Goal: Transaction & Acquisition: Purchase product/service

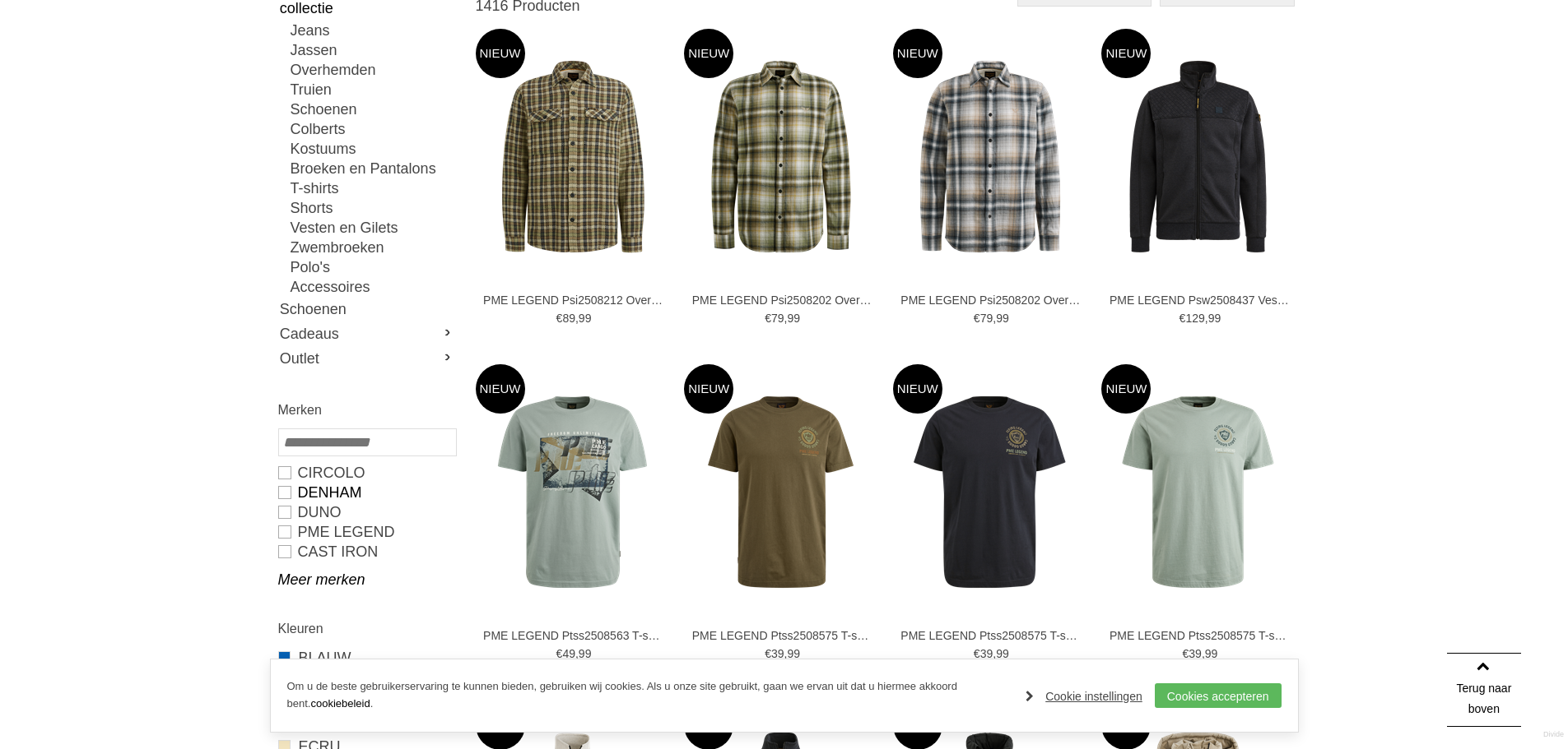
scroll to position [247, 0]
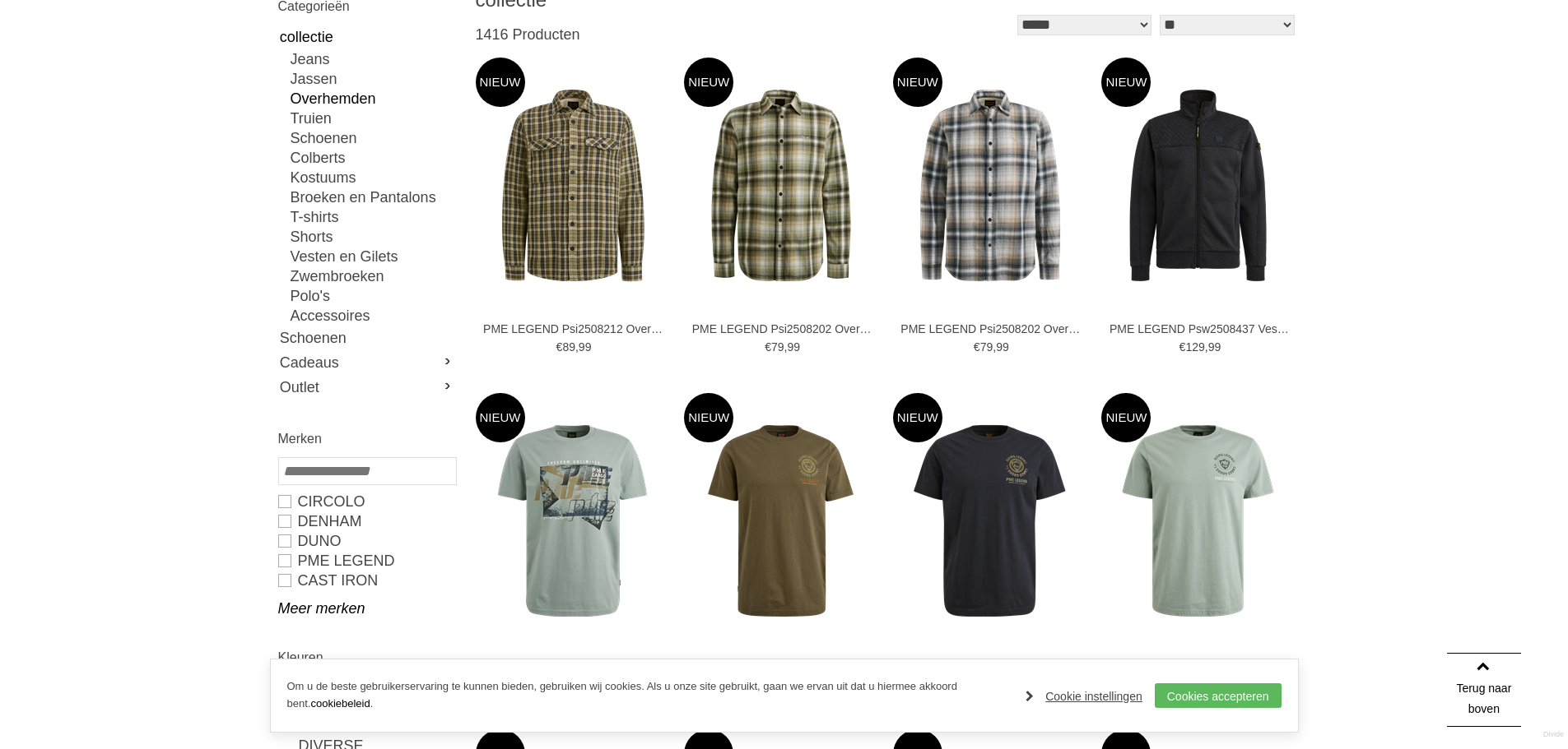
click at [351, 99] on link "Overhemden" at bounding box center [373, 99] width 165 height 20
type input "**"
type input "***"
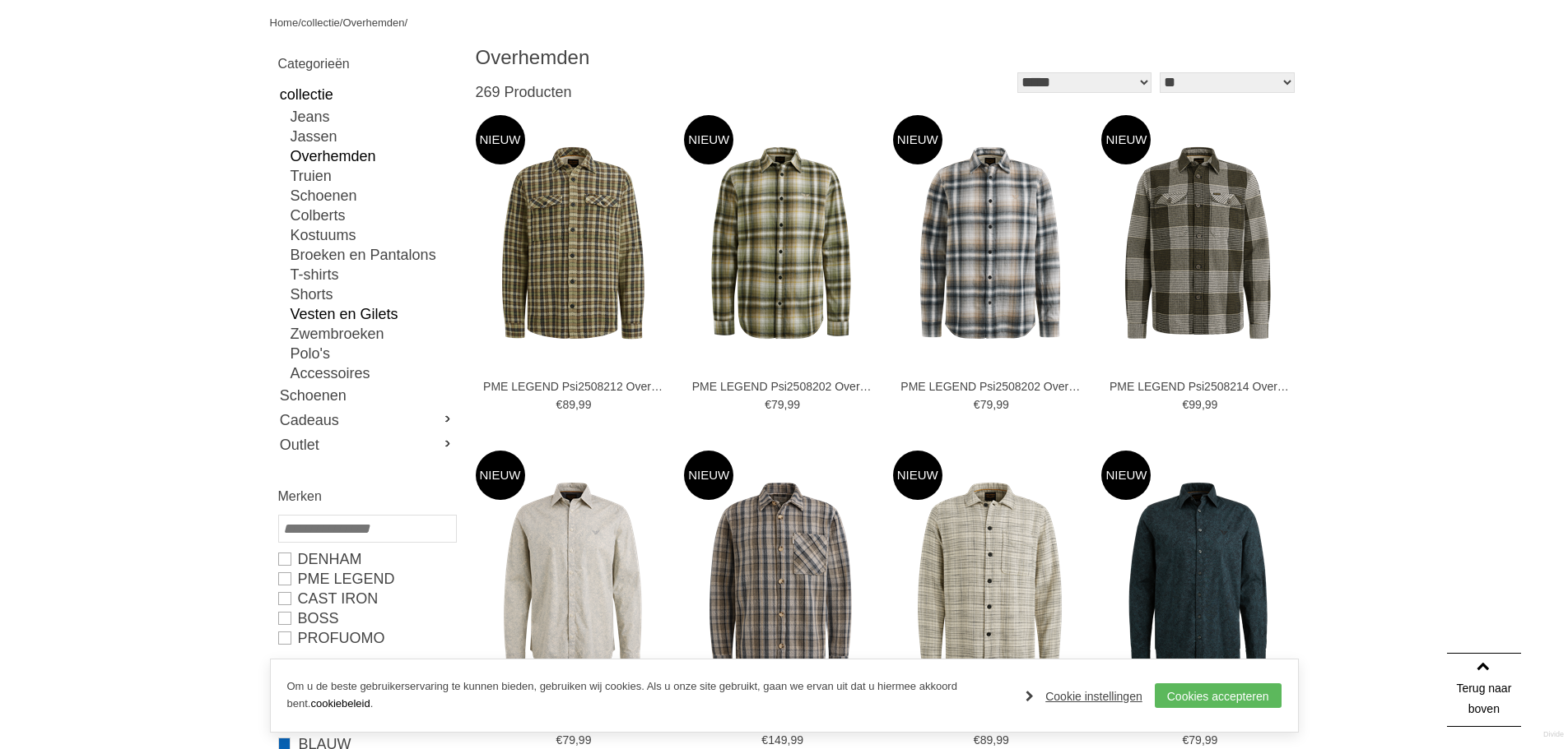
scroll to position [83, 0]
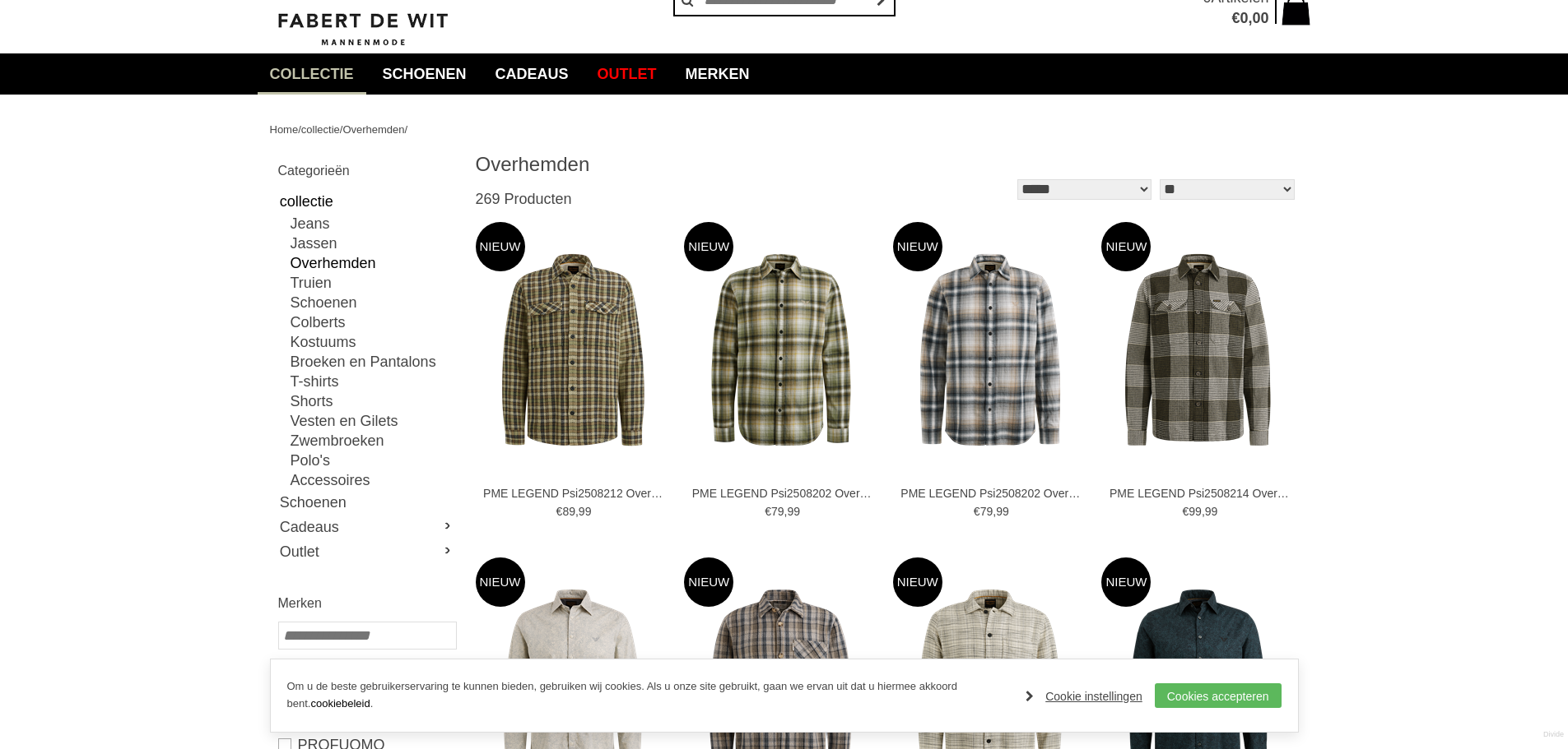
click at [1080, 193] on select "**********" at bounding box center [1084, 190] width 134 height 21
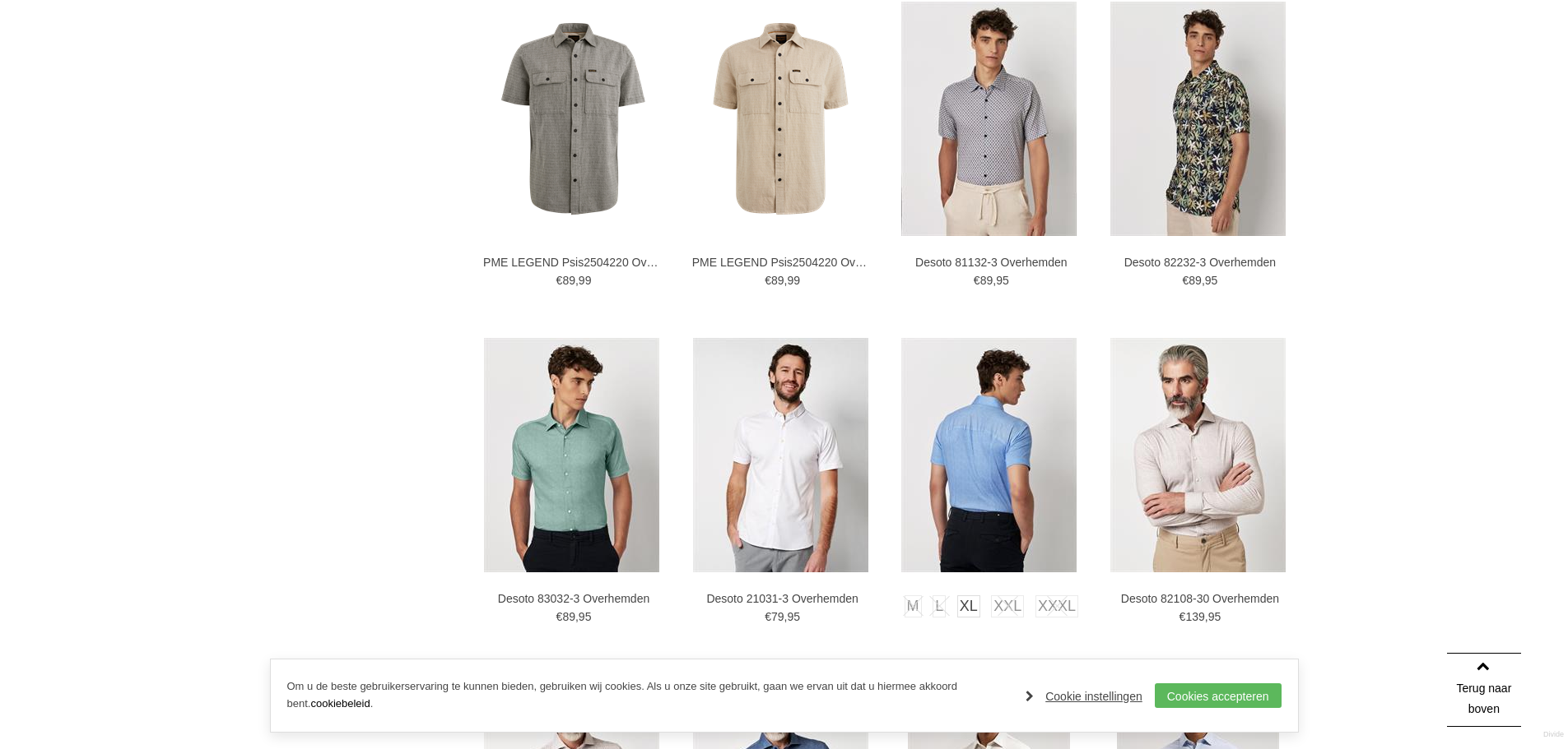
scroll to position [1974, 0]
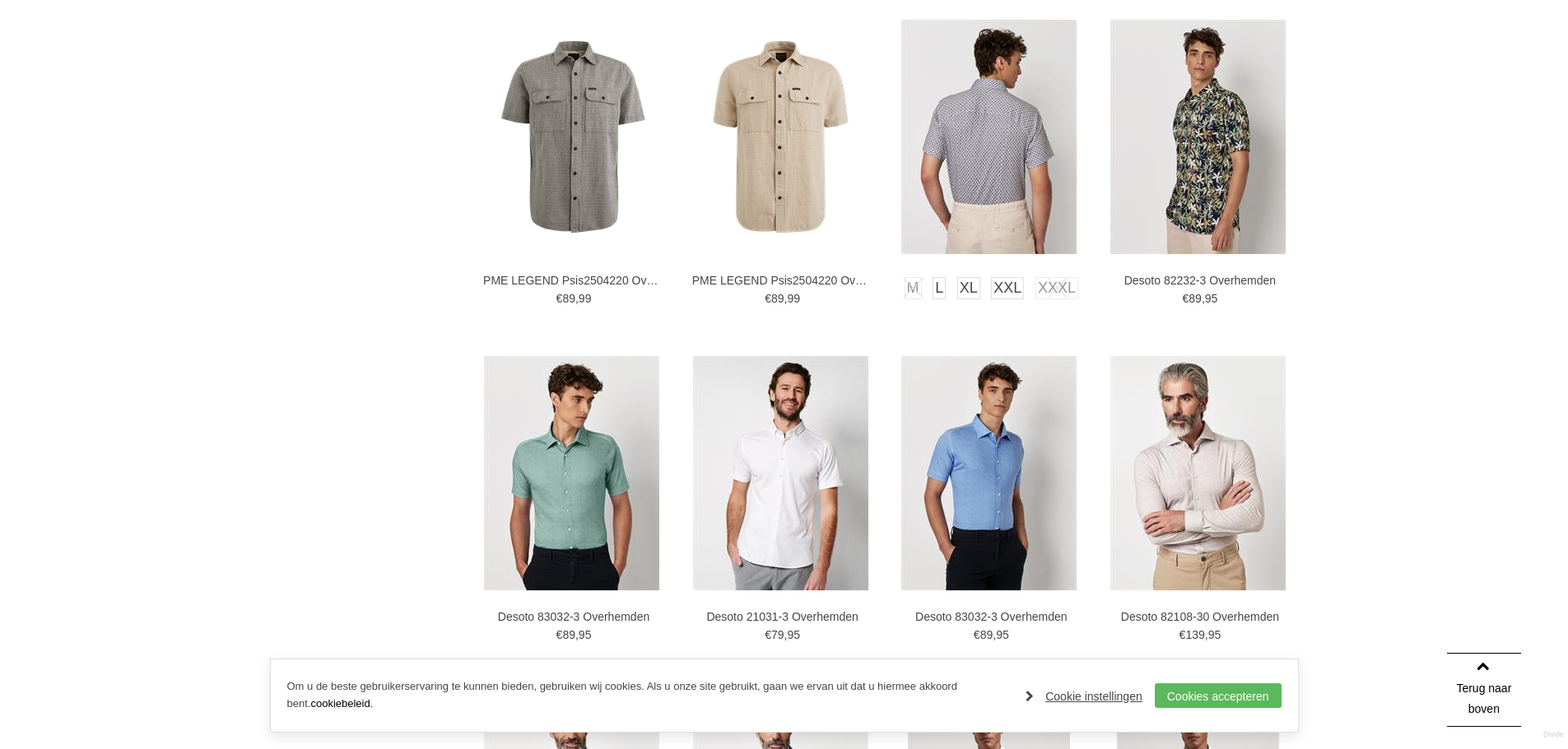
click at [985, 131] on img at bounding box center [989, 137] width 175 height 235
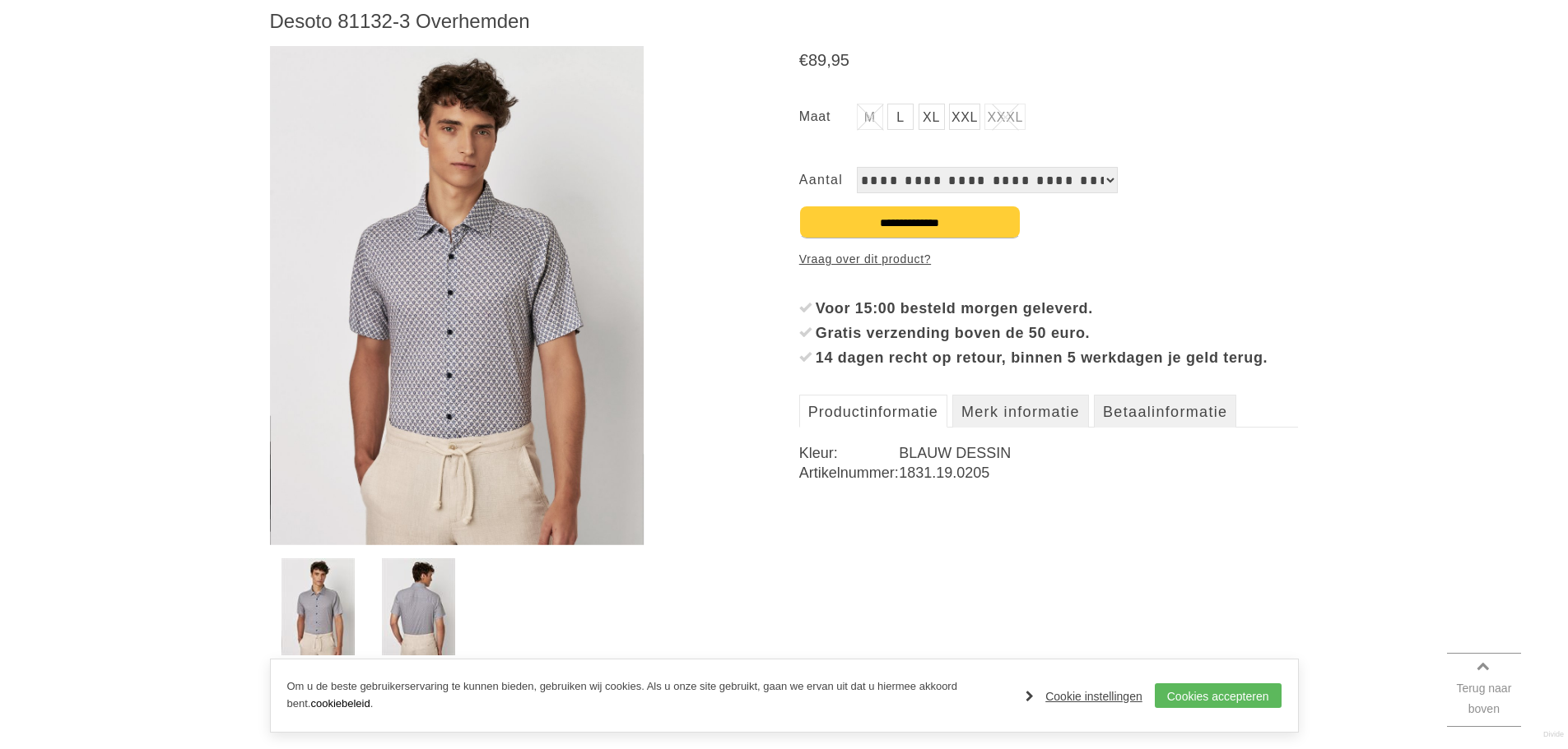
scroll to position [247, 0]
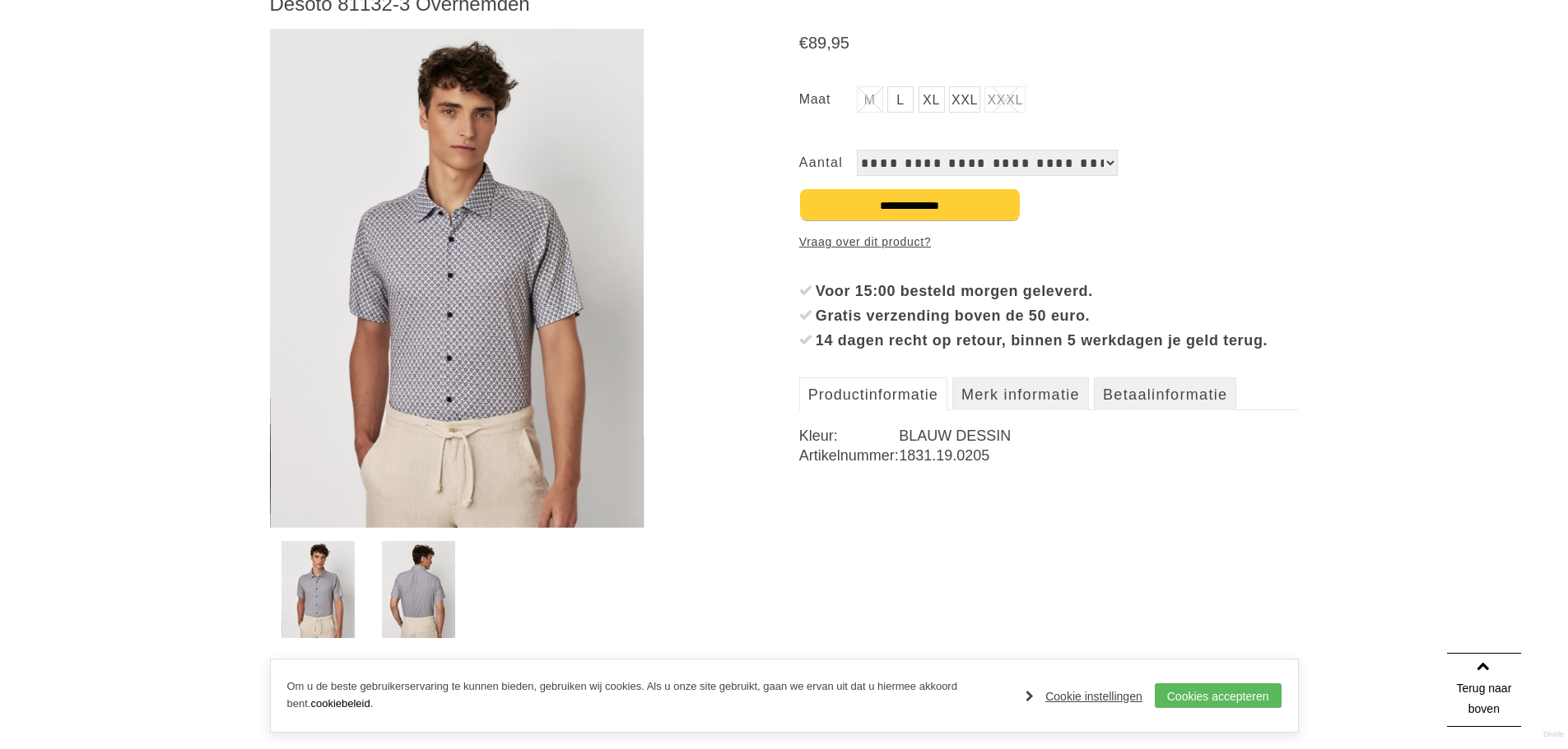
click at [521, 308] on img at bounding box center [457, 278] width 374 height 499
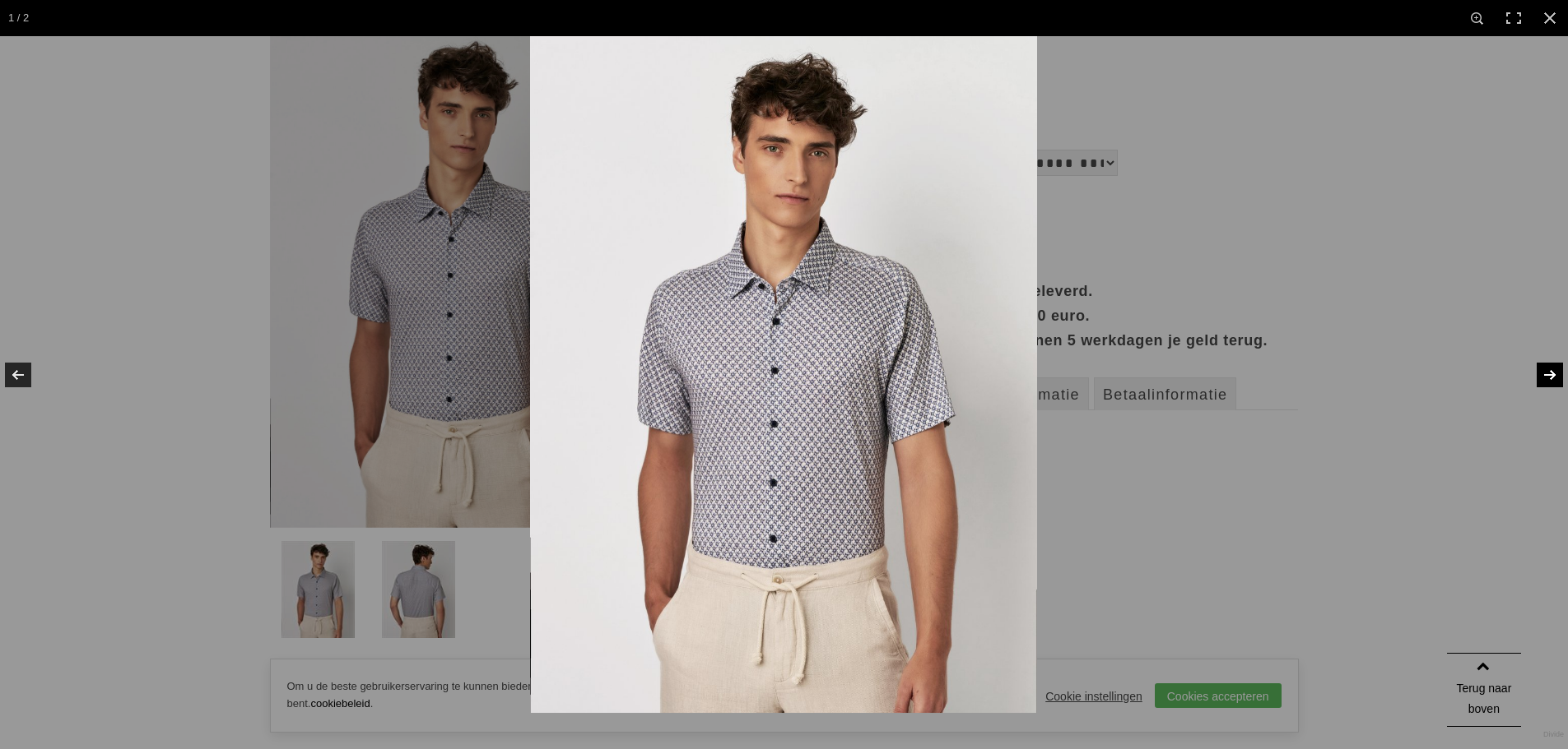
click at [1545, 370] on link at bounding box center [1539, 375] width 58 height 83
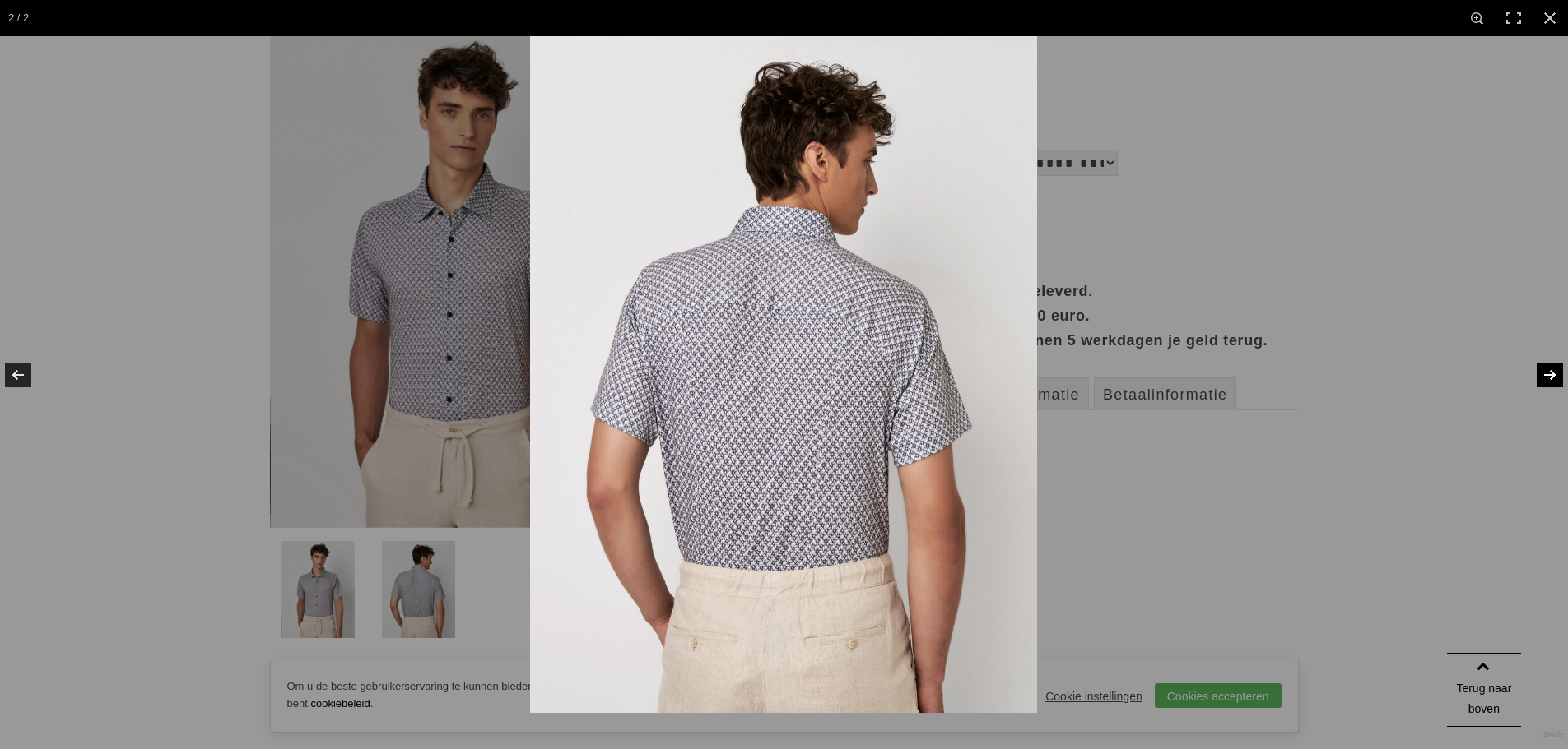
click at [1545, 370] on link at bounding box center [1539, 375] width 58 height 83
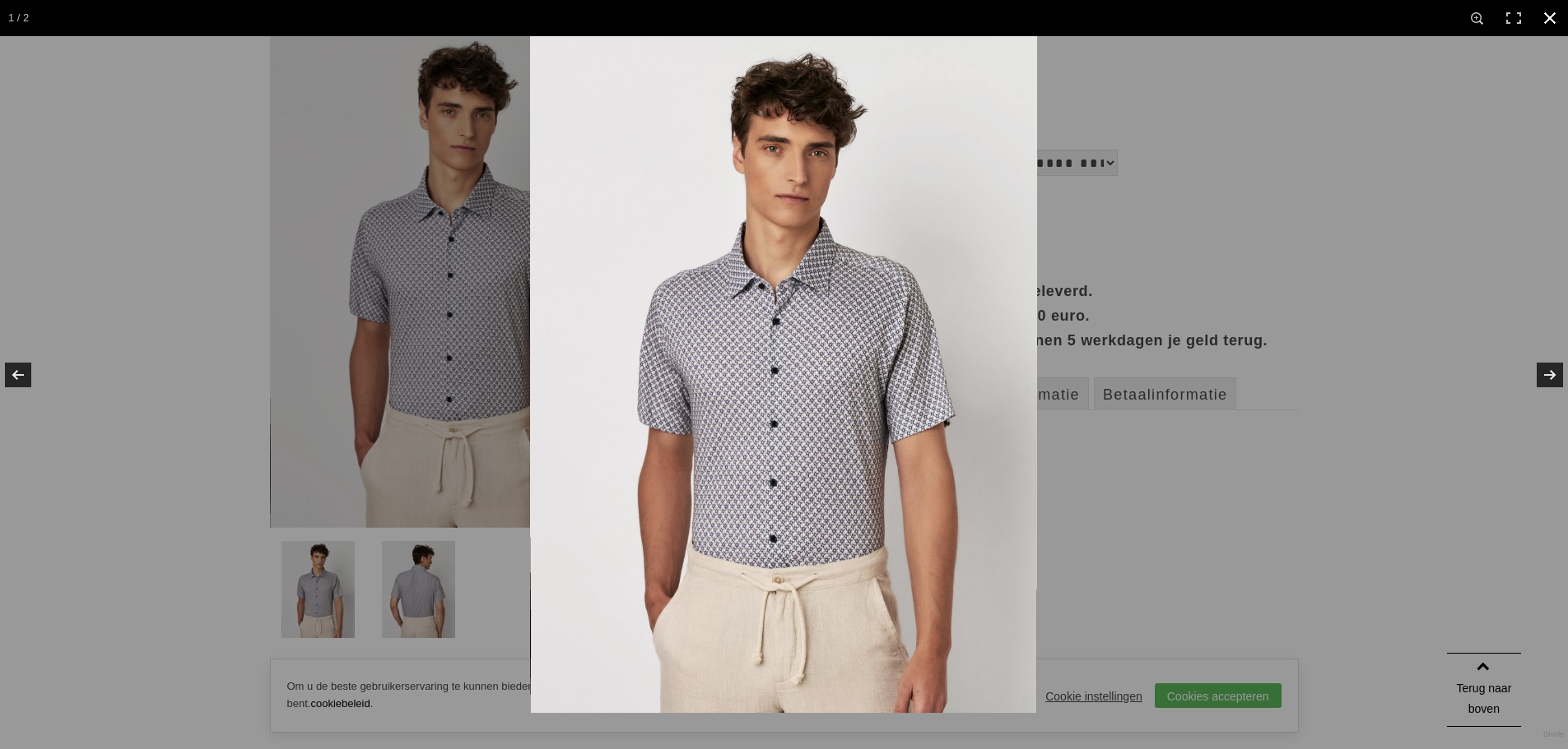
click at [1547, 16] on link at bounding box center [1549, 18] width 36 height 36
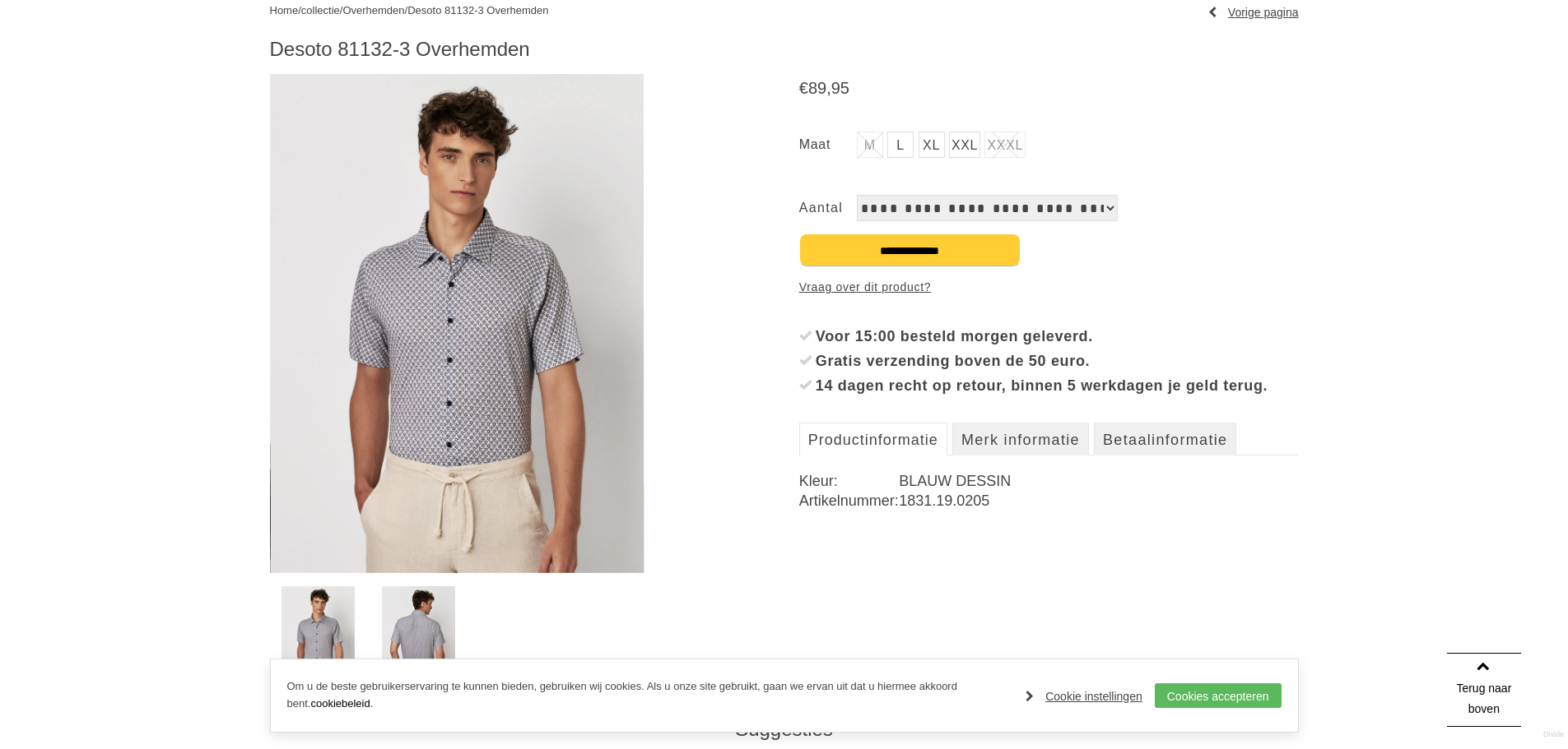
scroll to position [164, 0]
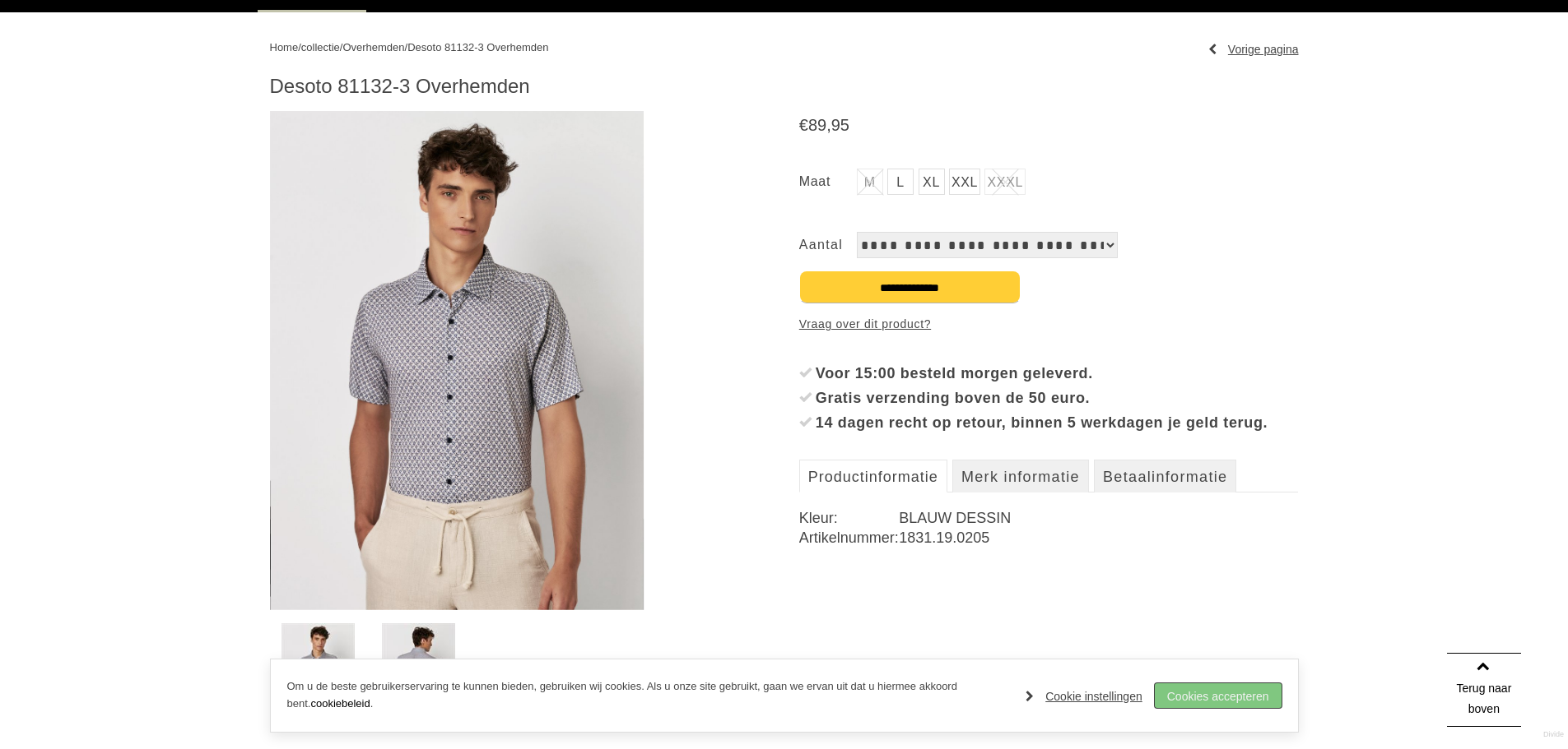
click at [1225, 693] on link "Cookies accepteren" at bounding box center [1218, 696] width 127 height 25
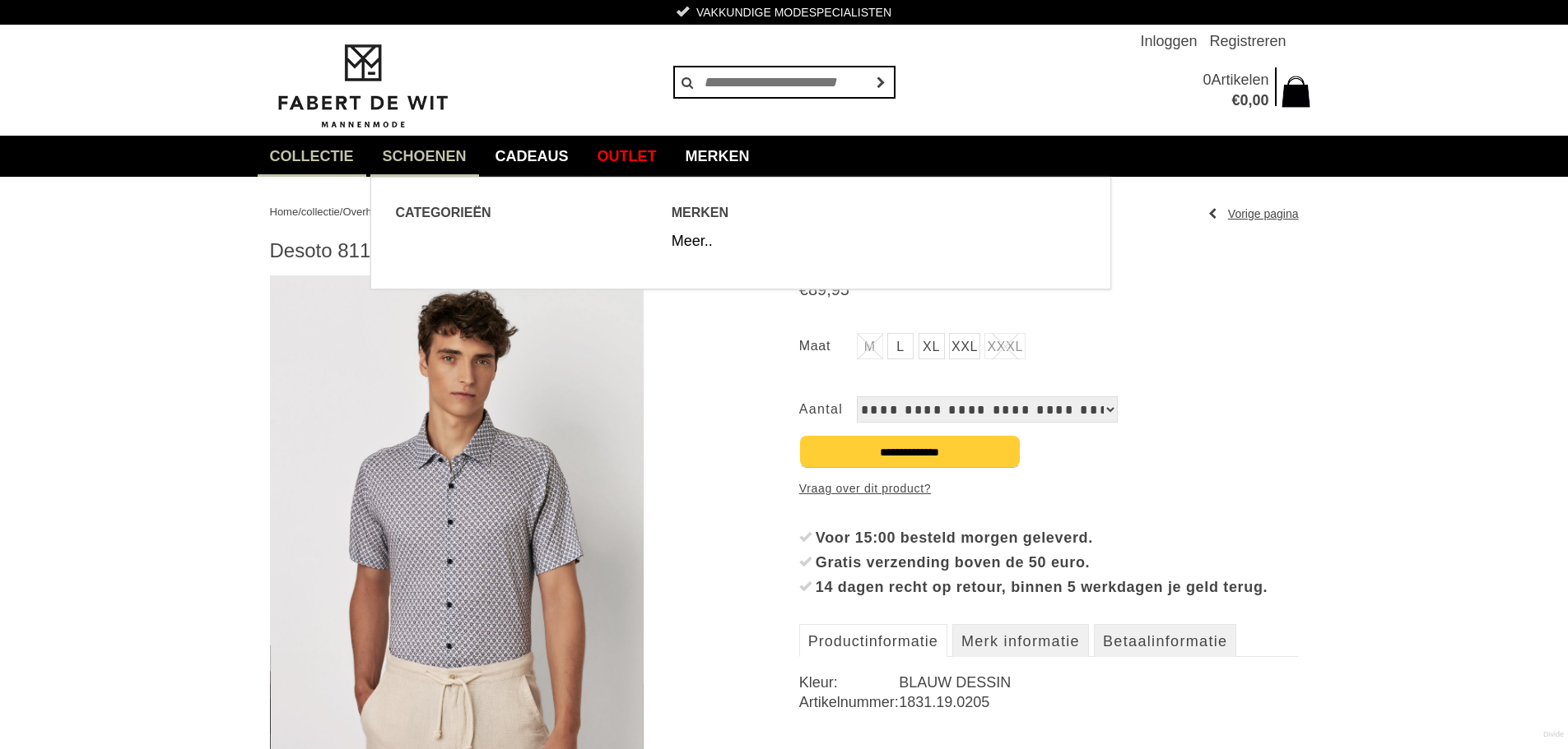
click at [424, 151] on link "Schoenen" at bounding box center [424, 156] width 109 height 41
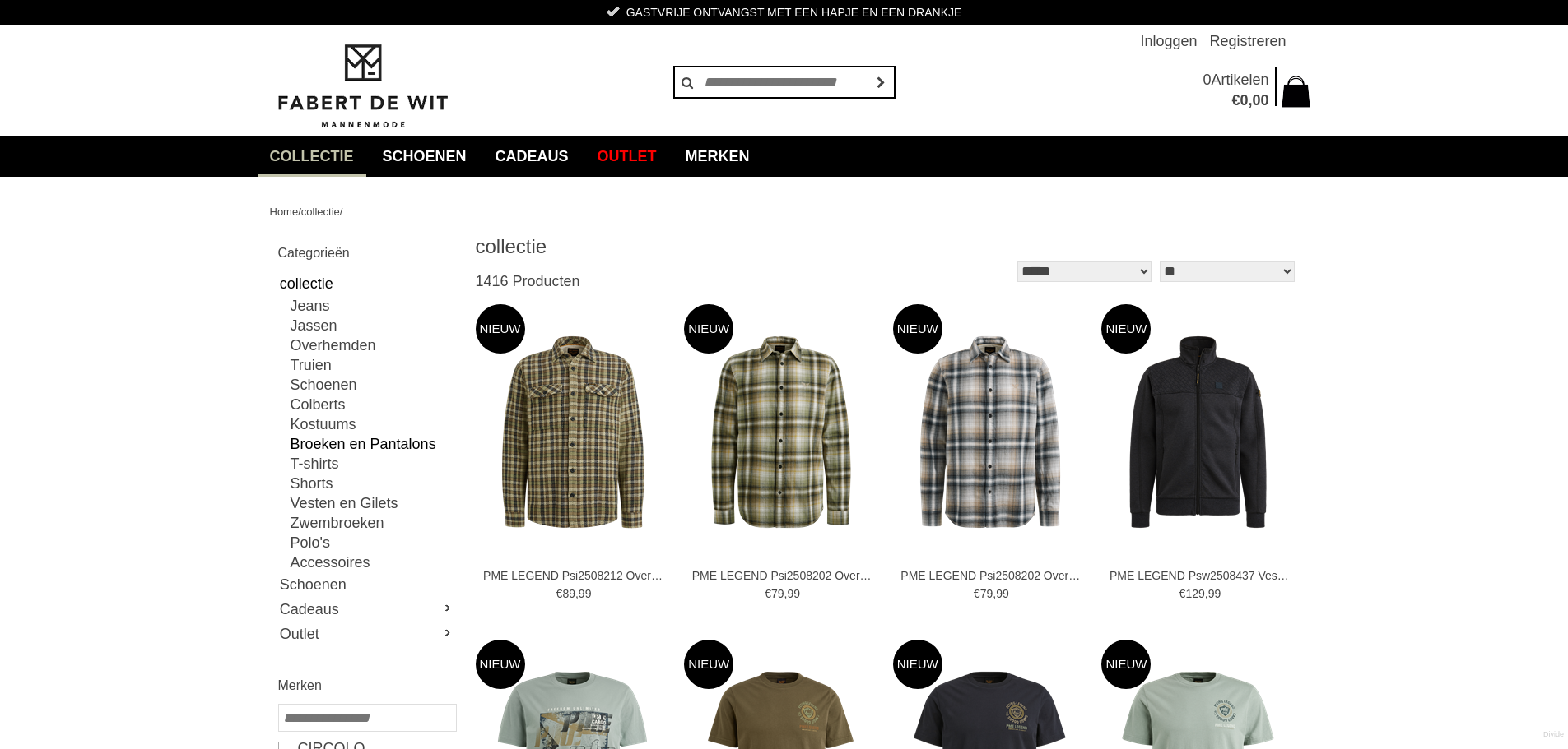
click at [375, 445] on link "Broeken en Pantalons" at bounding box center [373, 444] width 165 height 20
type input "**"
type input "***"
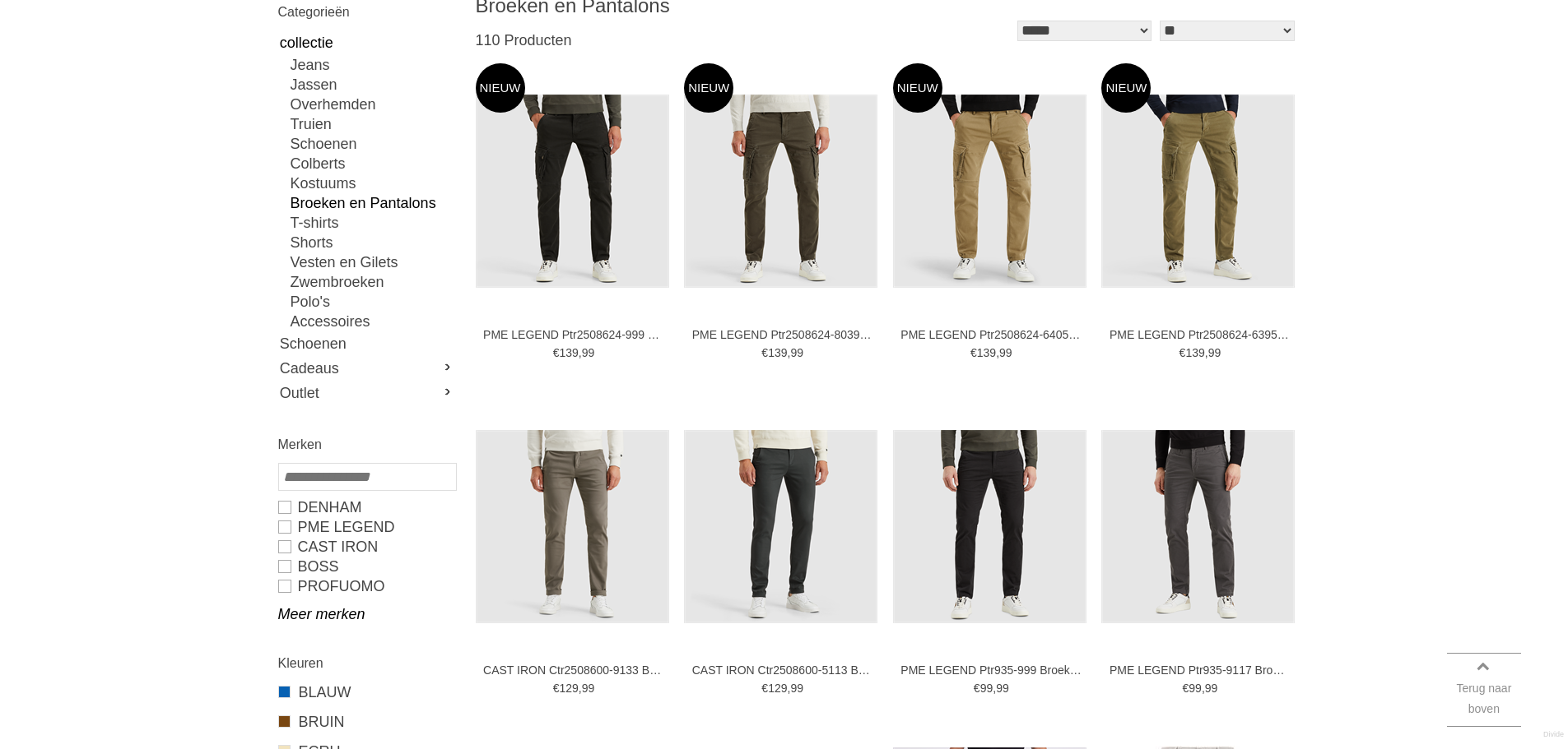
scroll to position [247, 0]
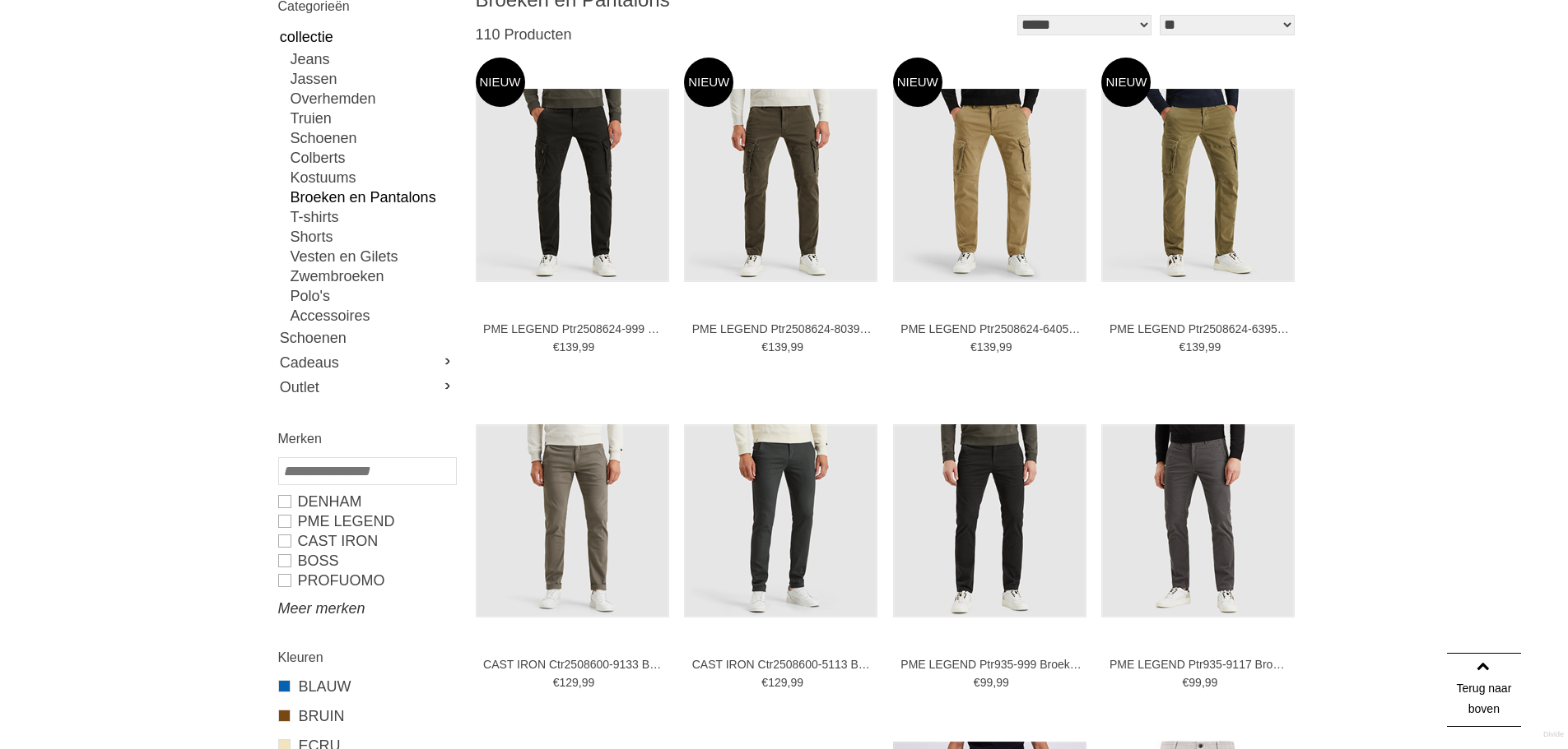
click at [307, 613] on link "Meer merken" at bounding box center [367, 609] width 177 height 20
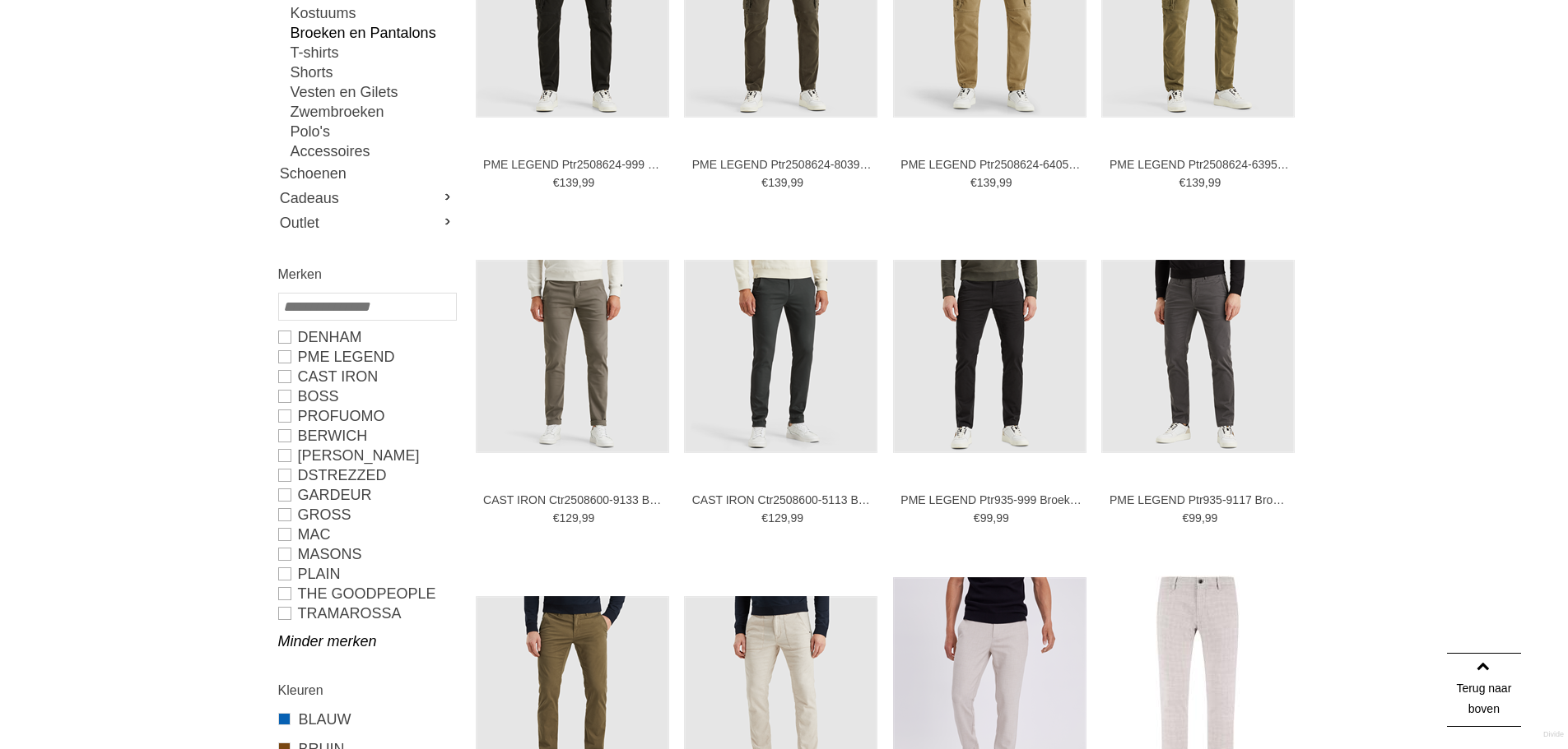
scroll to position [329, 0]
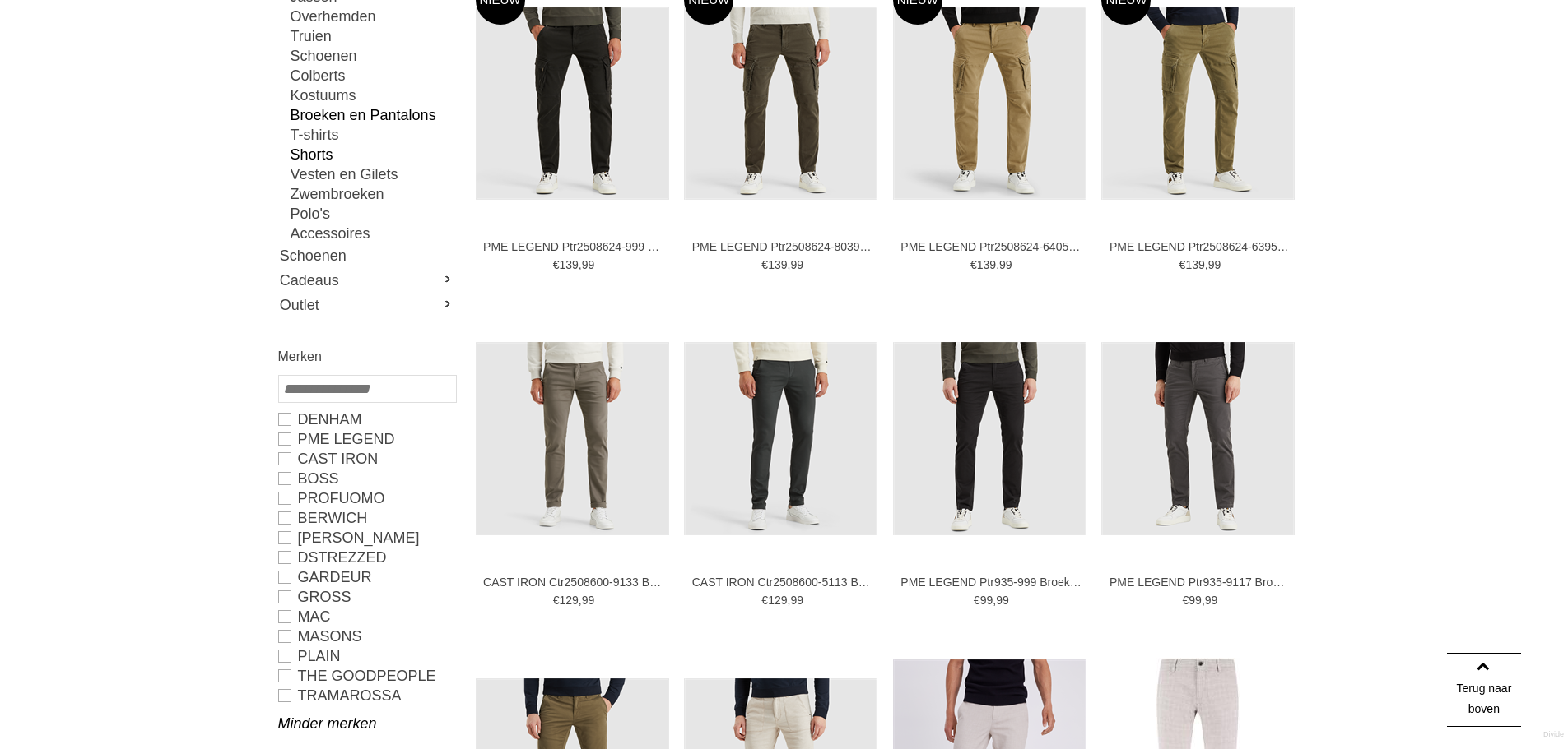
click at [314, 154] on link "Shorts" at bounding box center [373, 154] width 165 height 20
type input "**"
type input "***"
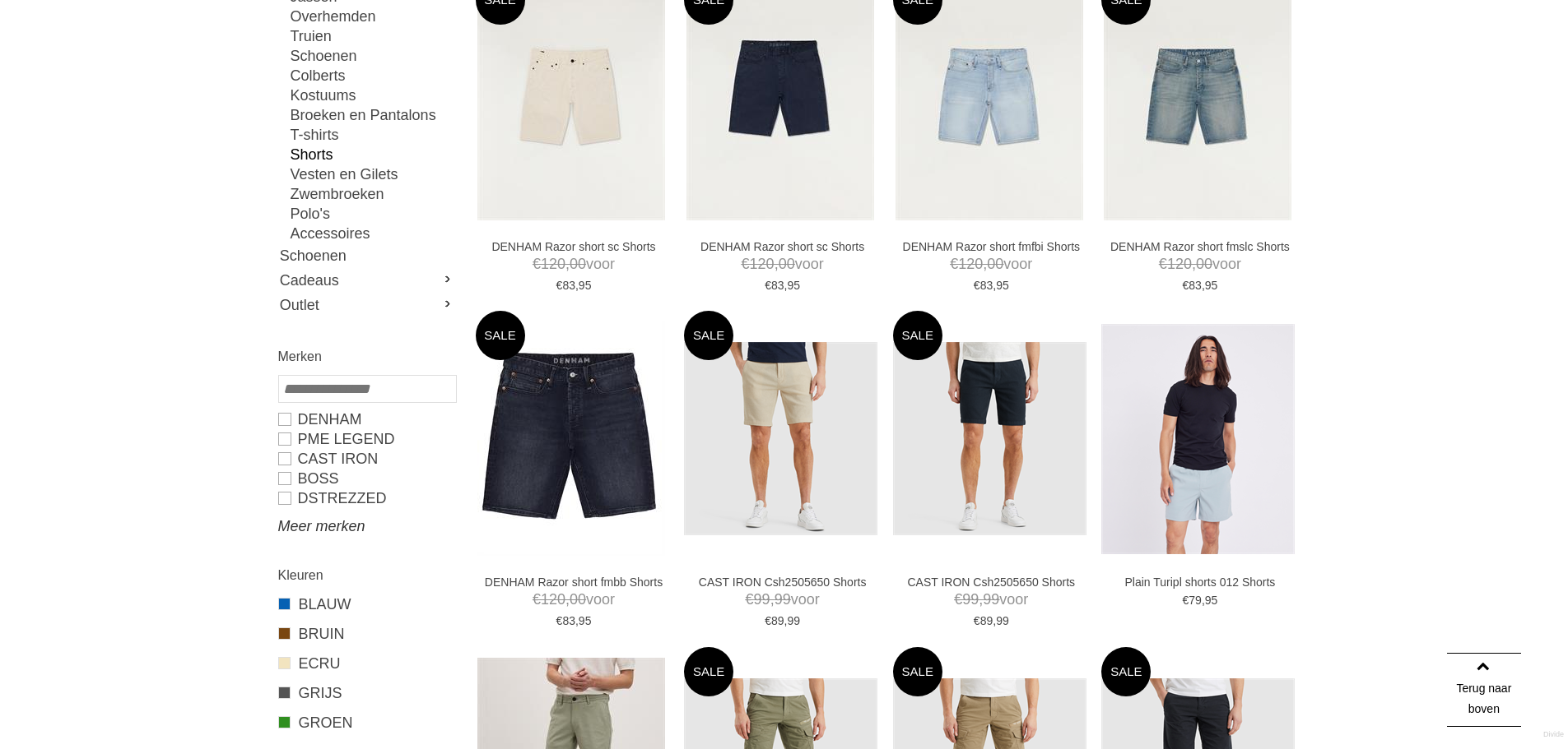
click at [306, 518] on link "Meer merken" at bounding box center [367, 527] width 177 height 20
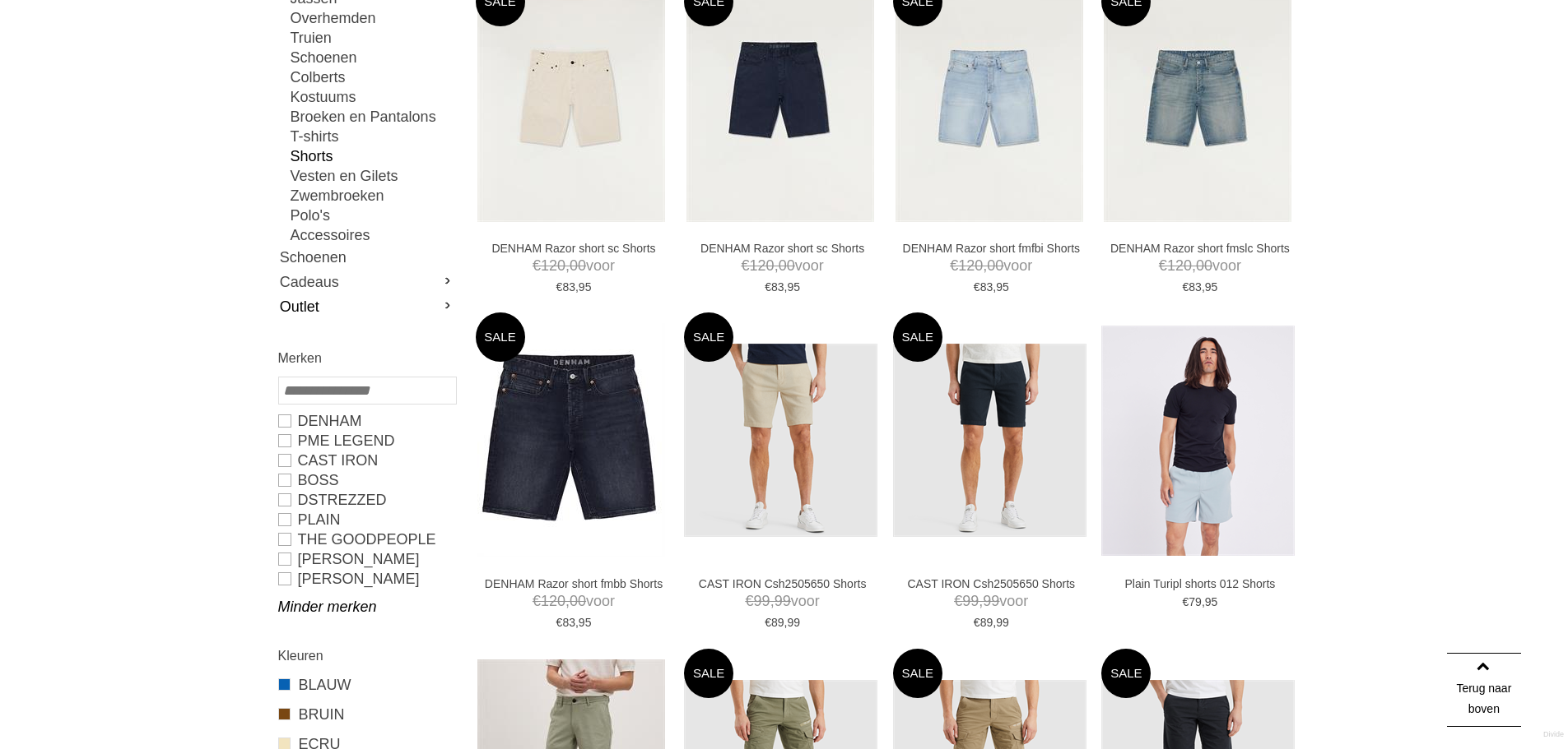
scroll to position [247, 0]
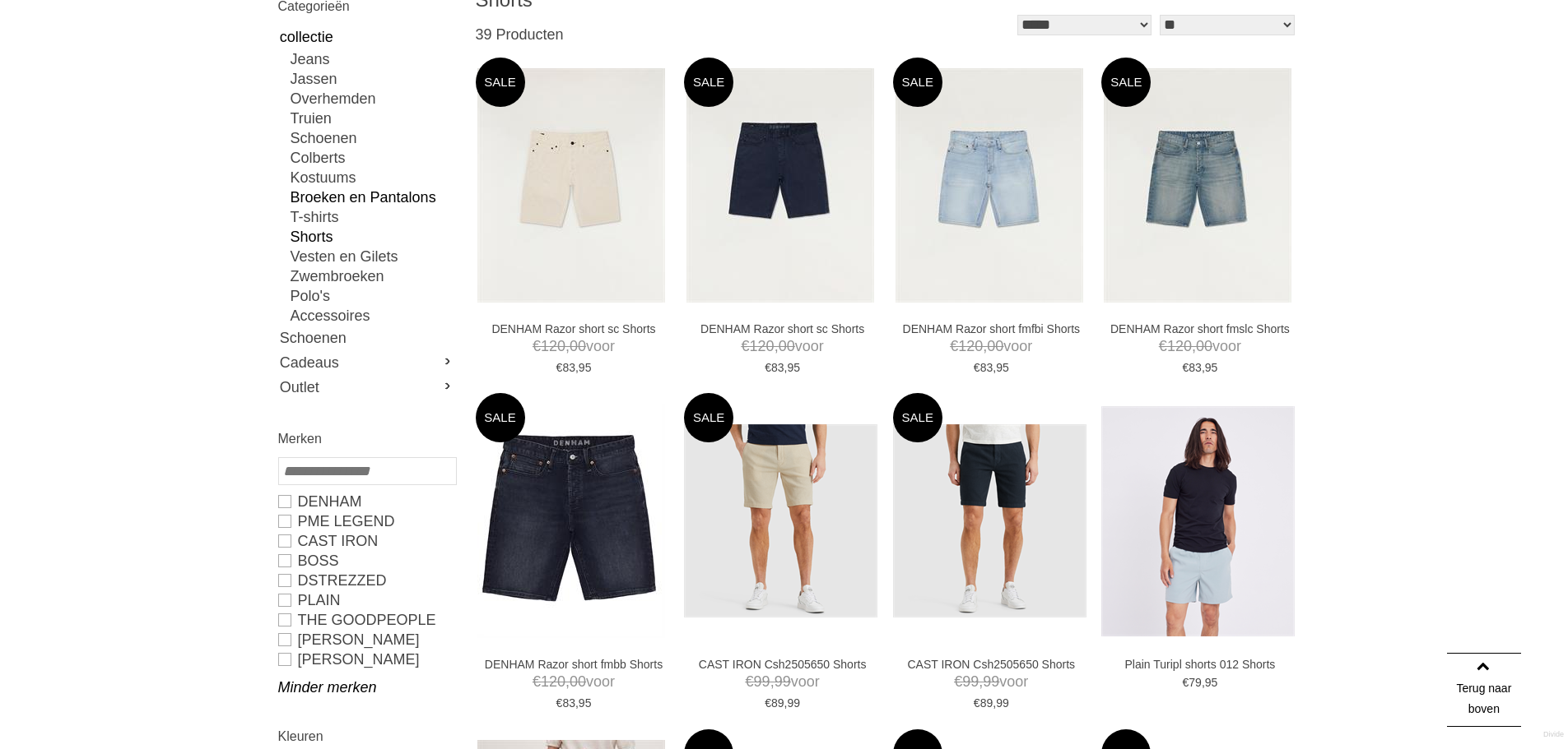
click at [339, 200] on link "Broeken en Pantalons" at bounding box center [373, 198] width 165 height 20
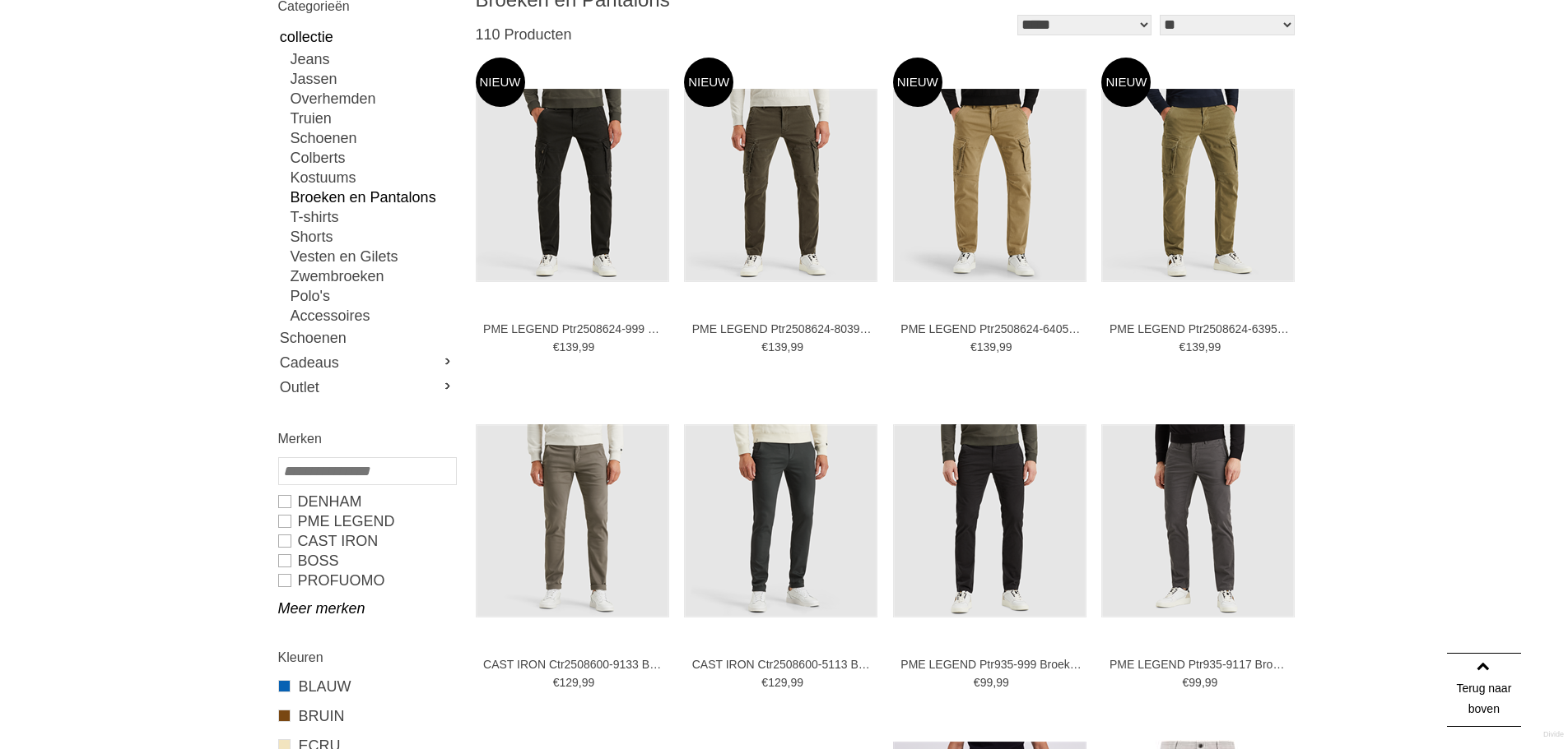
type input "**"
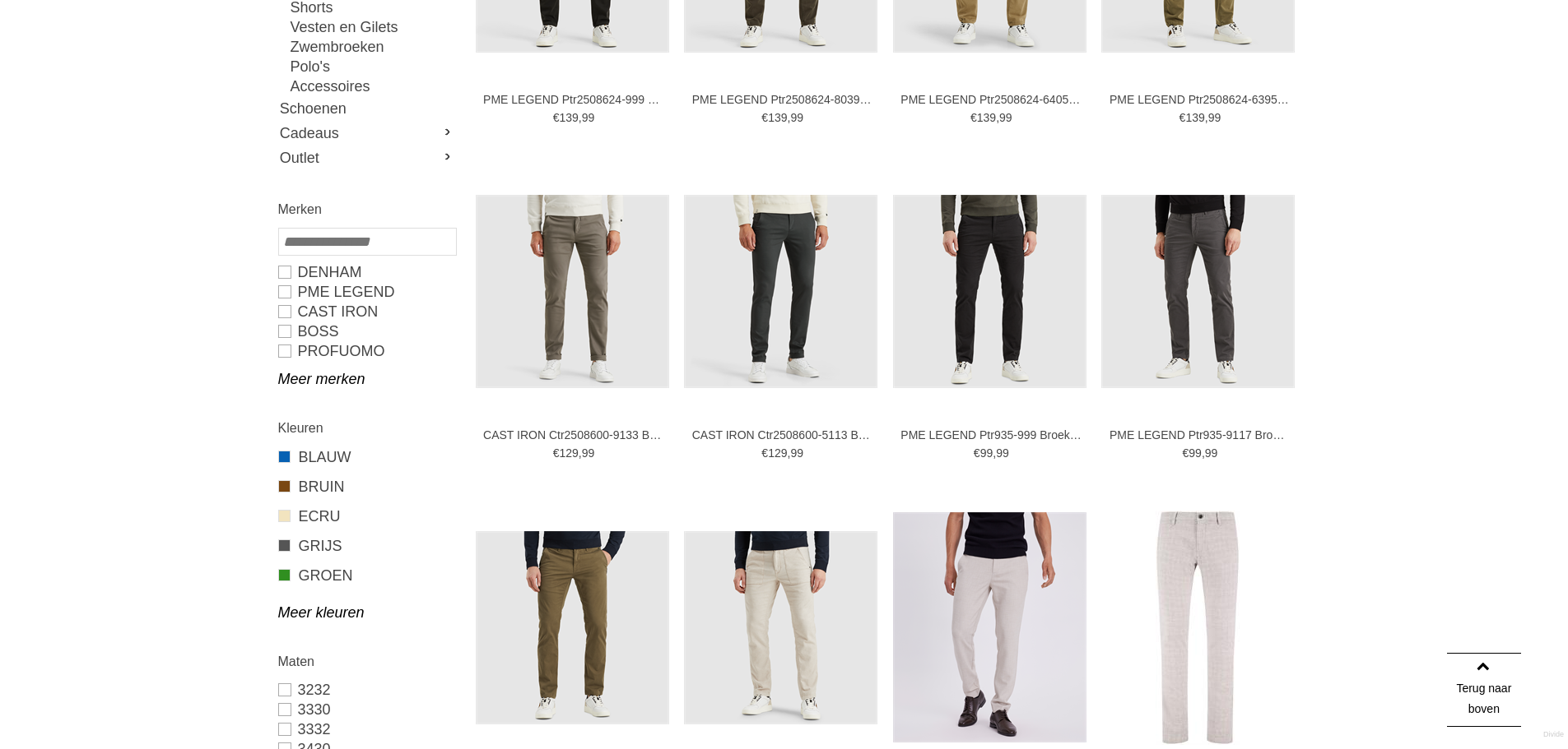
scroll to position [576, 0]
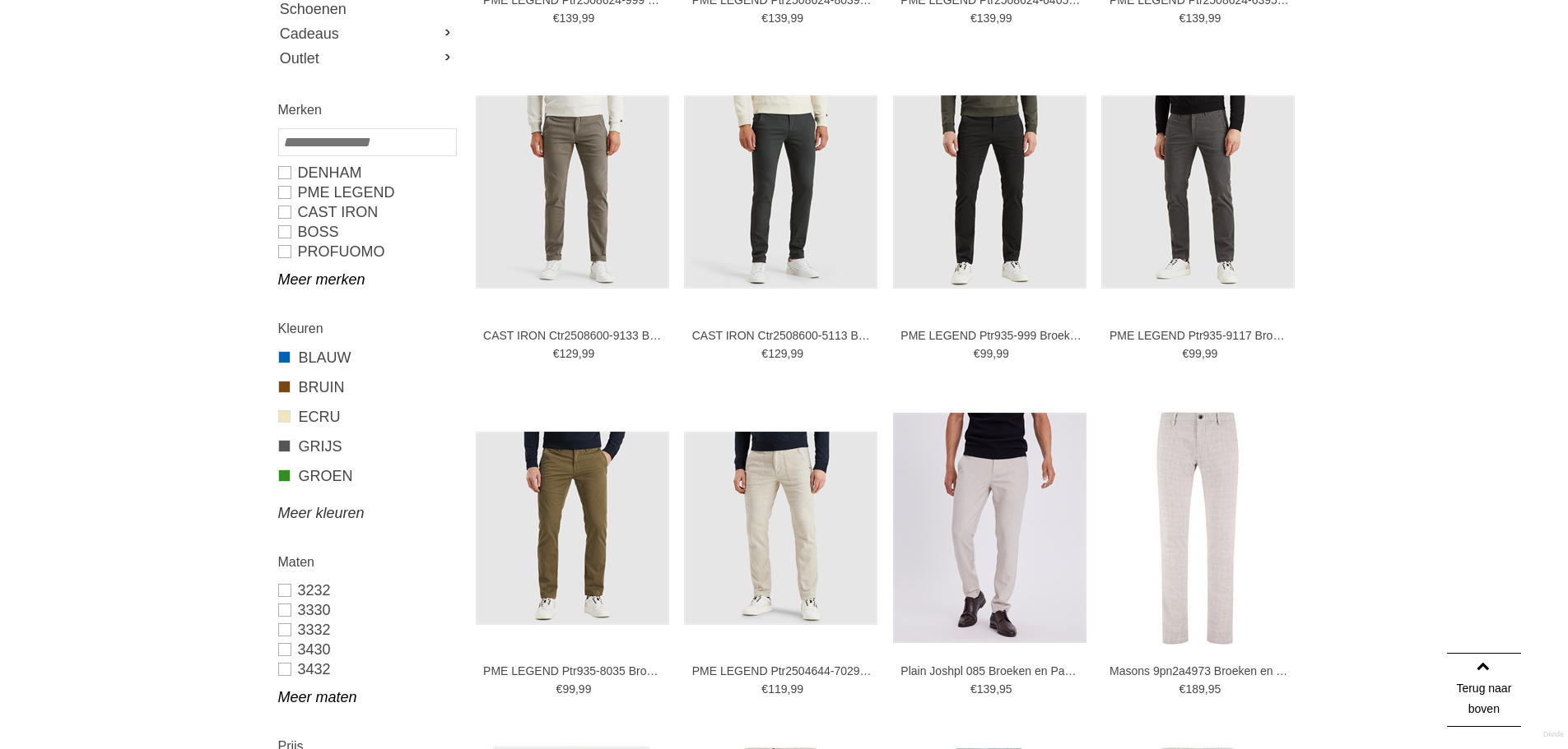
click at [312, 511] on link "Meer kleuren" at bounding box center [367, 514] width 177 height 20
click at [289, 536] on span at bounding box center [284, 534] width 13 height 13
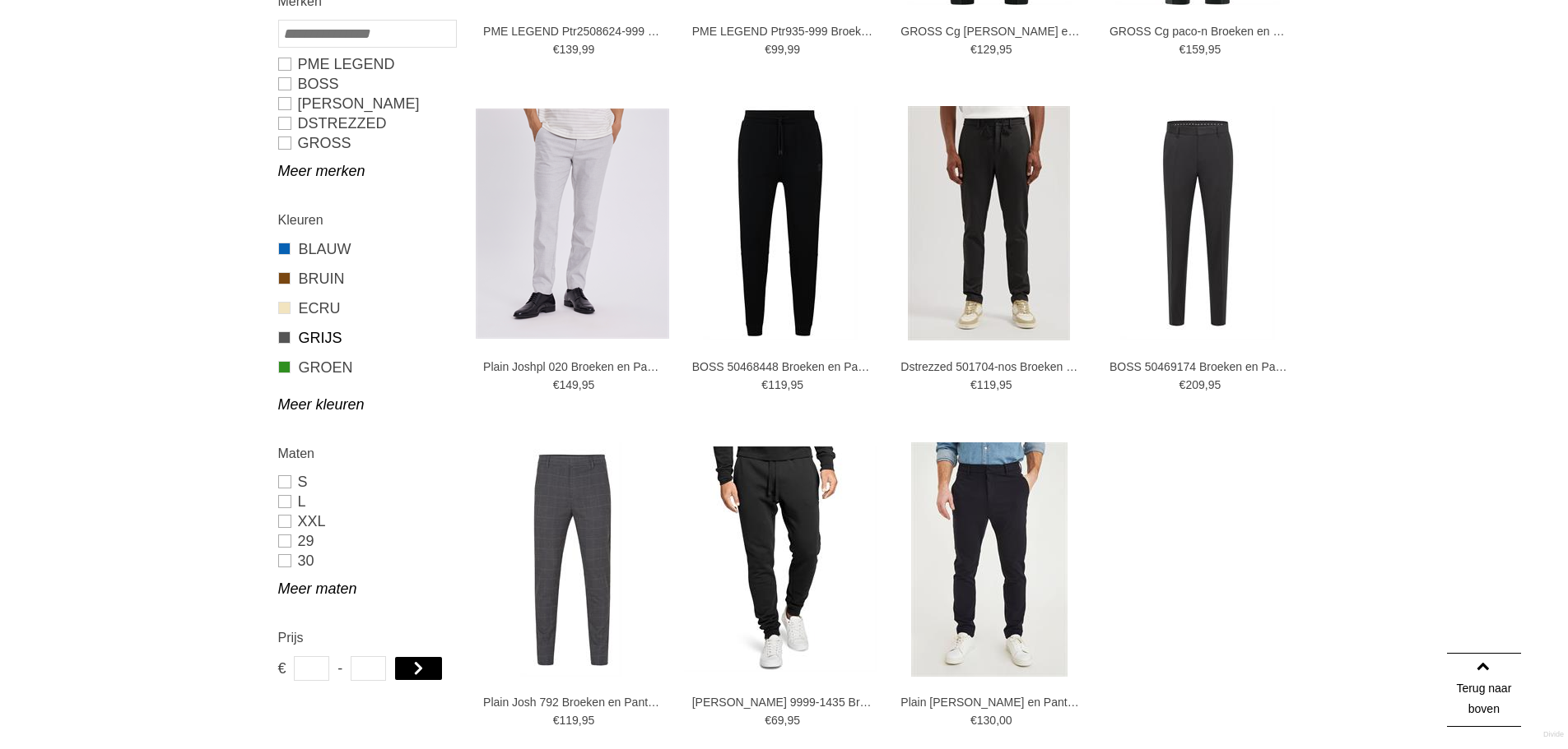
scroll to position [658, 0]
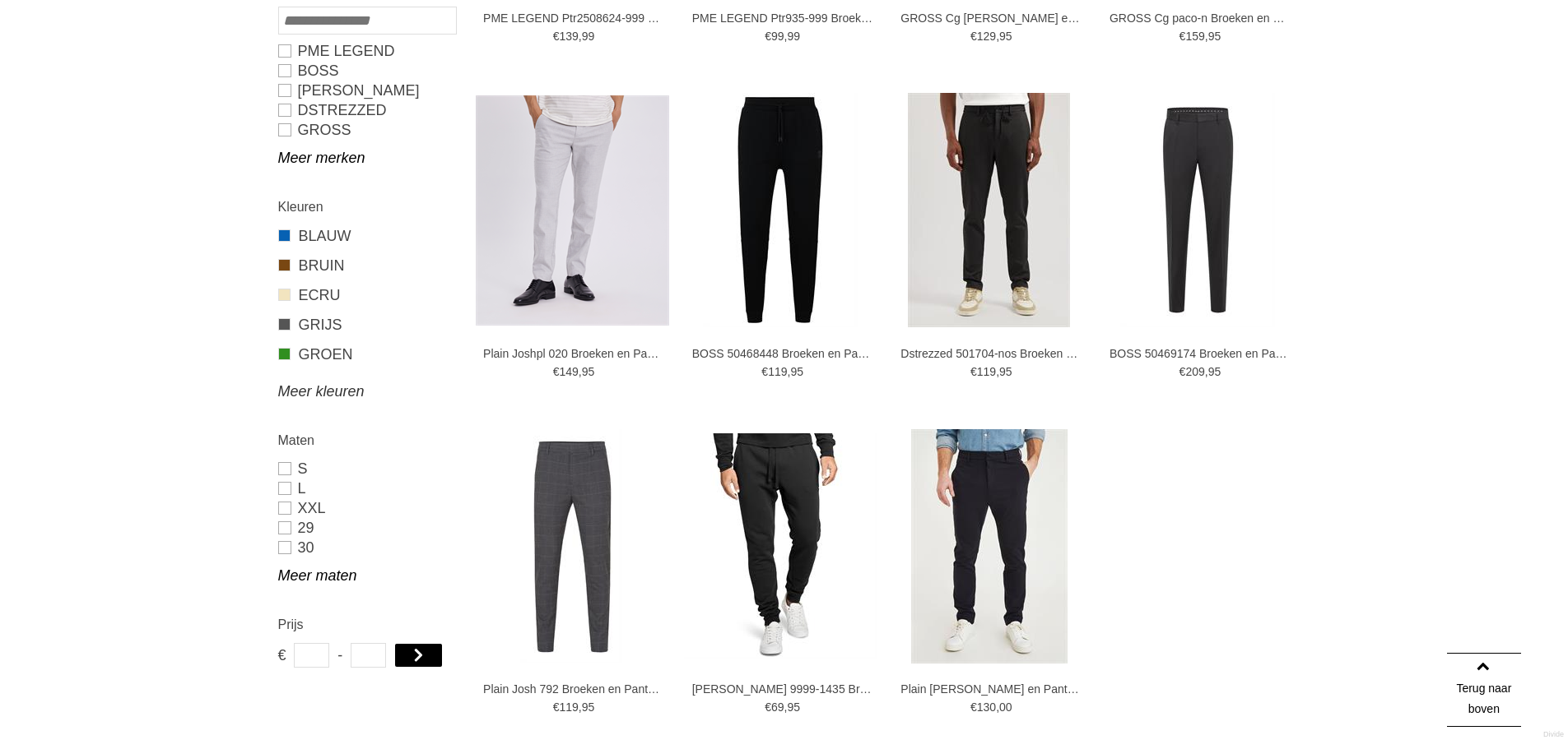
click at [319, 393] on link "Meer kleuren" at bounding box center [367, 392] width 177 height 20
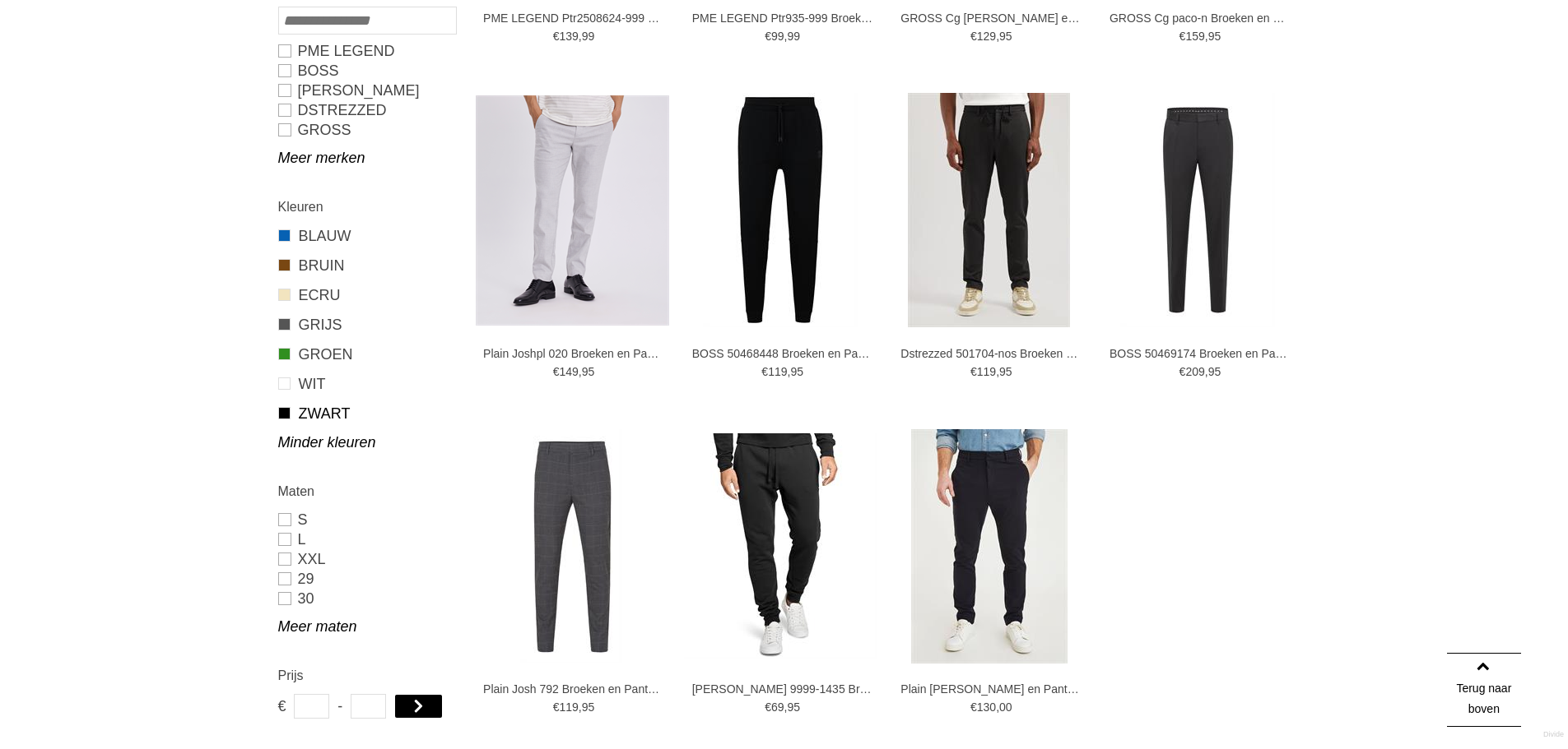
click at [324, 417] on link "ZWART" at bounding box center [367, 414] width 177 height 22
type input "***"
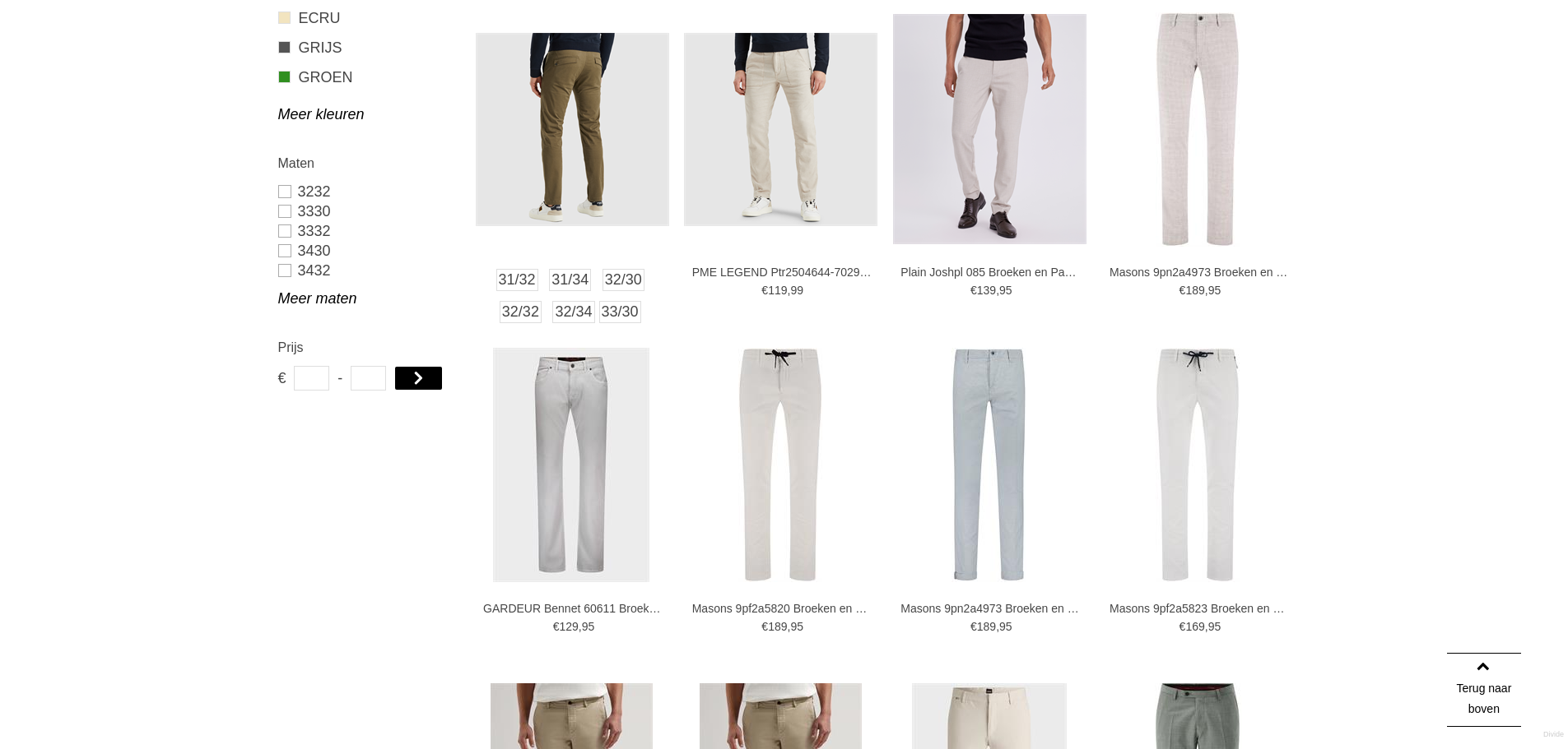
scroll to position [1026, 0]
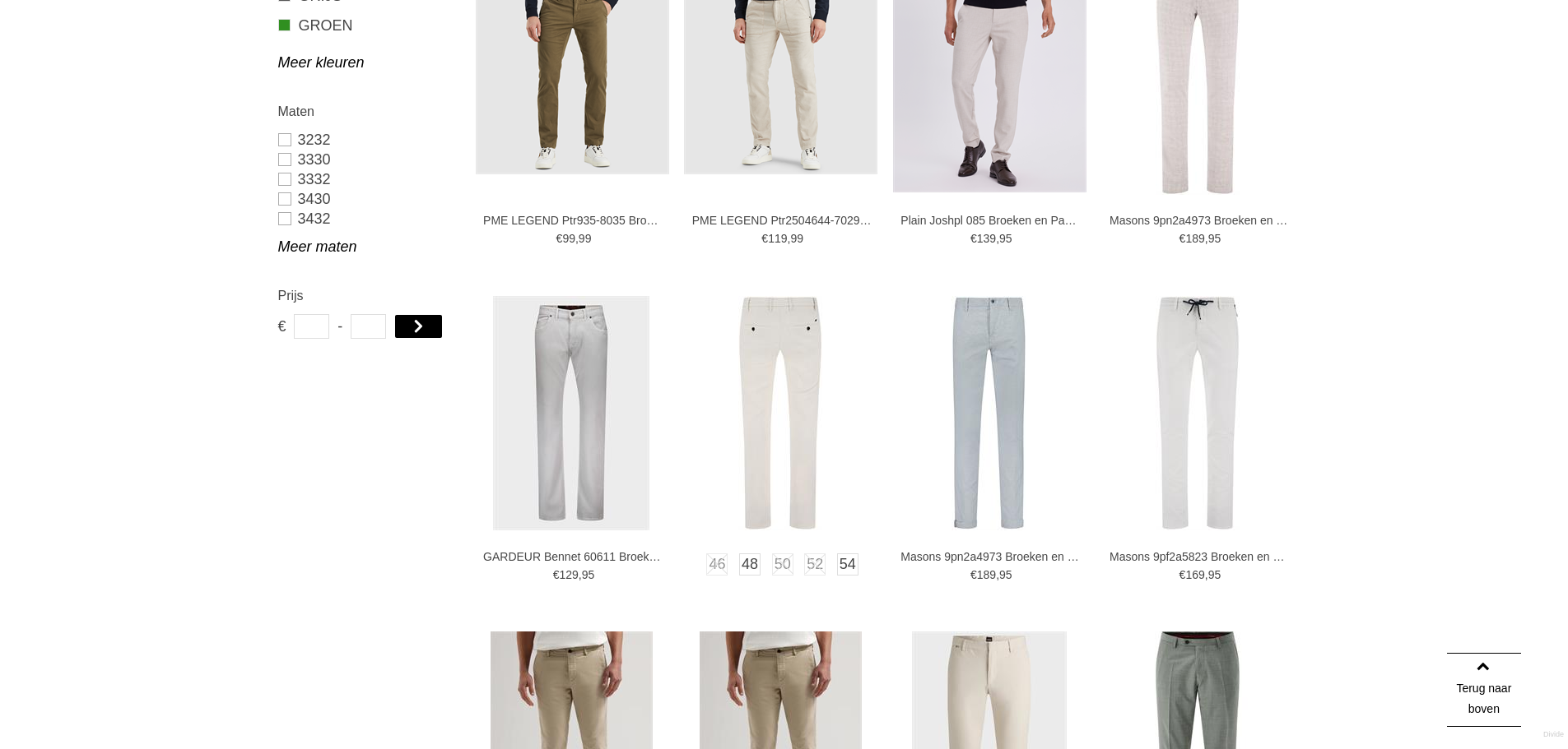
click at [774, 439] on img at bounding box center [780, 413] width 84 height 235
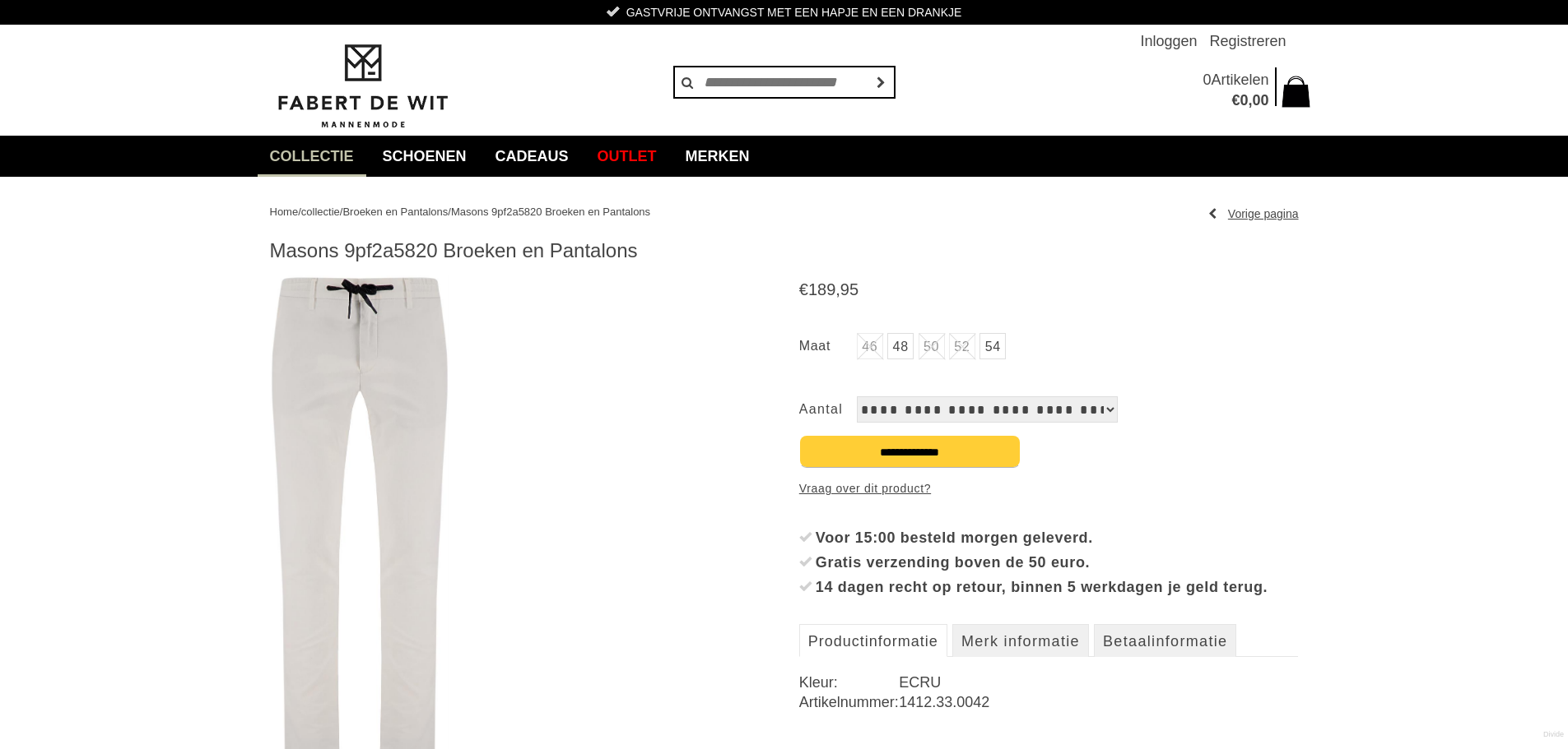
click at [393, 399] on img at bounding box center [359, 525] width 180 height 499
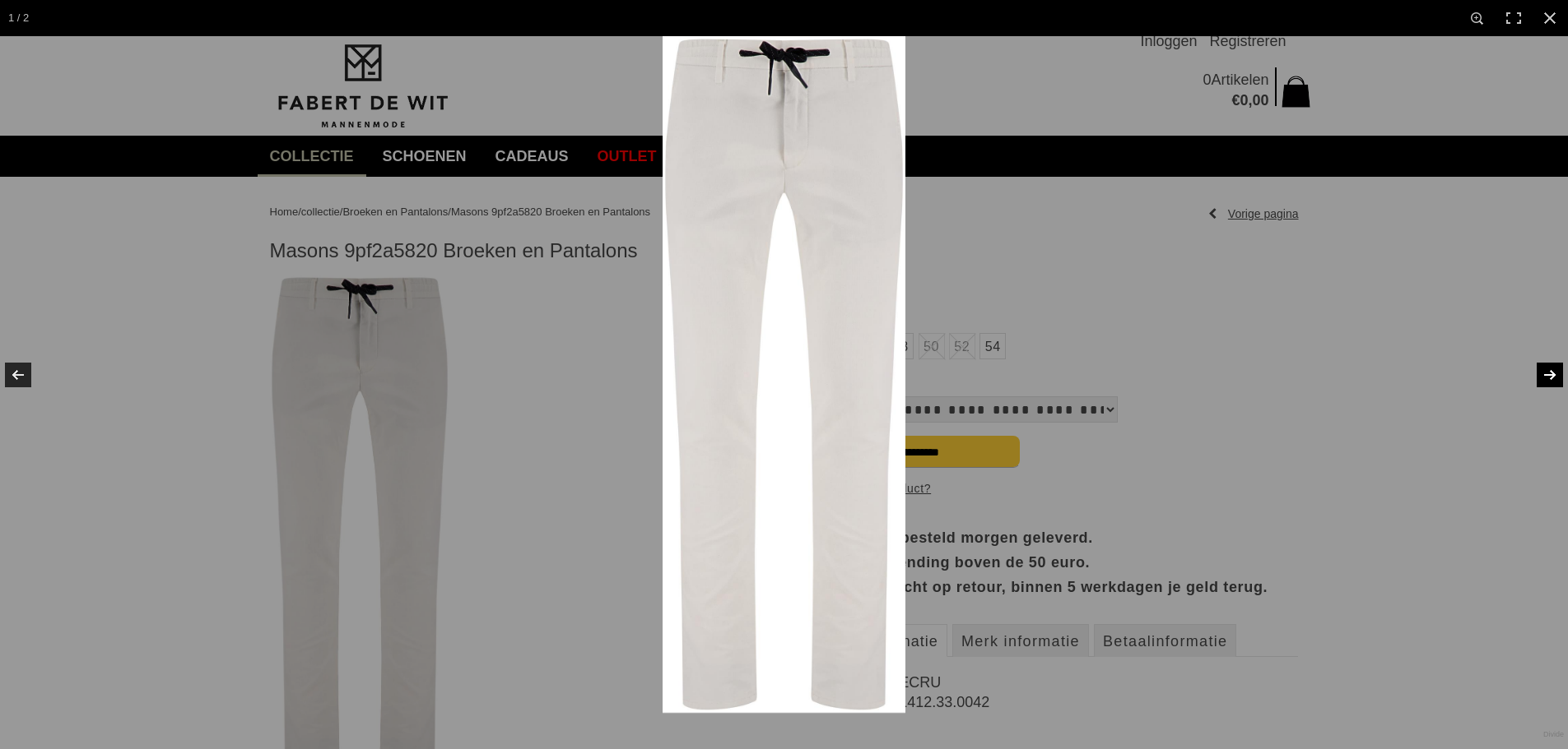
click at [1542, 369] on link at bounding box center [1539, 375] width 58 height 83
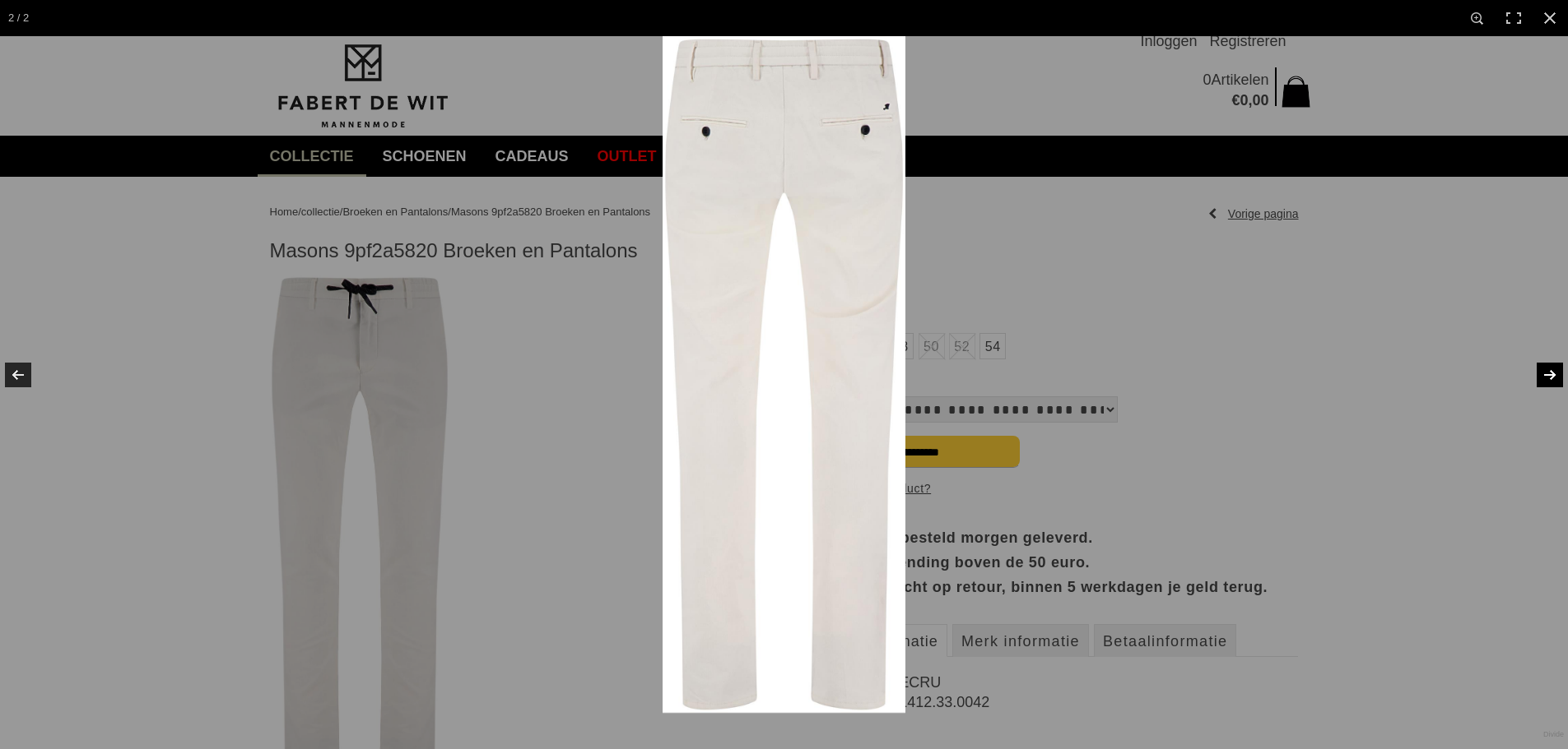
click at [1542, 369] on link at bounding box center [1539, 375] width 58 height 83
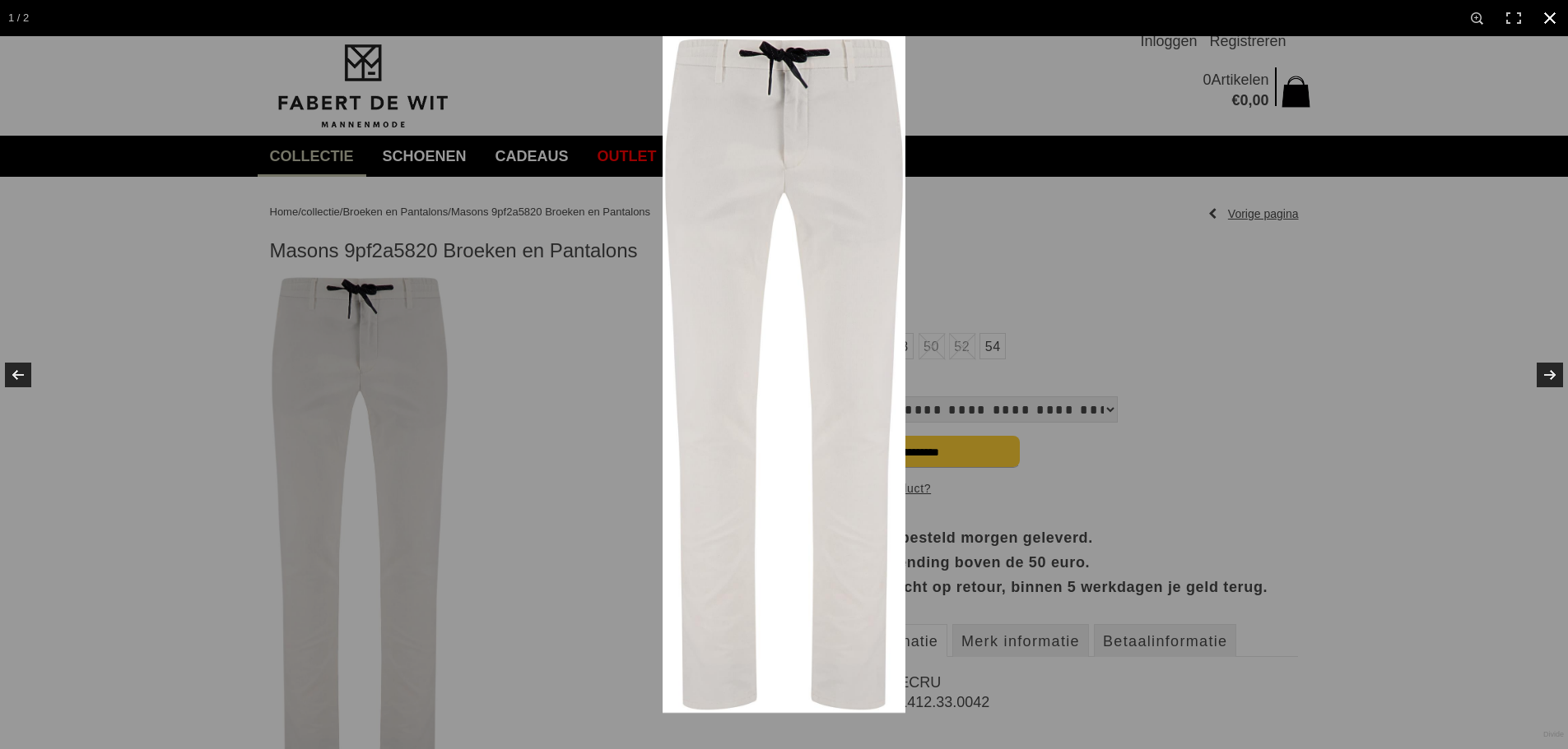
click at [1552, 24] on link at bounding box center [1549, 18] width 36 height 36
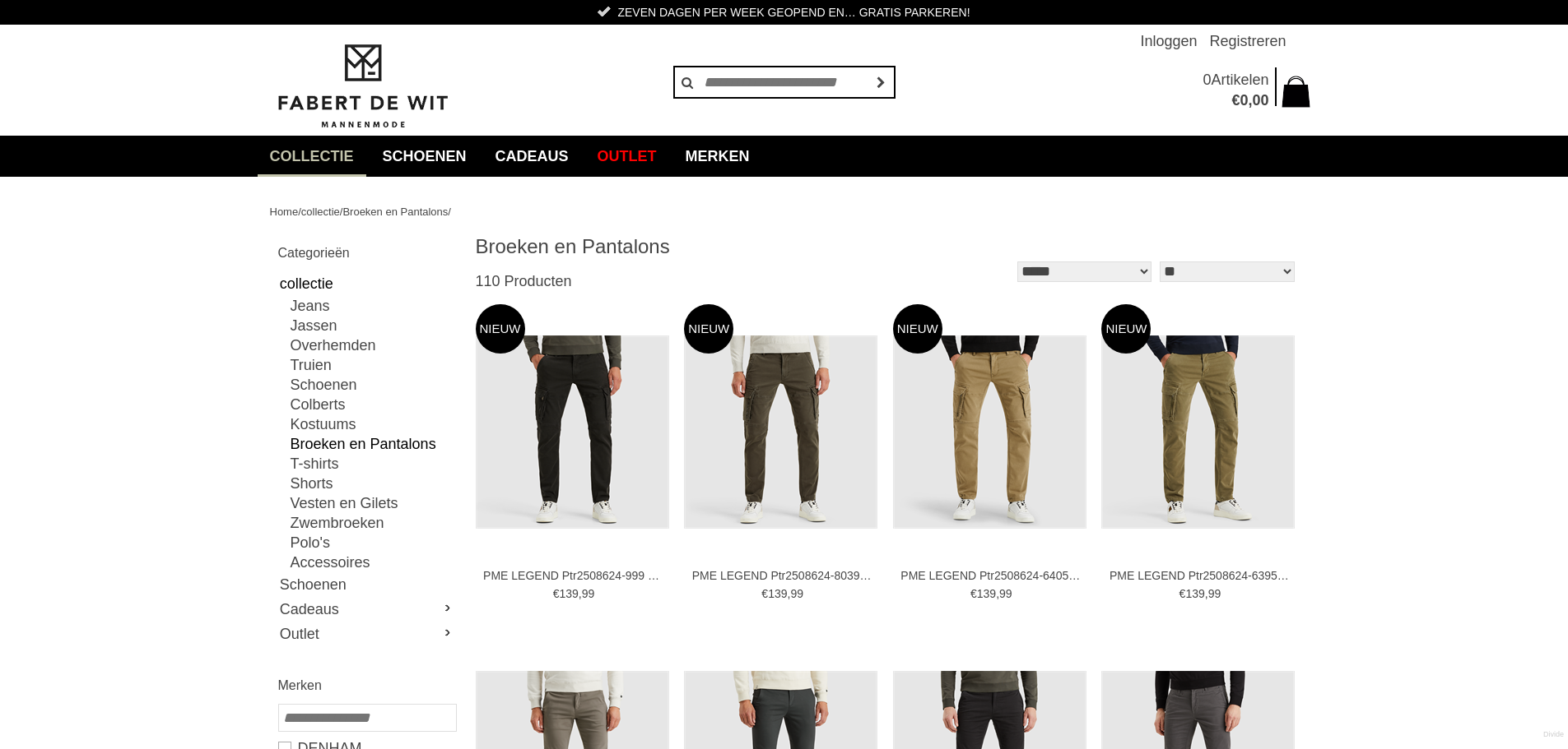
click at [1033, 271] on select "**********" at bounding box center [1084, 271] width 134 height 21
select select "*"
click at [1017, 261] on select "**********" at bounding box center [1084, 271] width 134 height 21
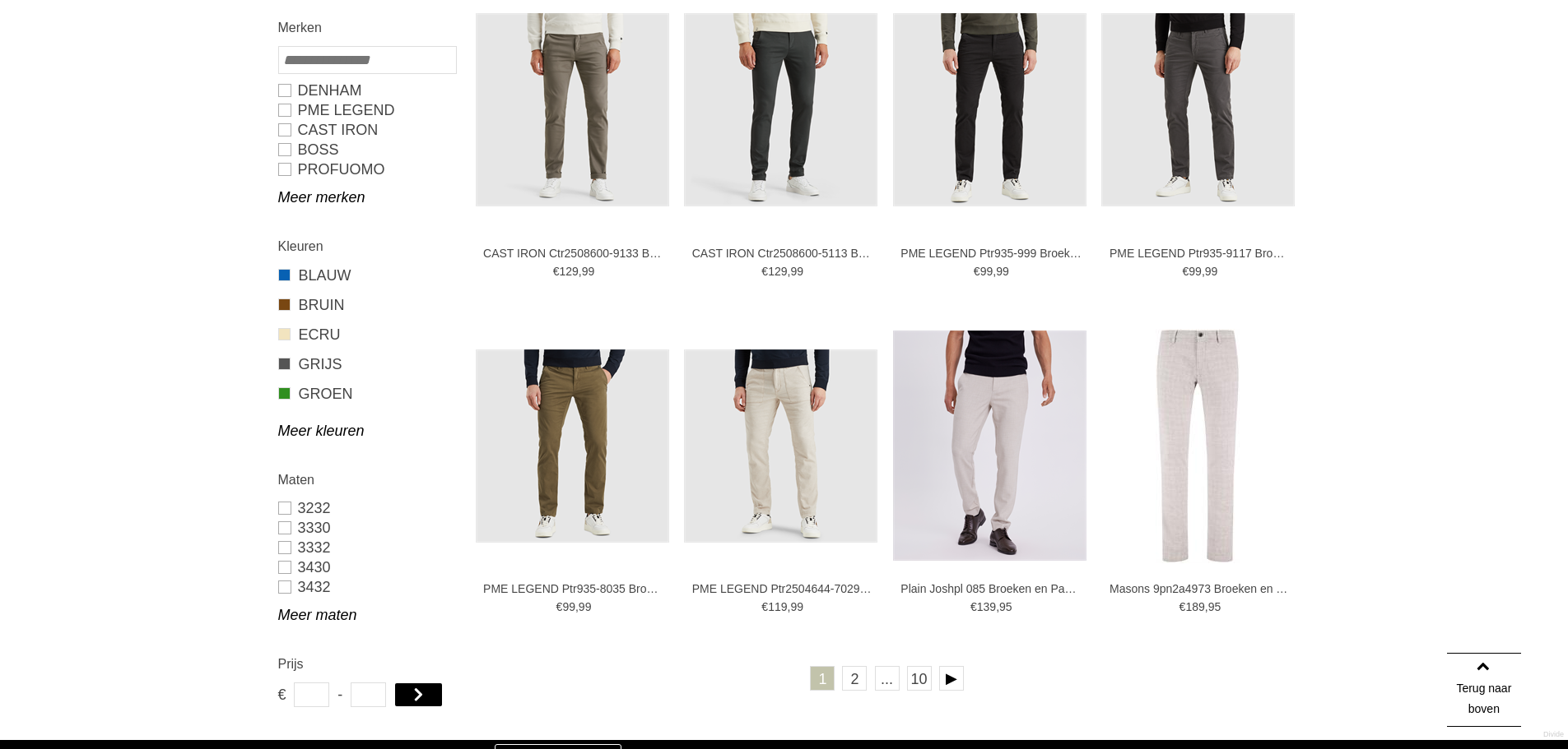
scroll to position [741, 0]
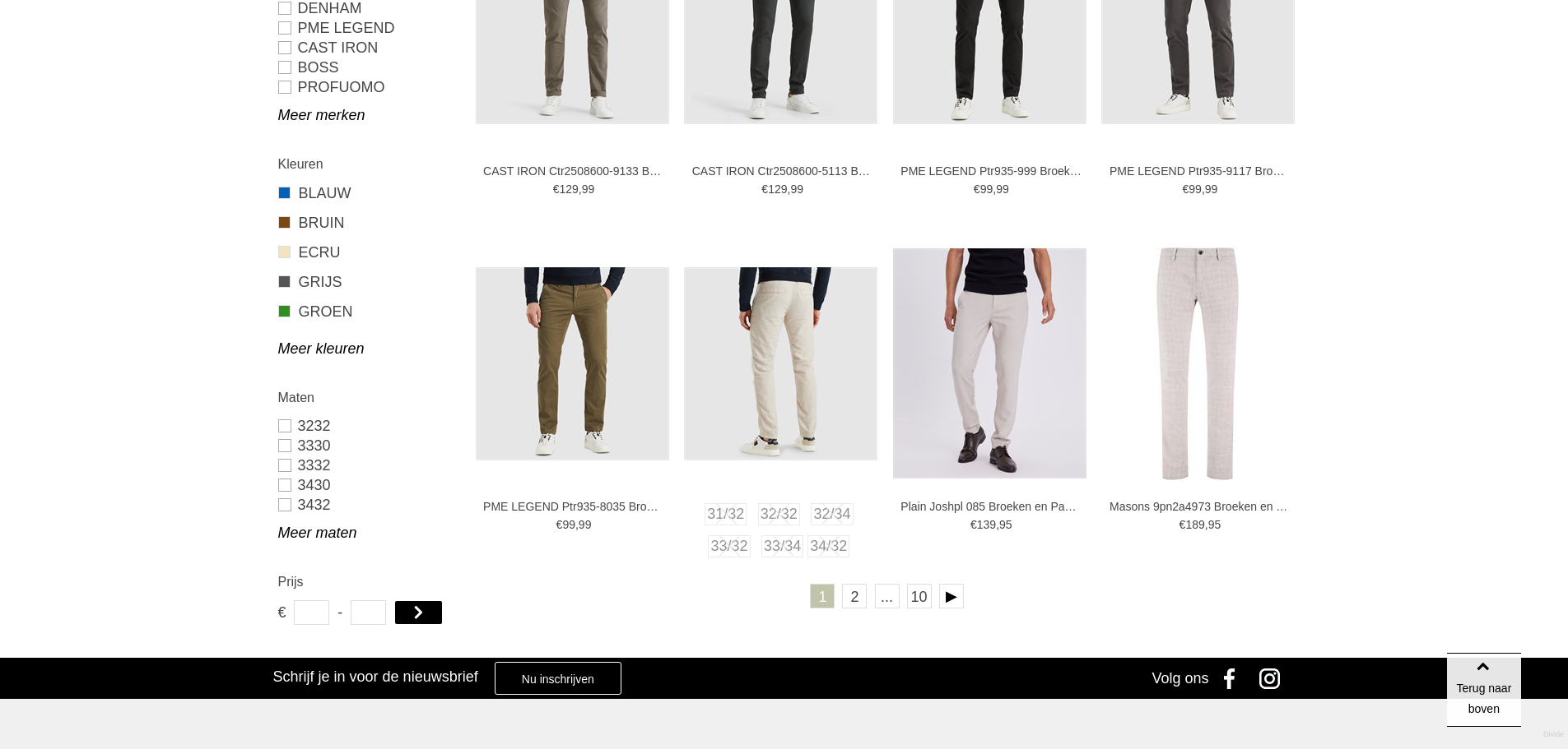
click at [823, 373] on img at bounding box center [780, 363] width 193 height 193
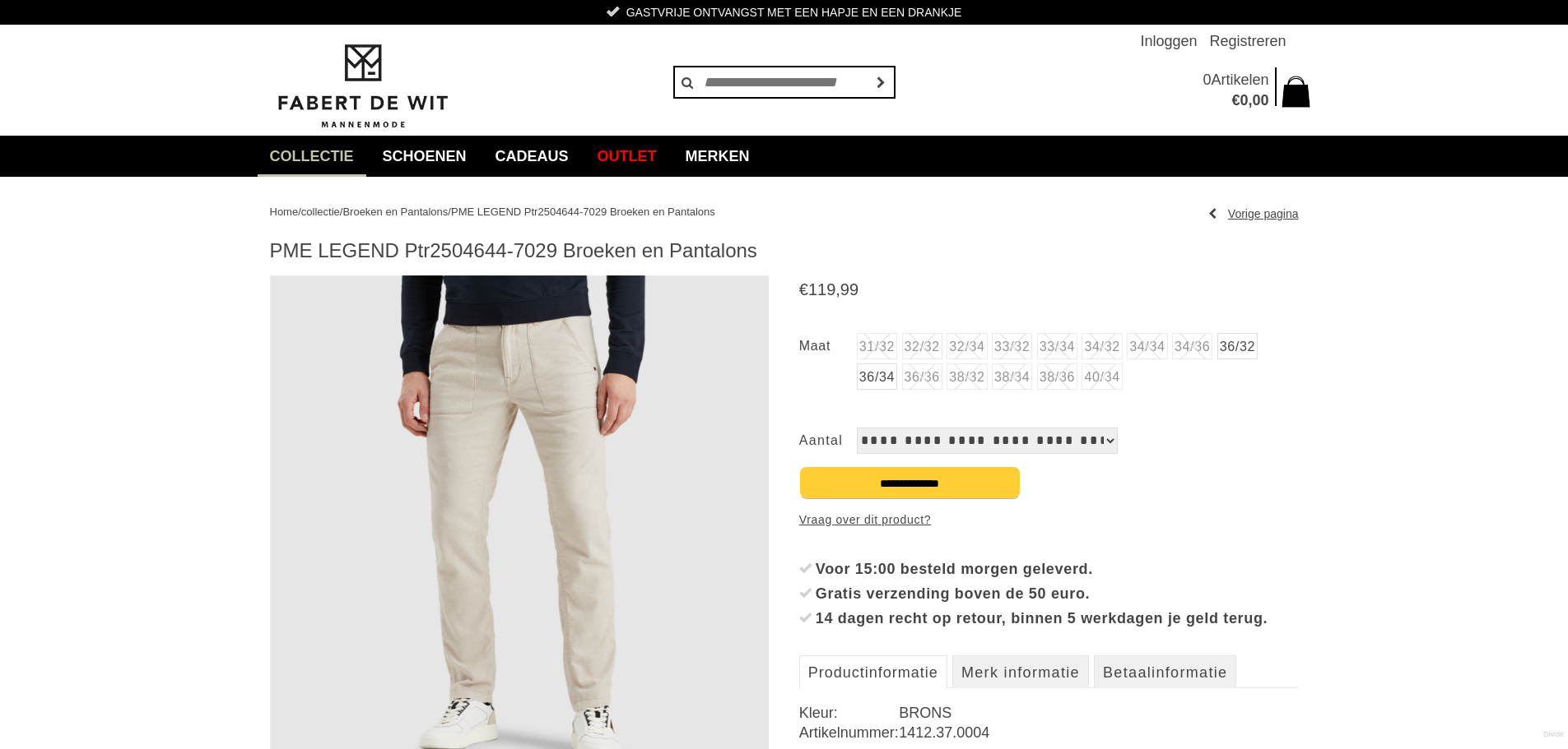
click at [636, 439] on img at bounding box center [520, 525] width 500 height 499
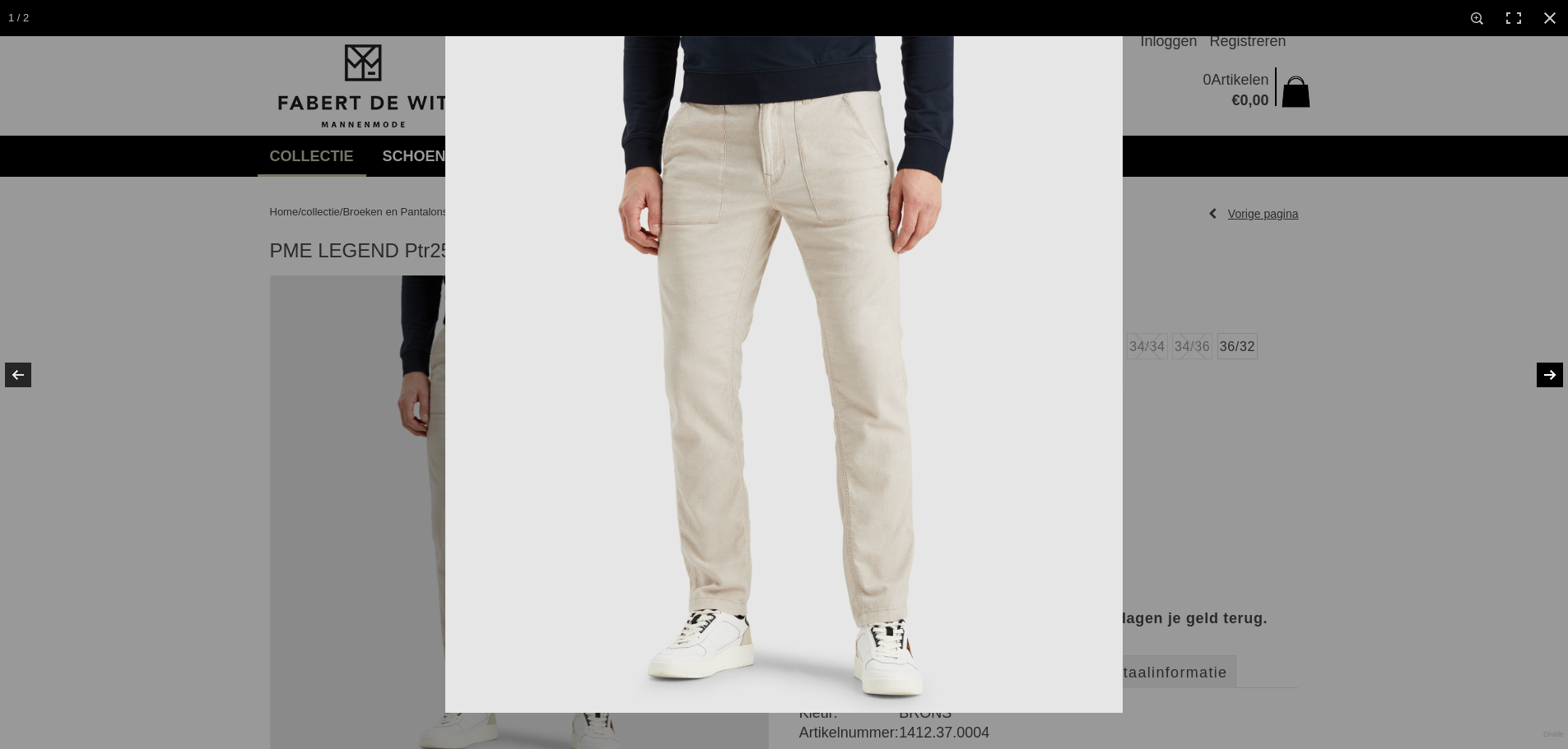
click at [1554, 372] on link at bounding box center [1539, 375] width 58 height 83
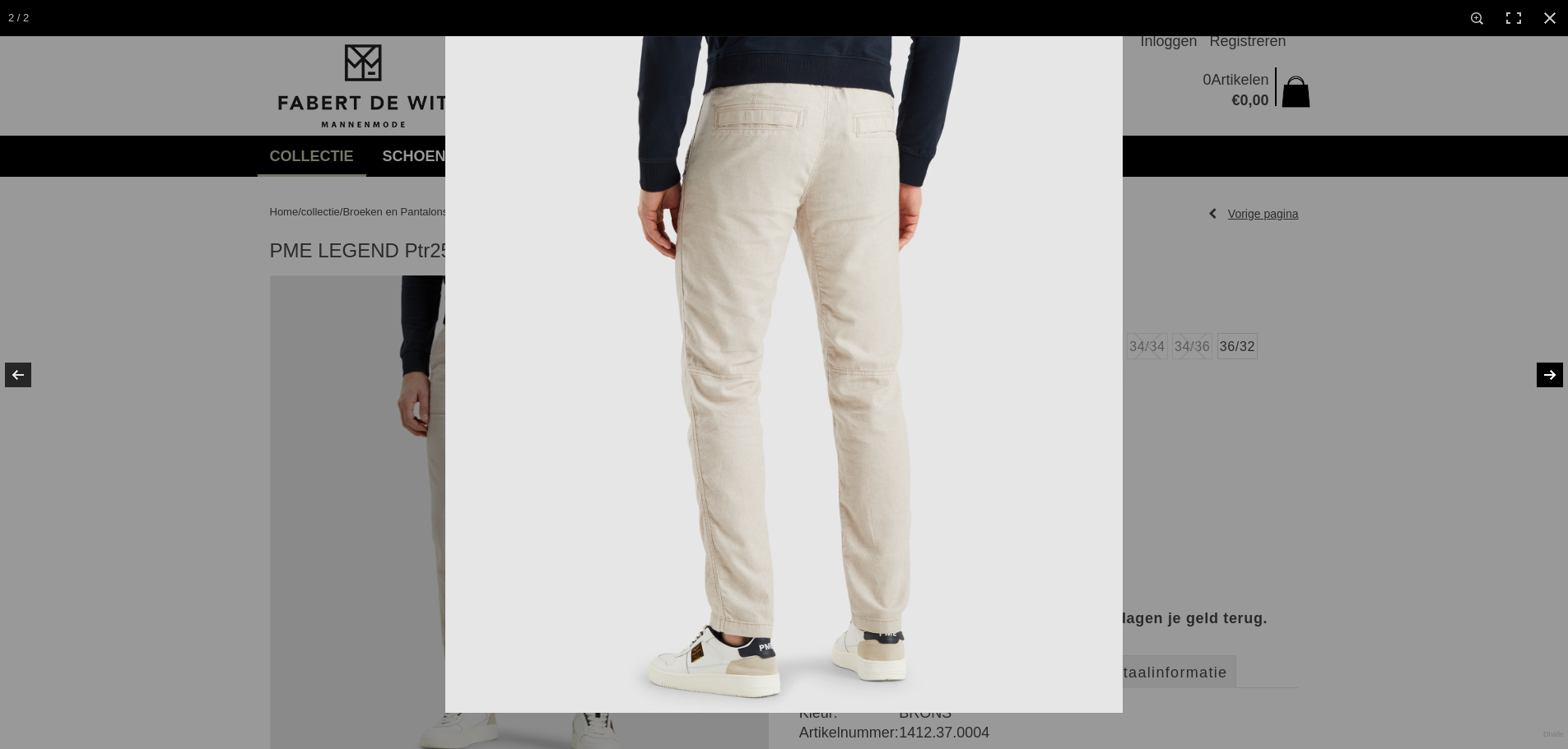
click at [1553, 372] on link at bounding box center [1539, 375] width 58 height 83
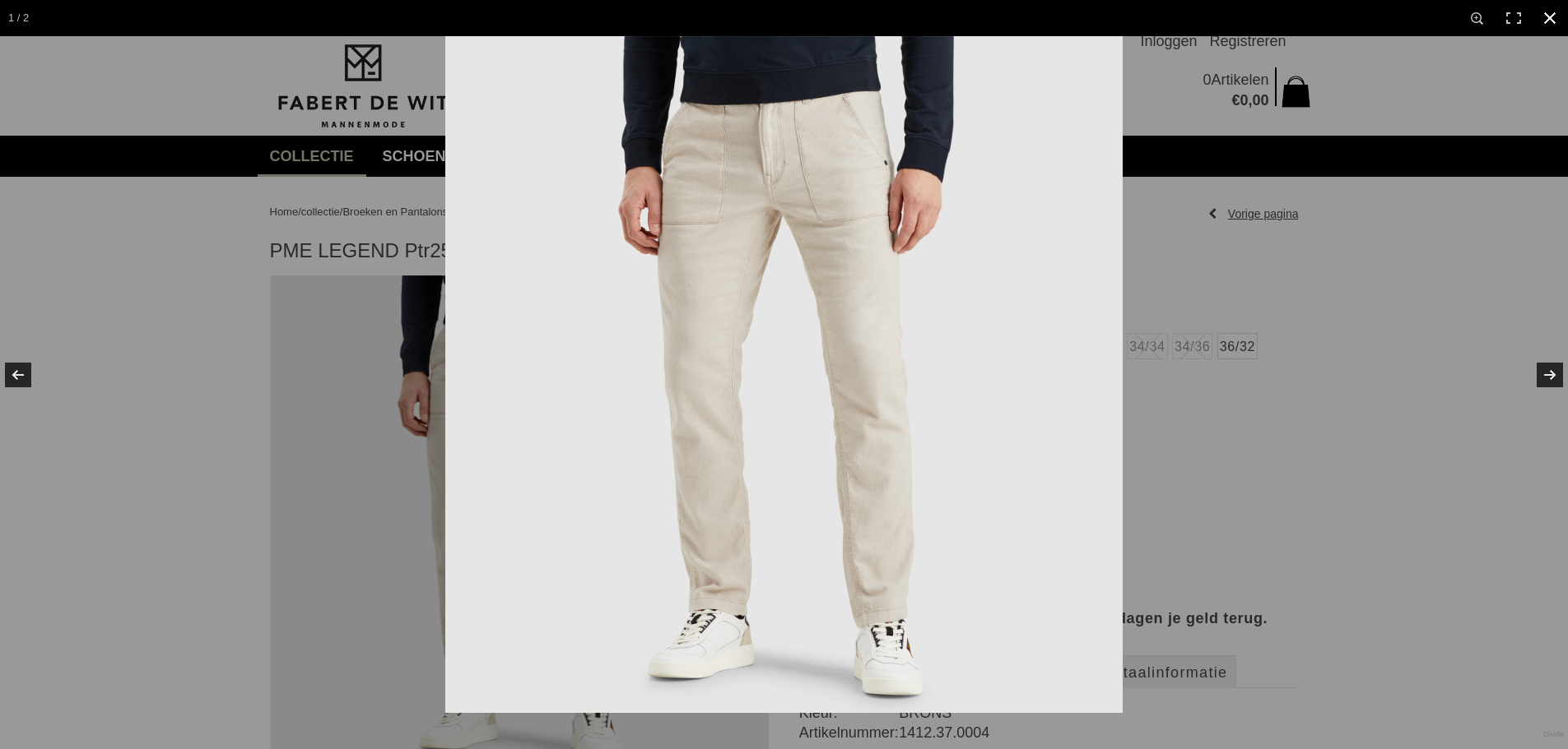
click at [1547, 20] on link at bounding box center [1549, 18] width 36 height 36
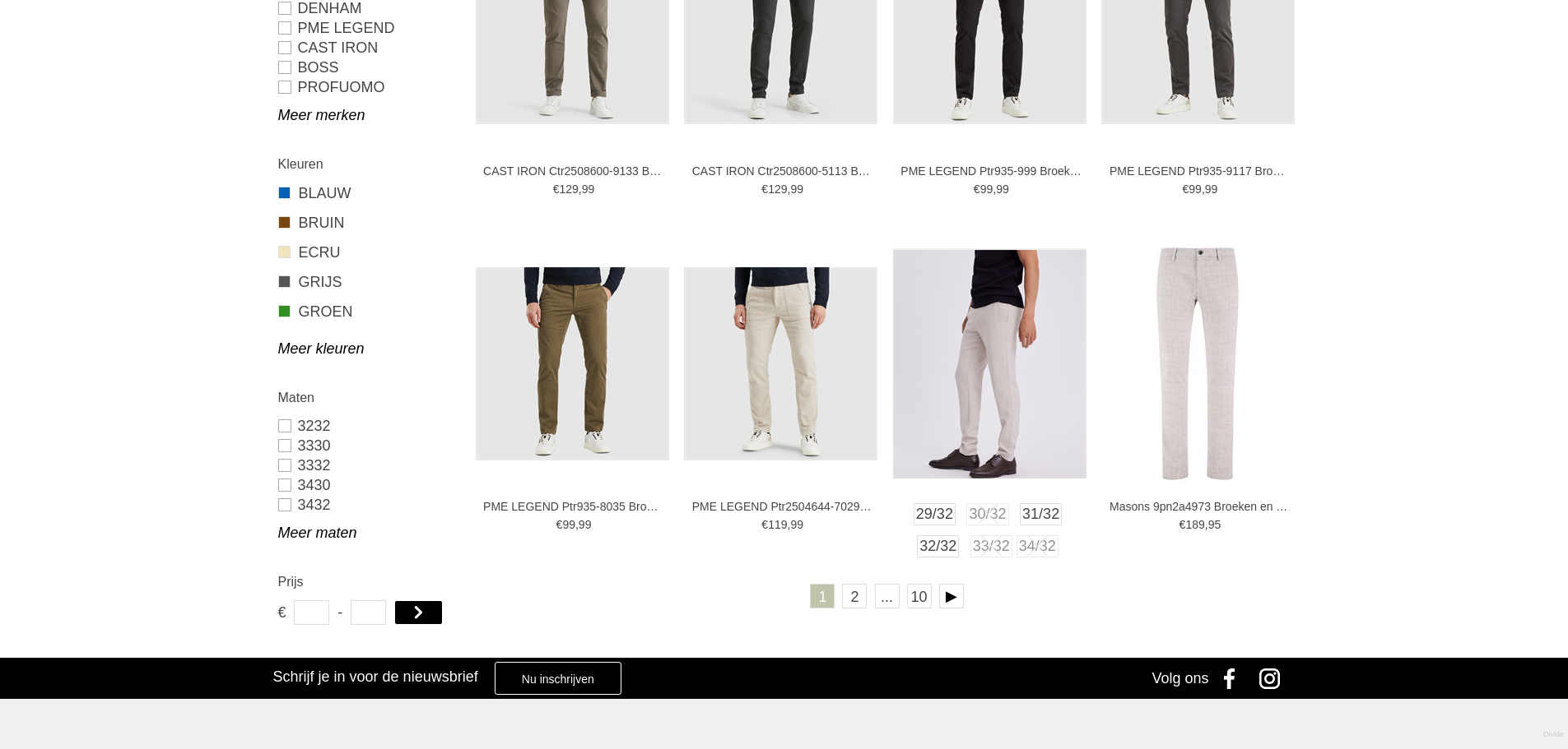
click at [1026, 356] on img at bounding box center [989, 363] width 193 height 230
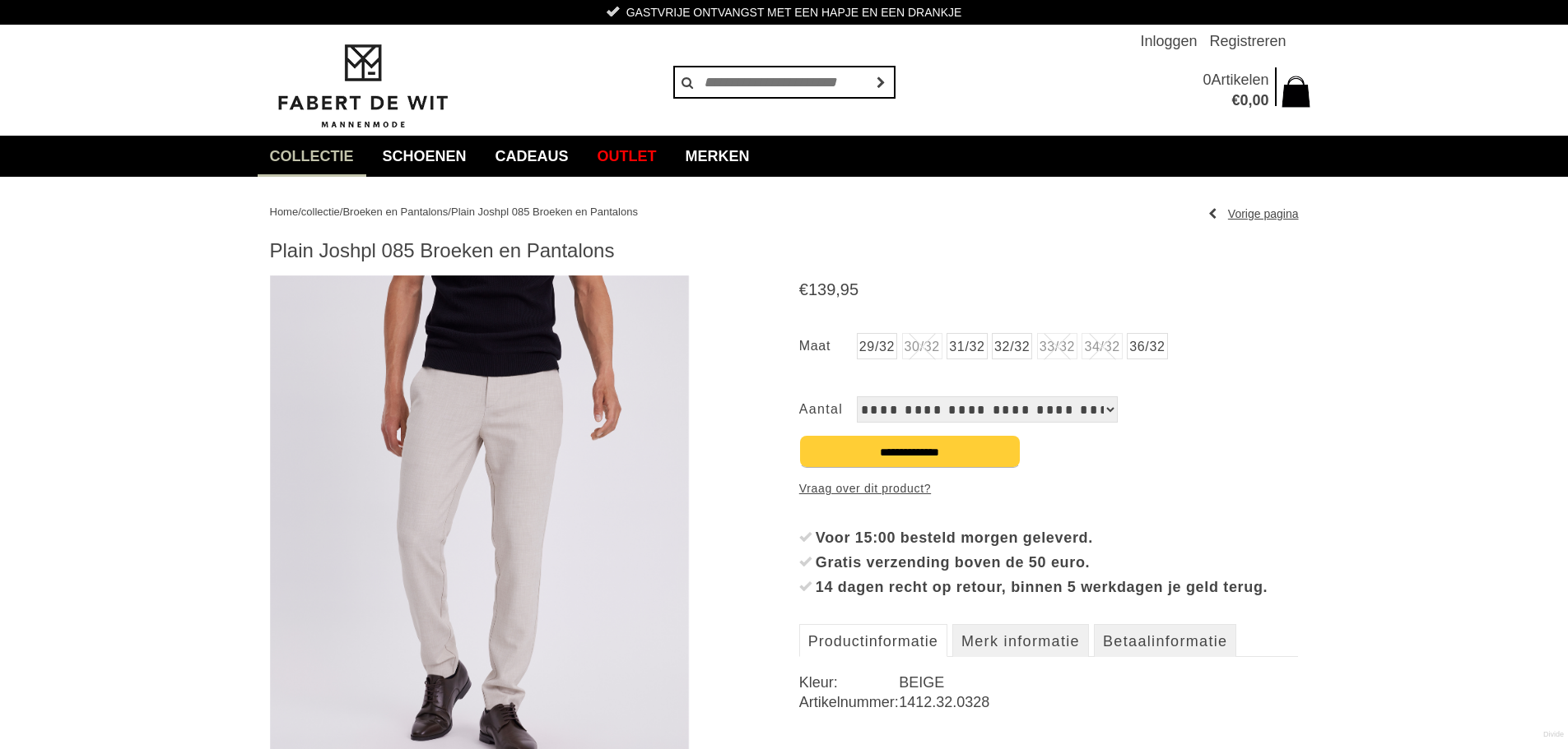
click at [619, 370] on img at bounding box center [480, 525] width 419 height 499
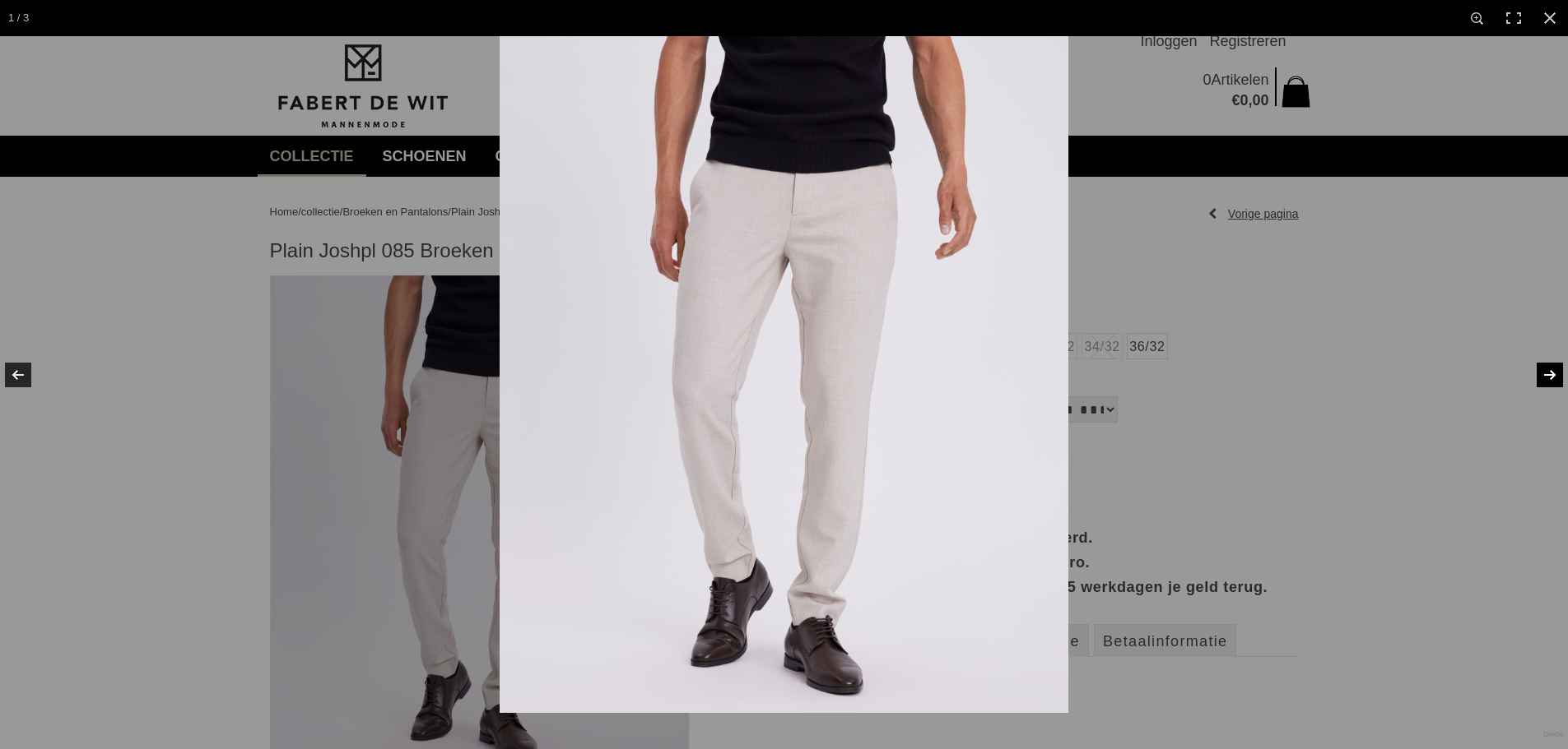
click at [1545, 366] on link at bounding box center [1539, 375] width 58 height 83
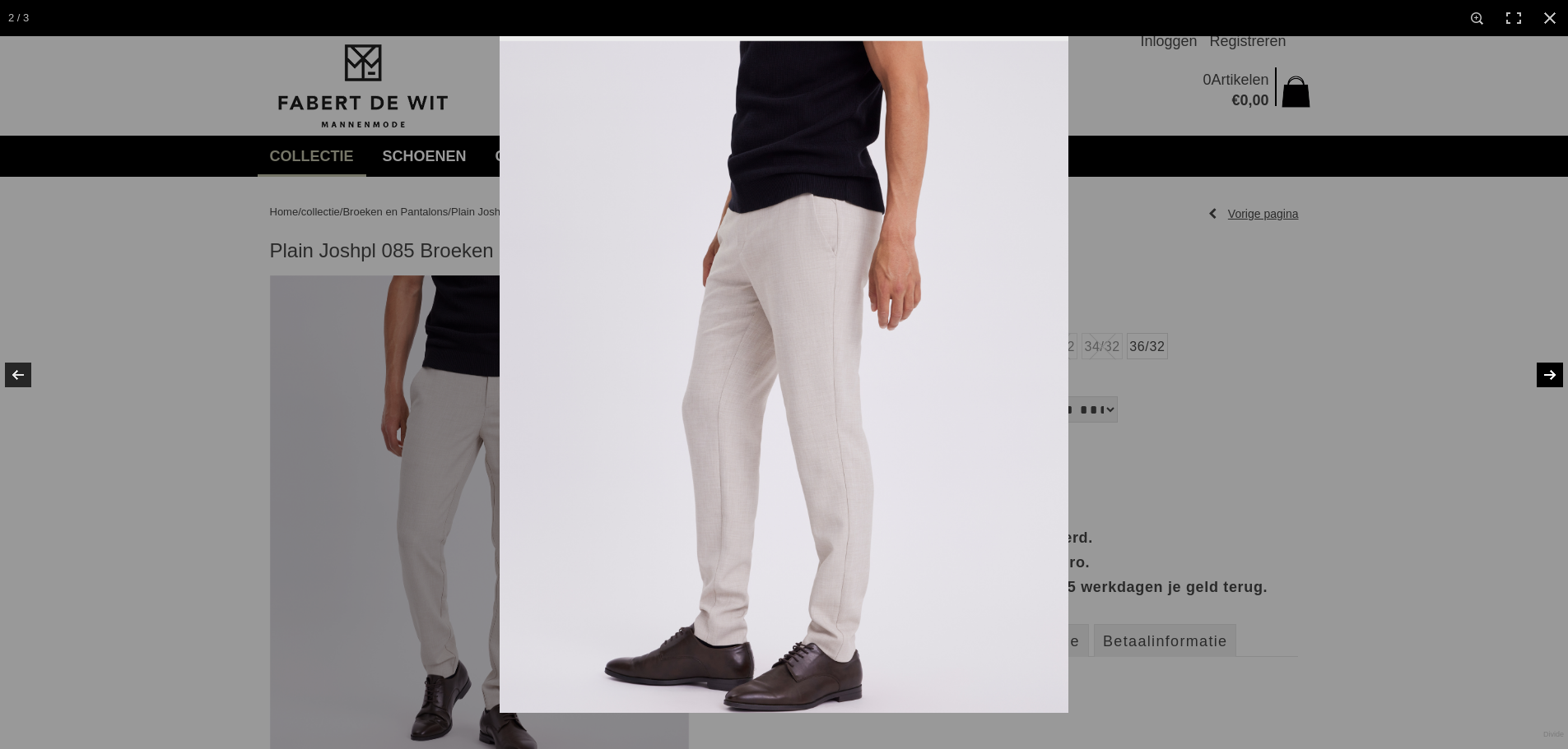
click at [1545, 366] on link at bounding box center [1539, 375] width 58 height 83
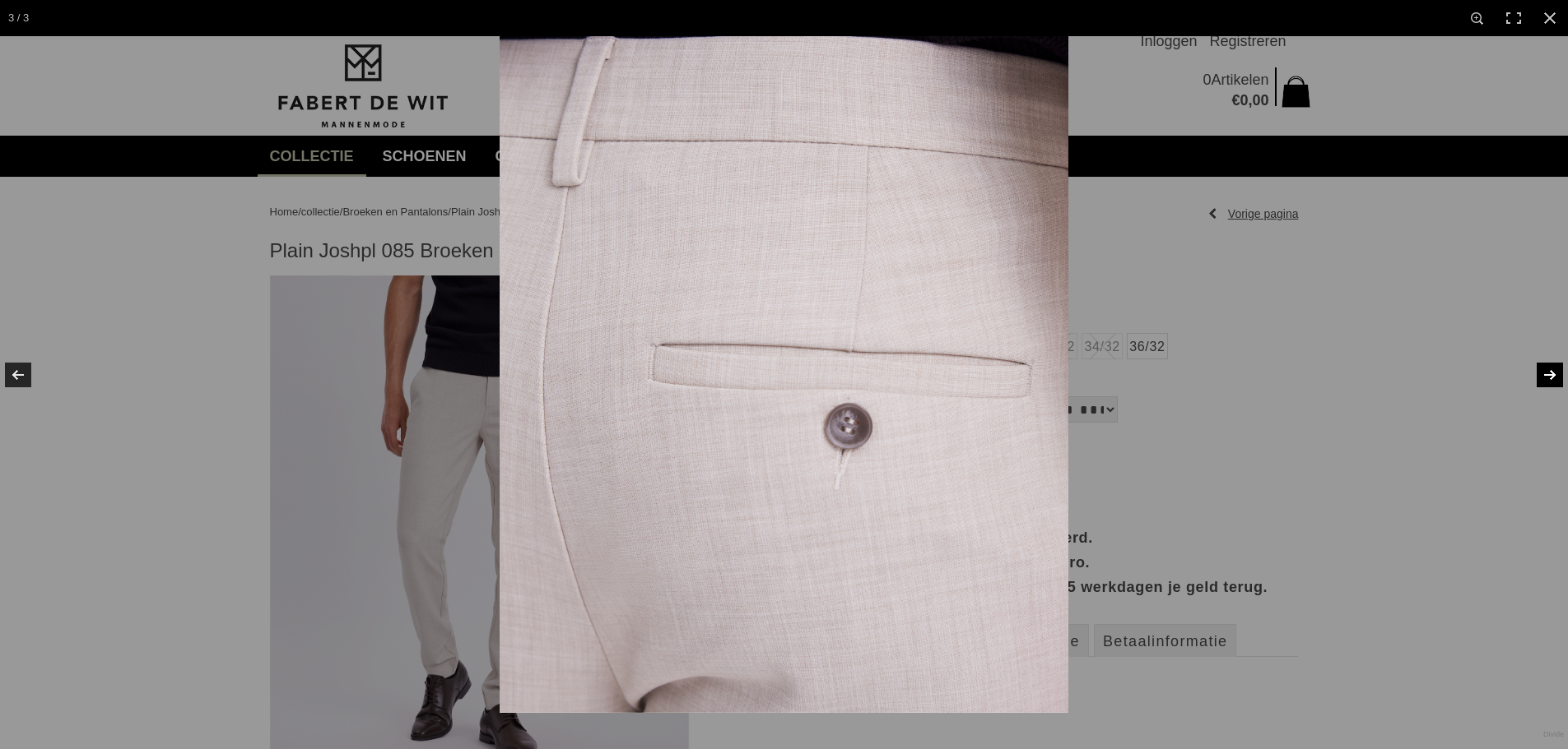
click at [1545, 366] on link at bounding box center [1539, 375] width 58 height 83
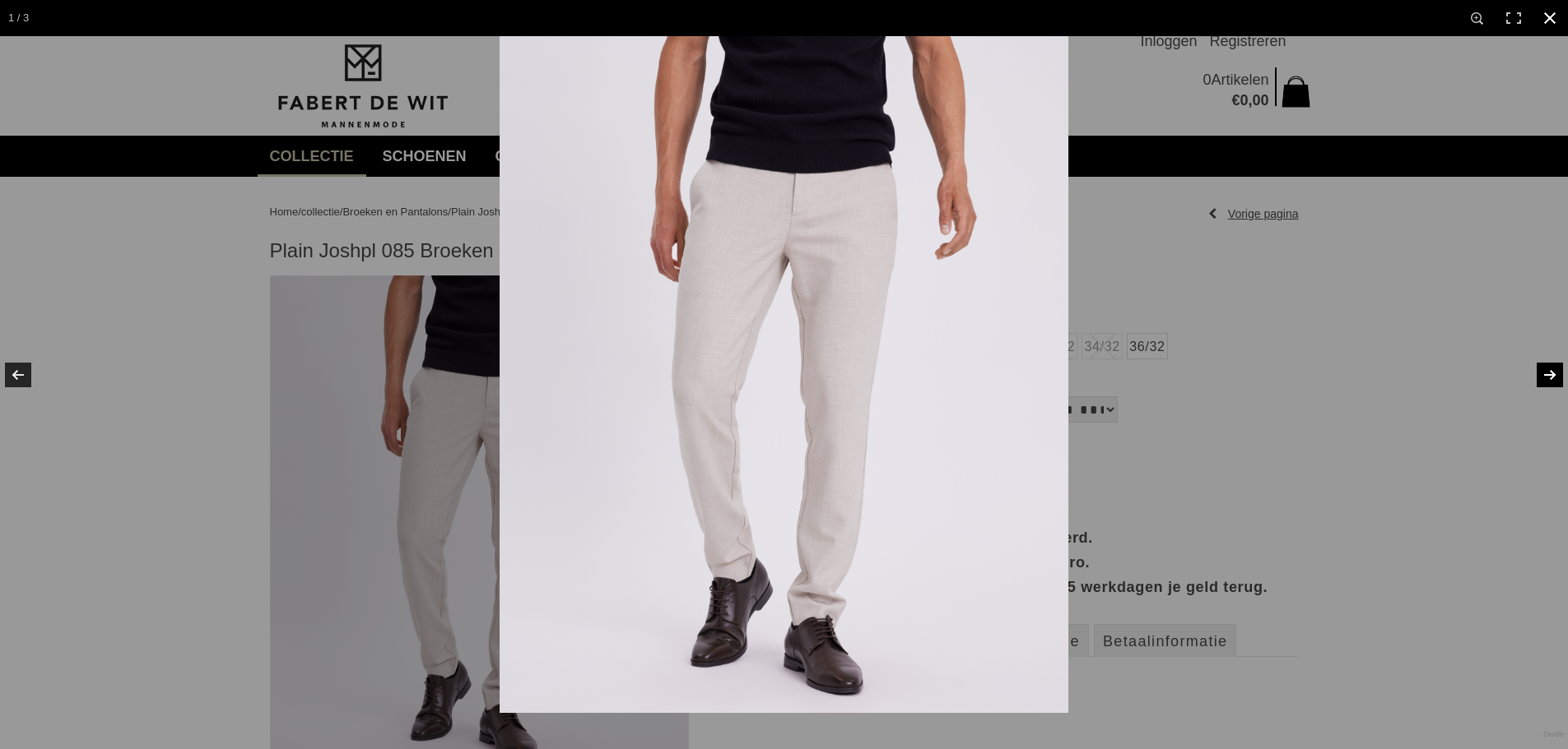
click at [1430, 375] on div at bounding box center [1283, 410] width 1568 height 749
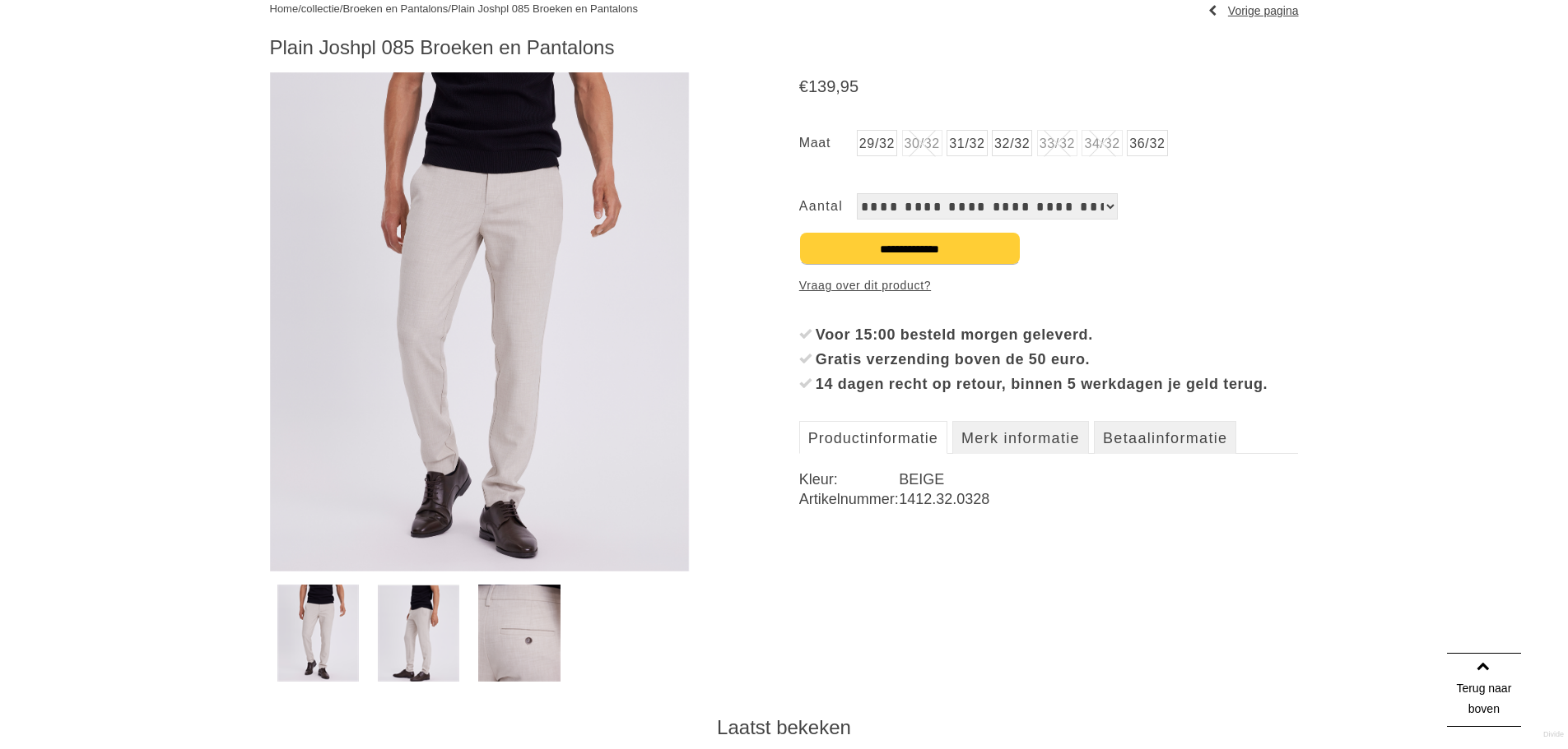
scroll to position [164, 0]
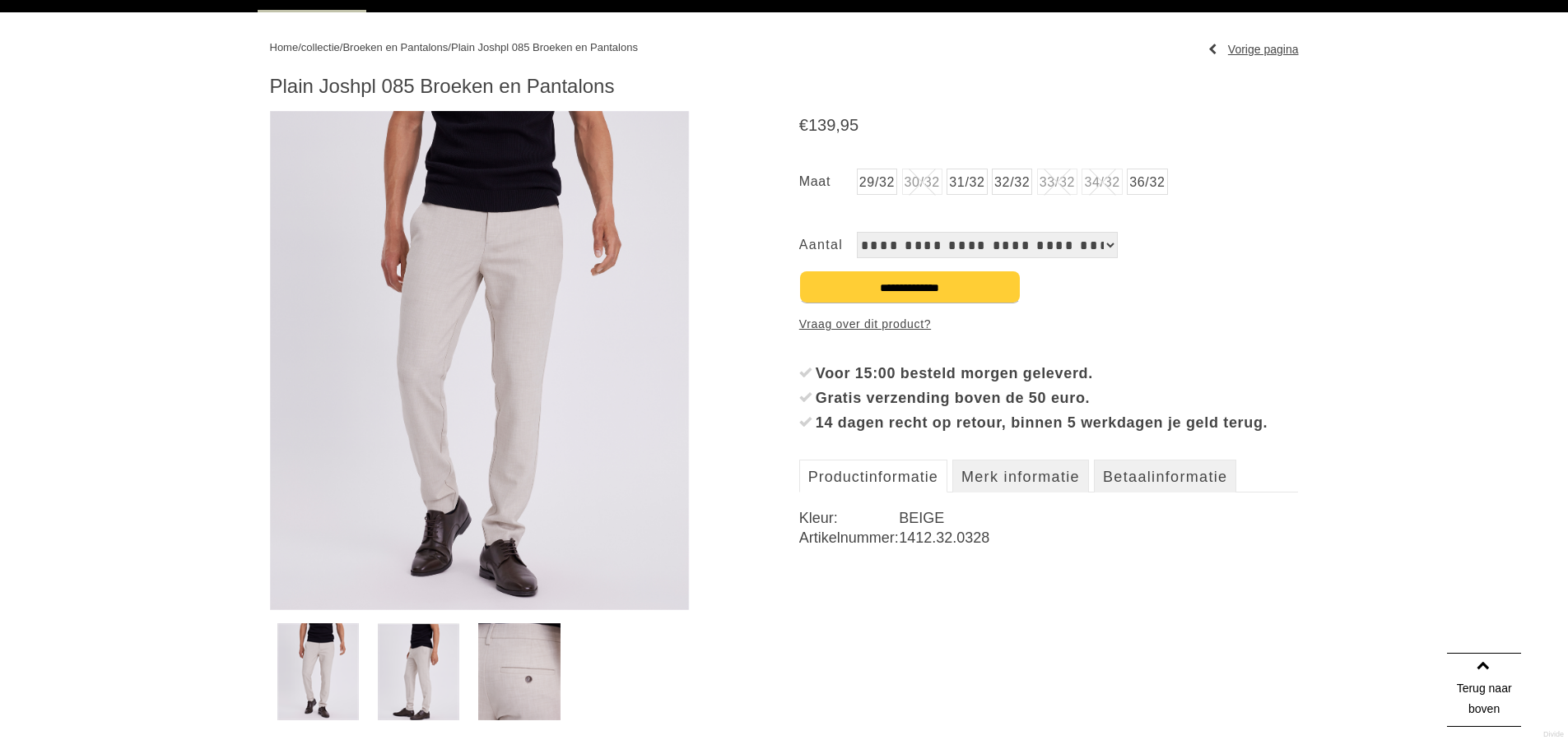
click at [443, 261] on img at bounding box center [480, 361] width 419 height 499
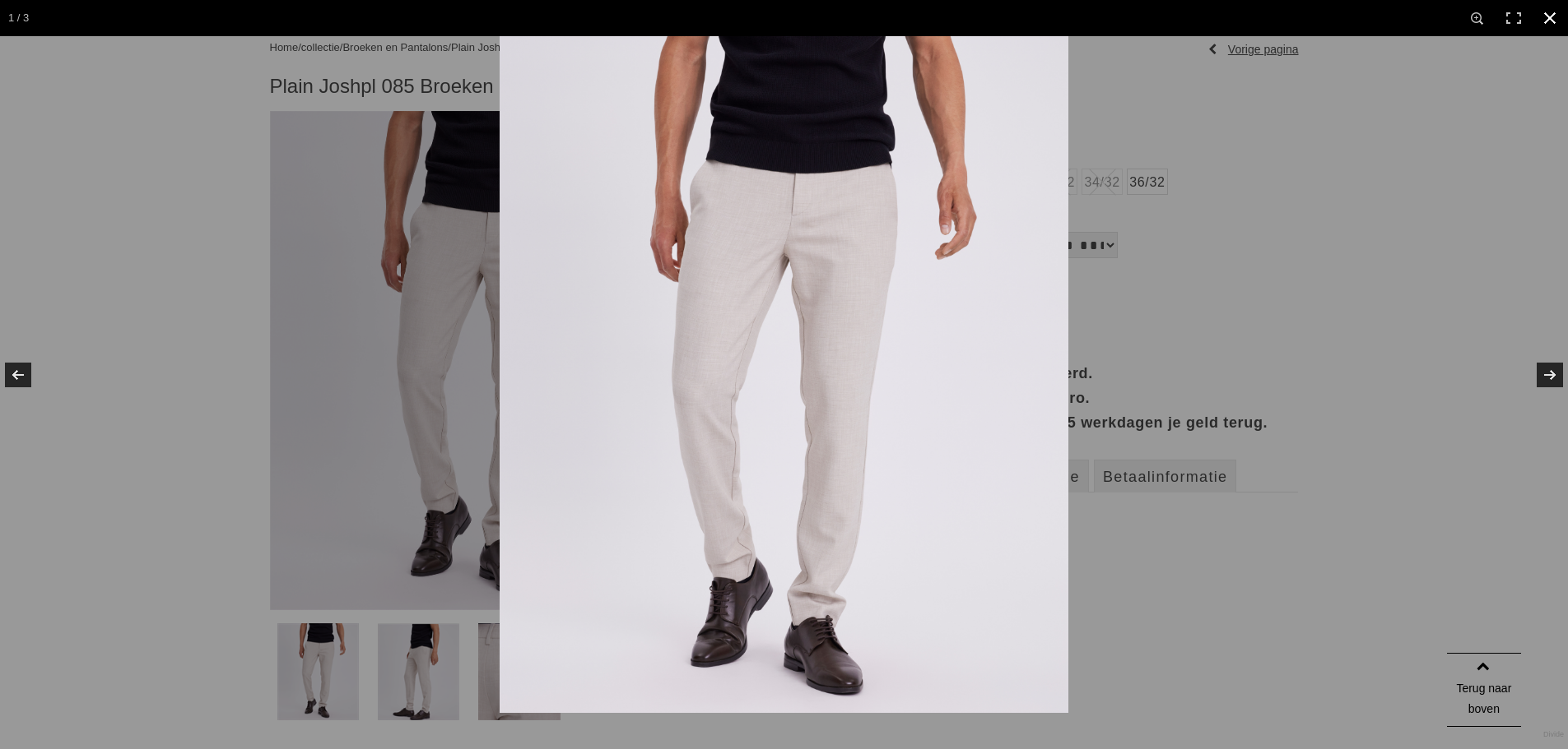
click at [1547, 24] on link at bounding box center [1549, 18] width 36 height 36
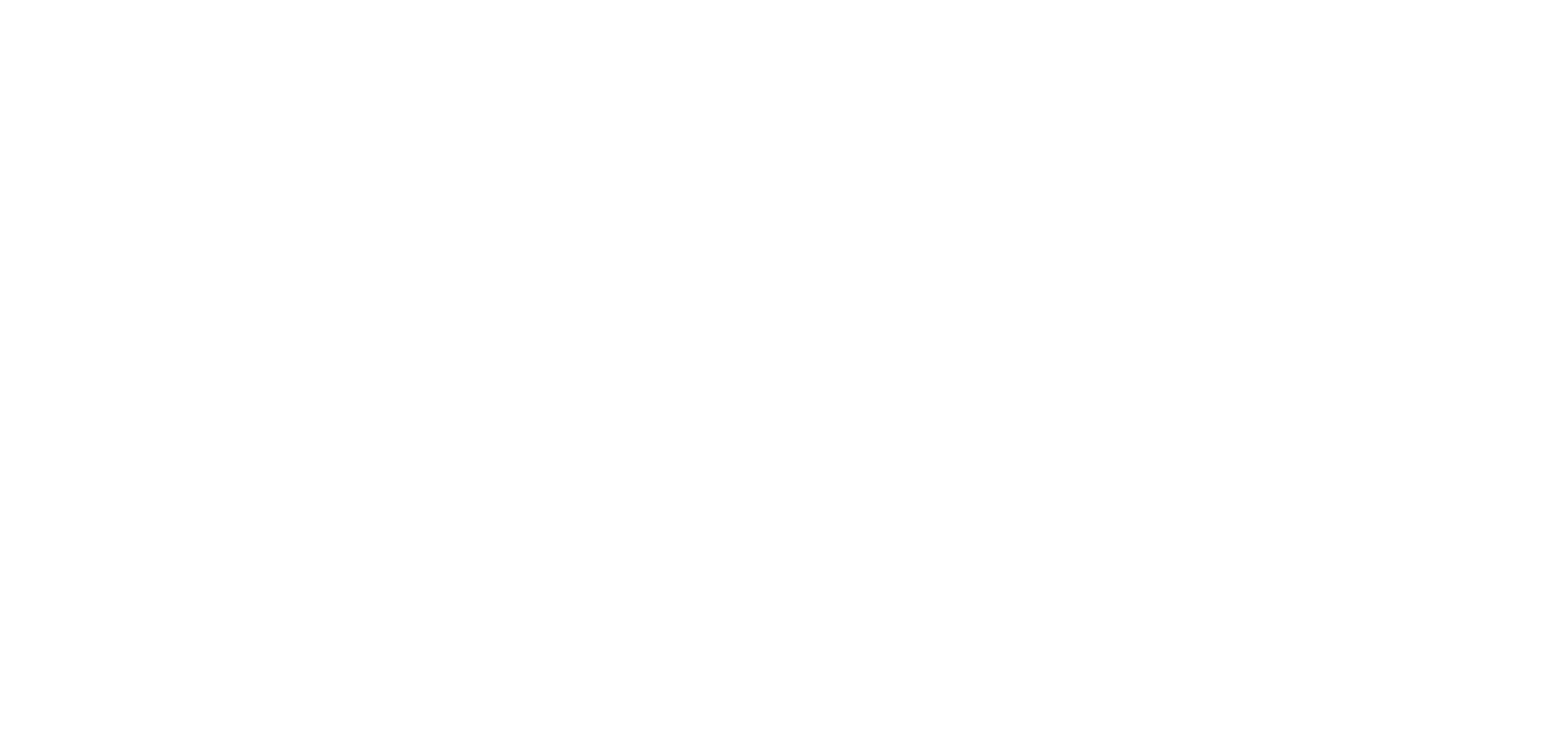
scroll to position [741, 0]
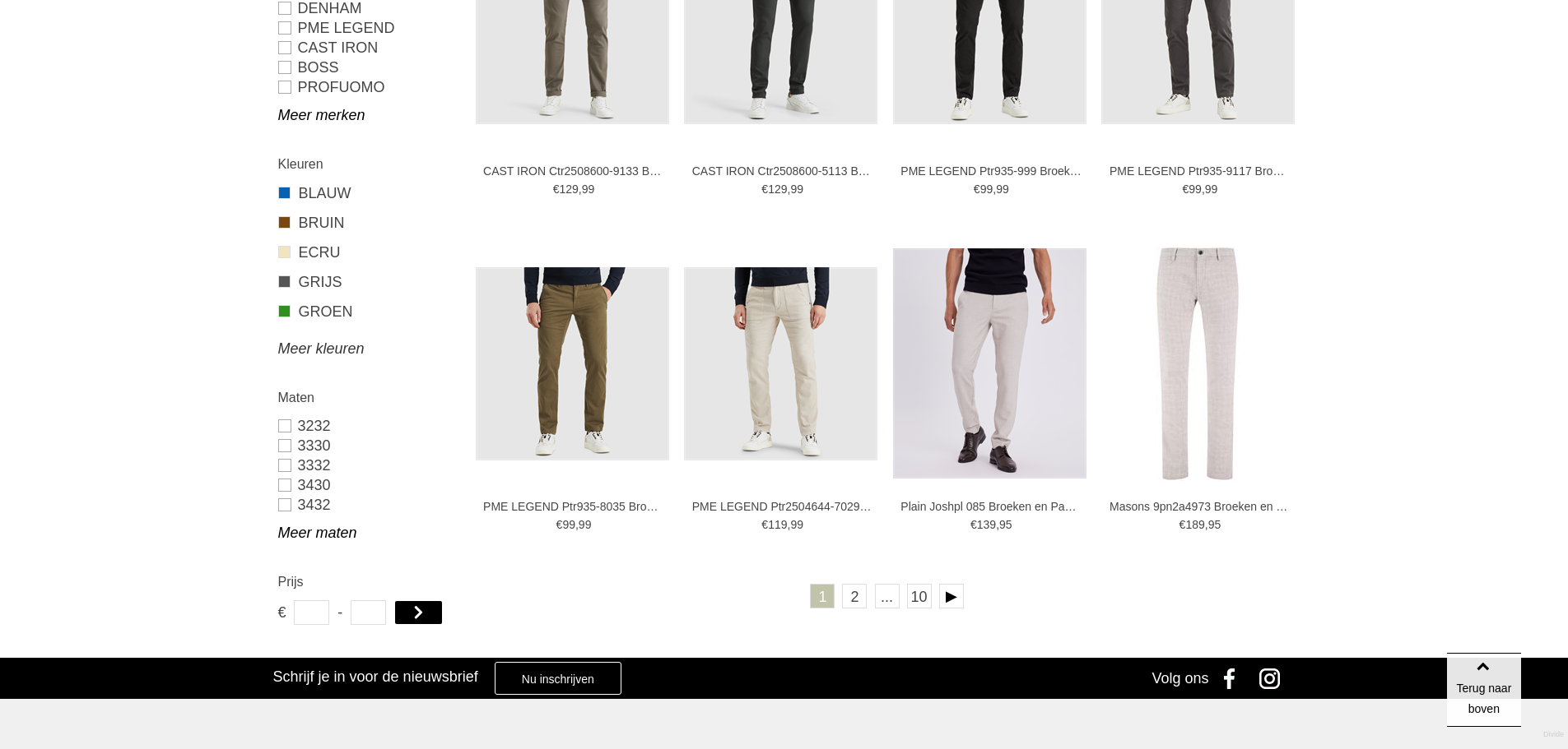
click at [315, 346] on link "Meer kleuren" at bounding box center [367, 349] width 177 height 20
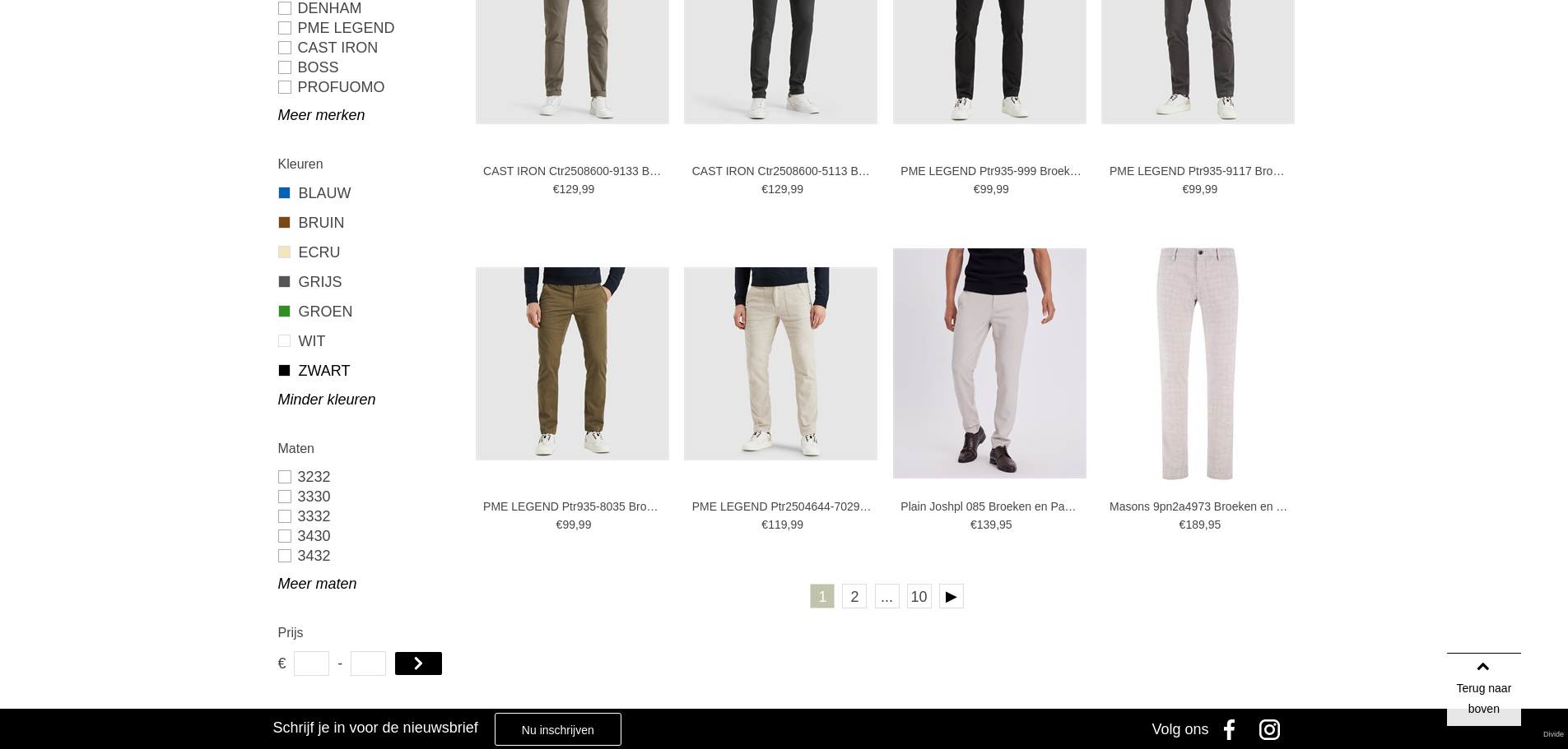
click at [319, 371] on link "ZWART" at bounding box center [367, 371] width 177 height 22
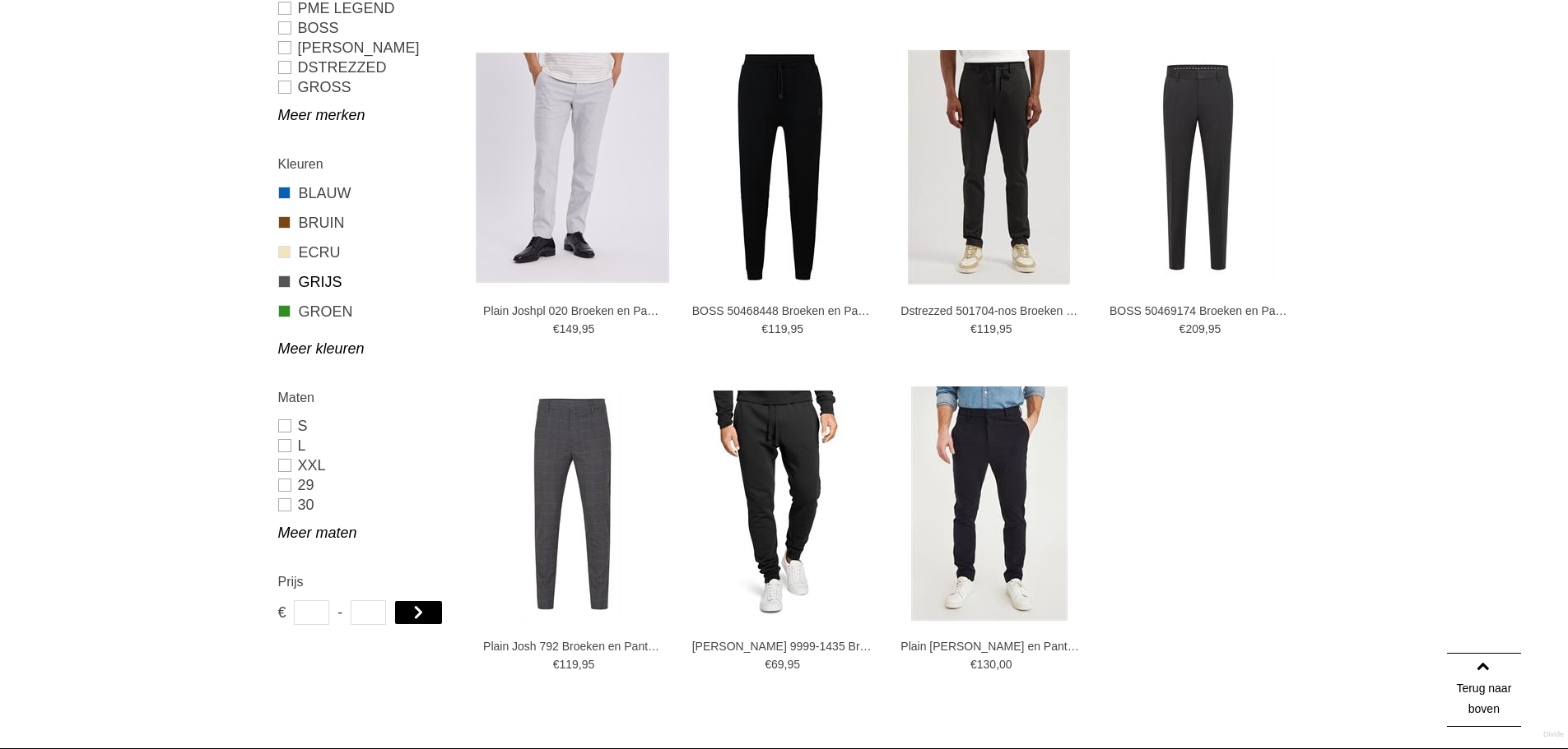
click at [318, 276] on link "GRIJS" at bounding box center [367, 282] width 177 height 22
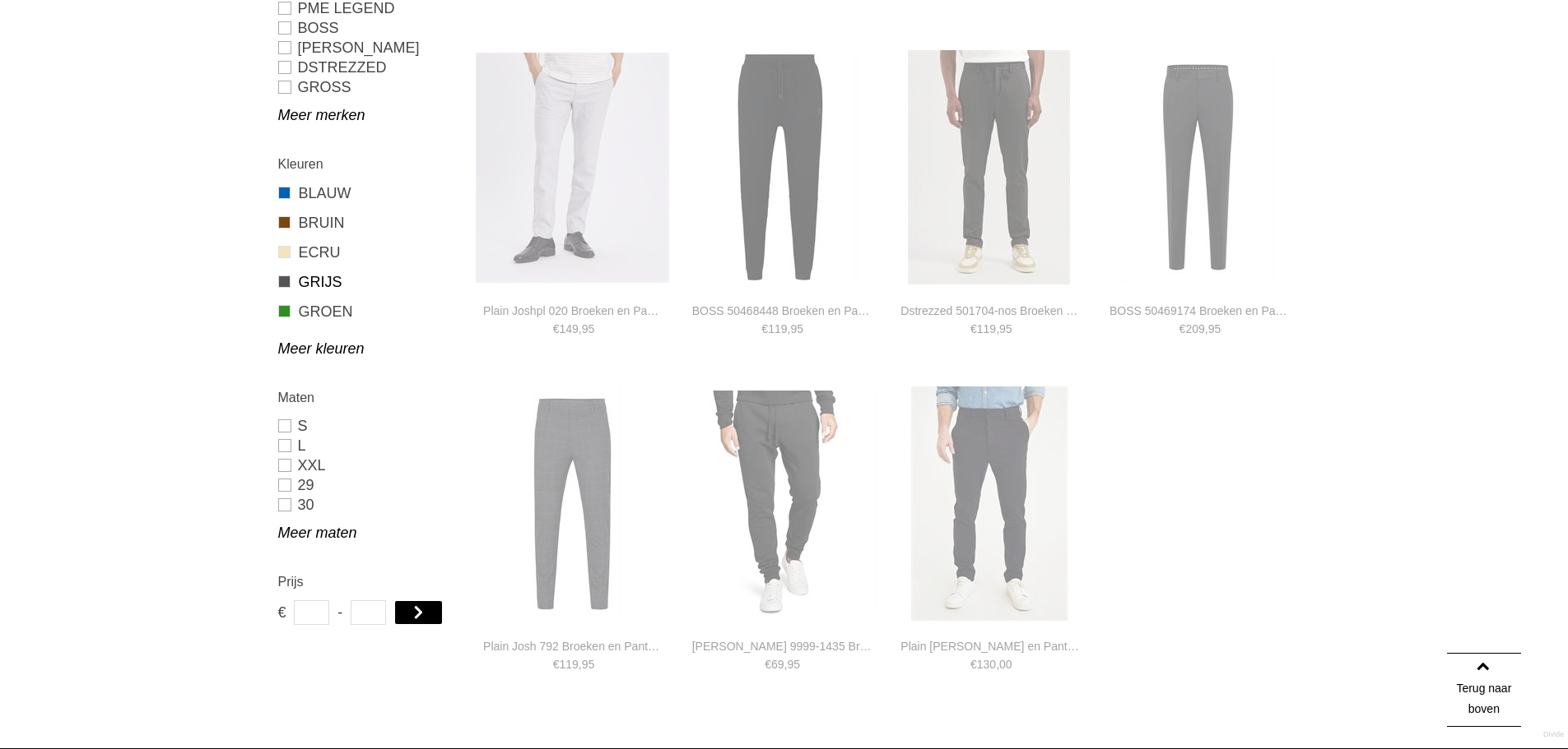
type input "***"
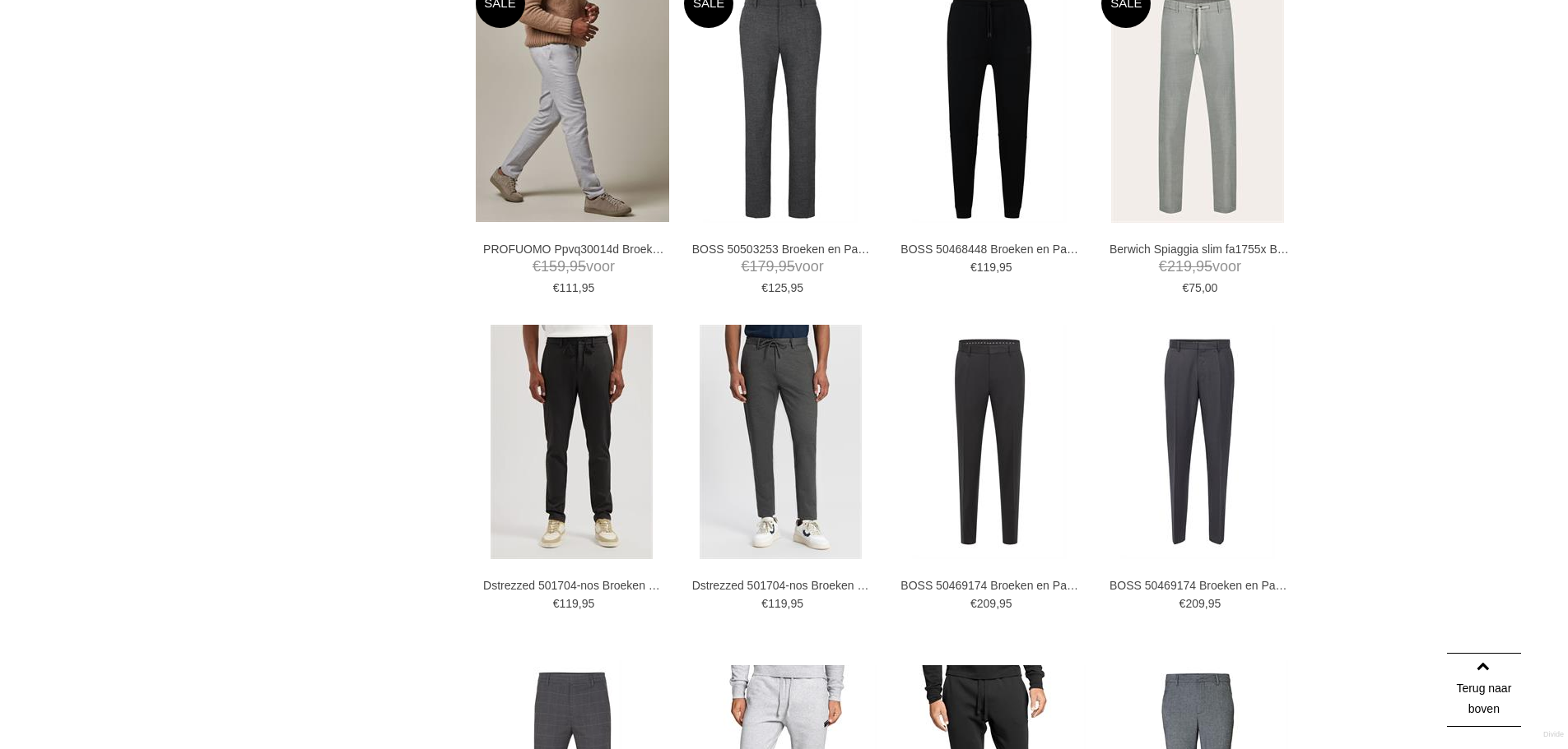
scroll to position [2119, 0]
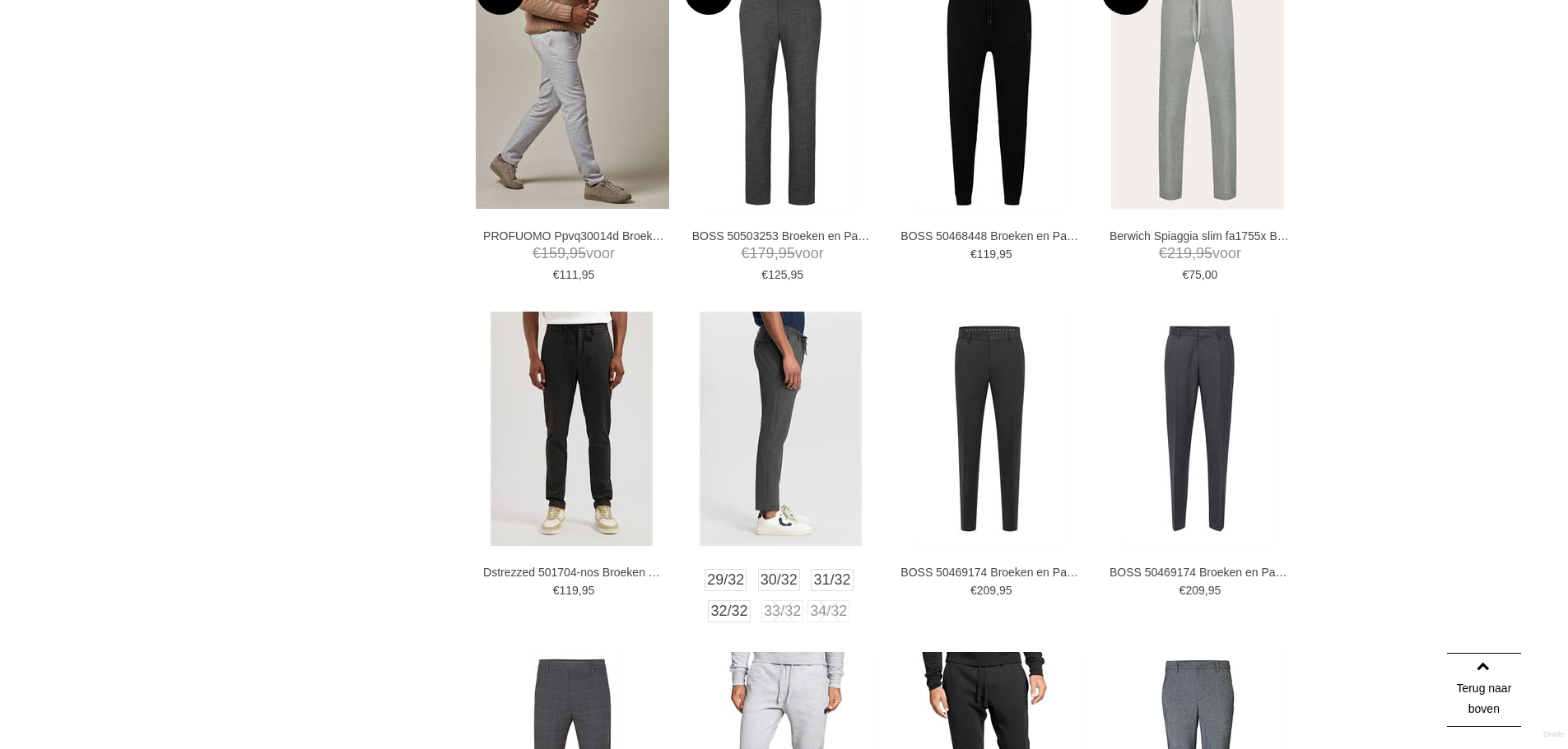
click at [764, 403] on img at bounding box center [780, 428] width 162 height 235
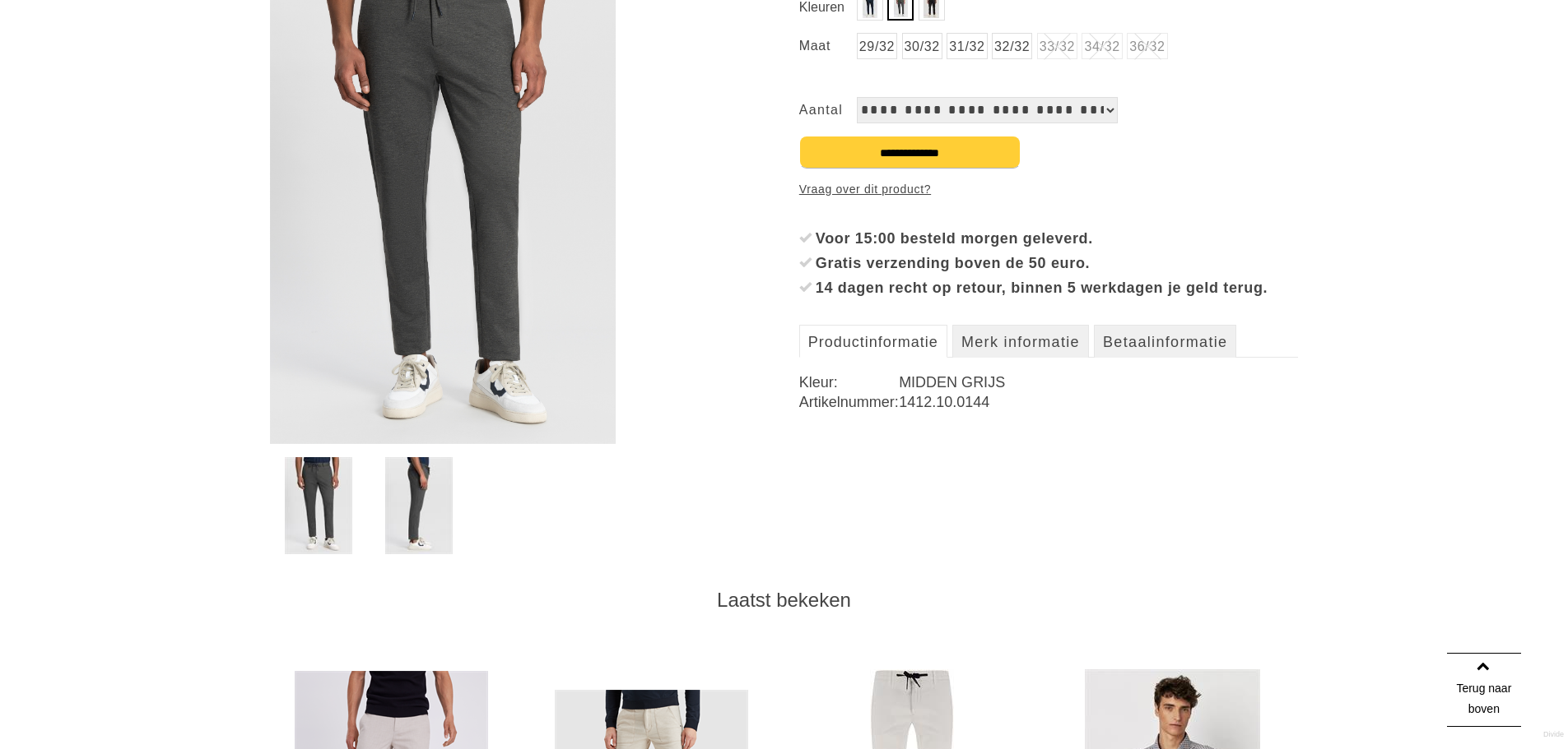
scroll to position [247, 0]
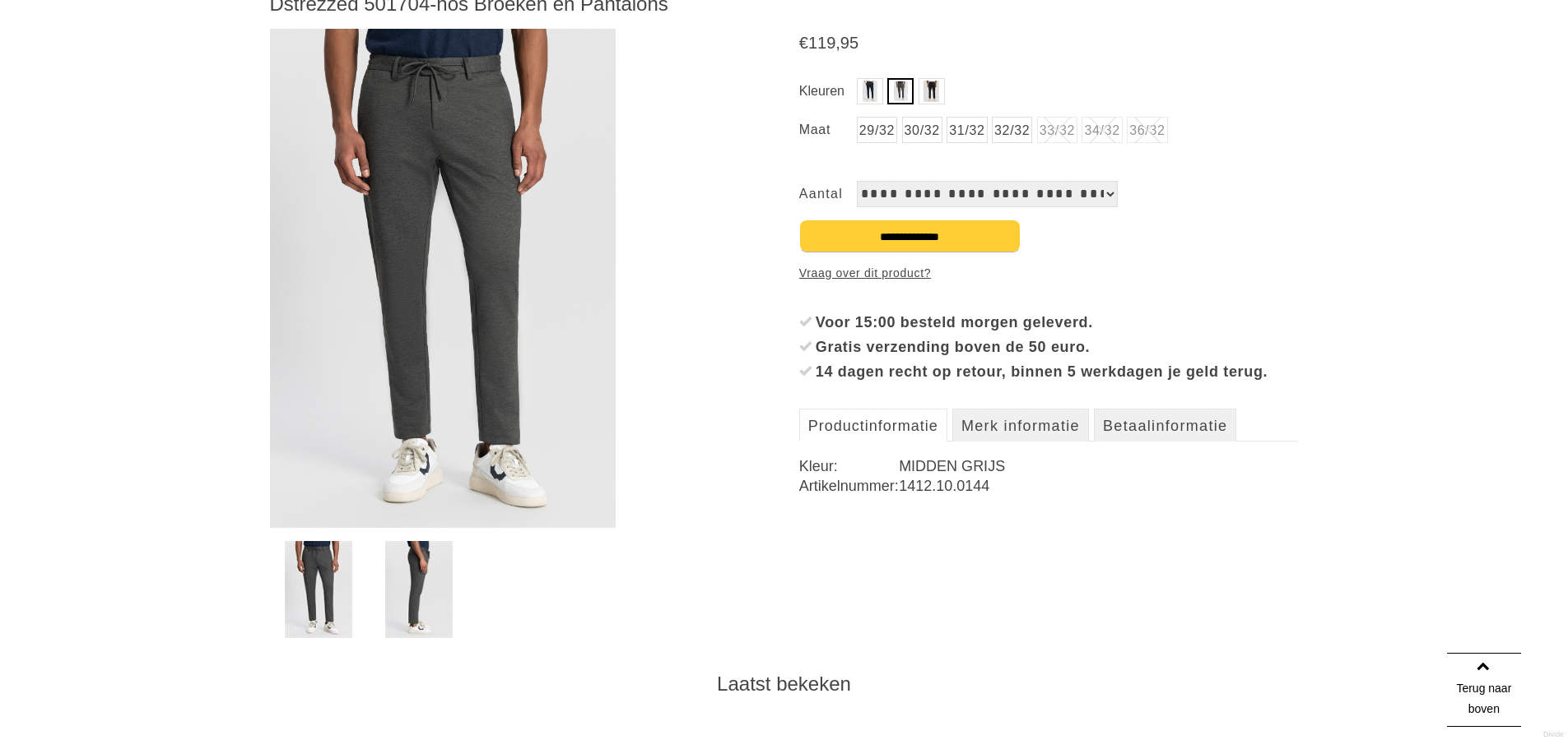
click at [459, 262] on img at bounding box center [443, 278] width 346 height 499
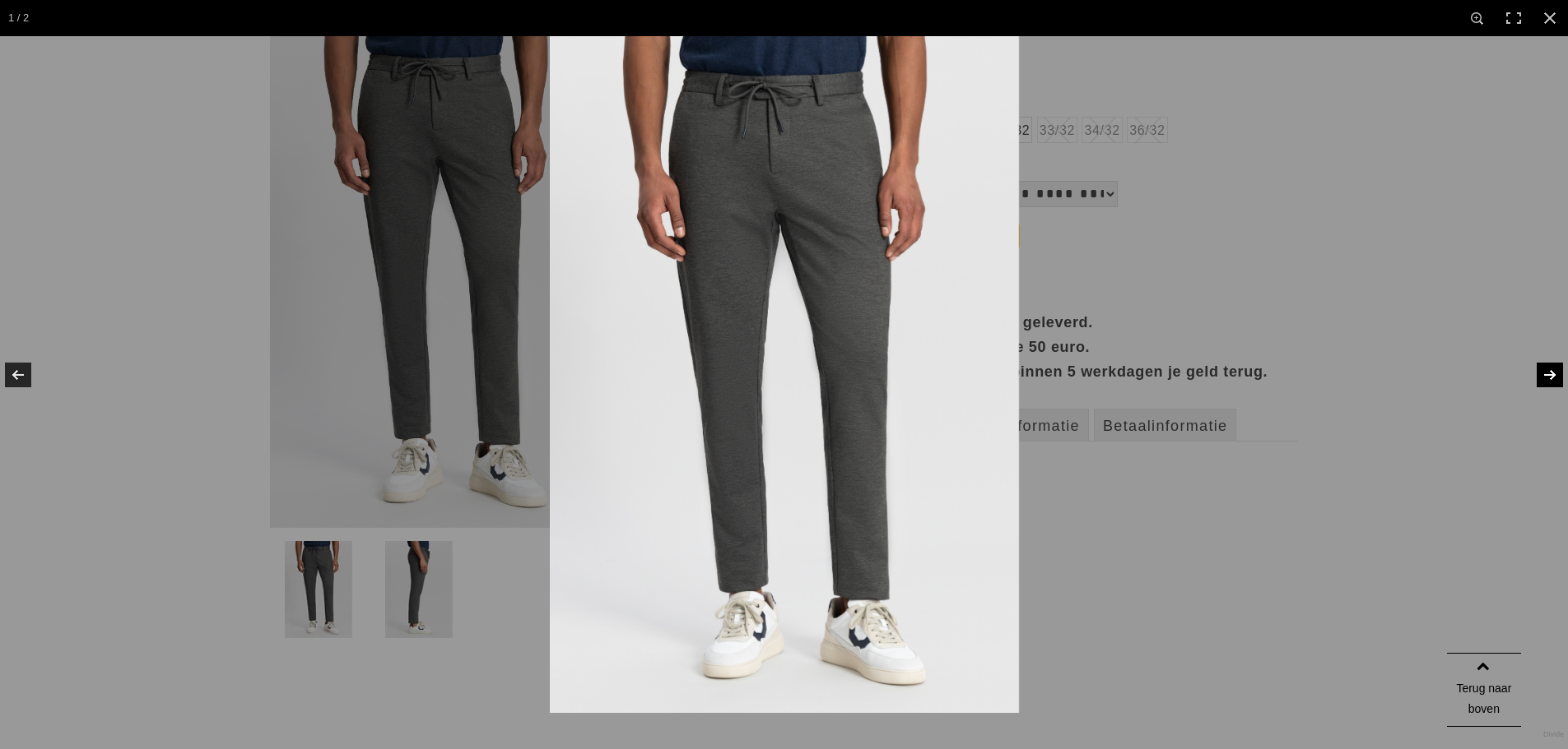
click at [1554, 375] on link at bounding box center [1539, 375] width 58 height 83
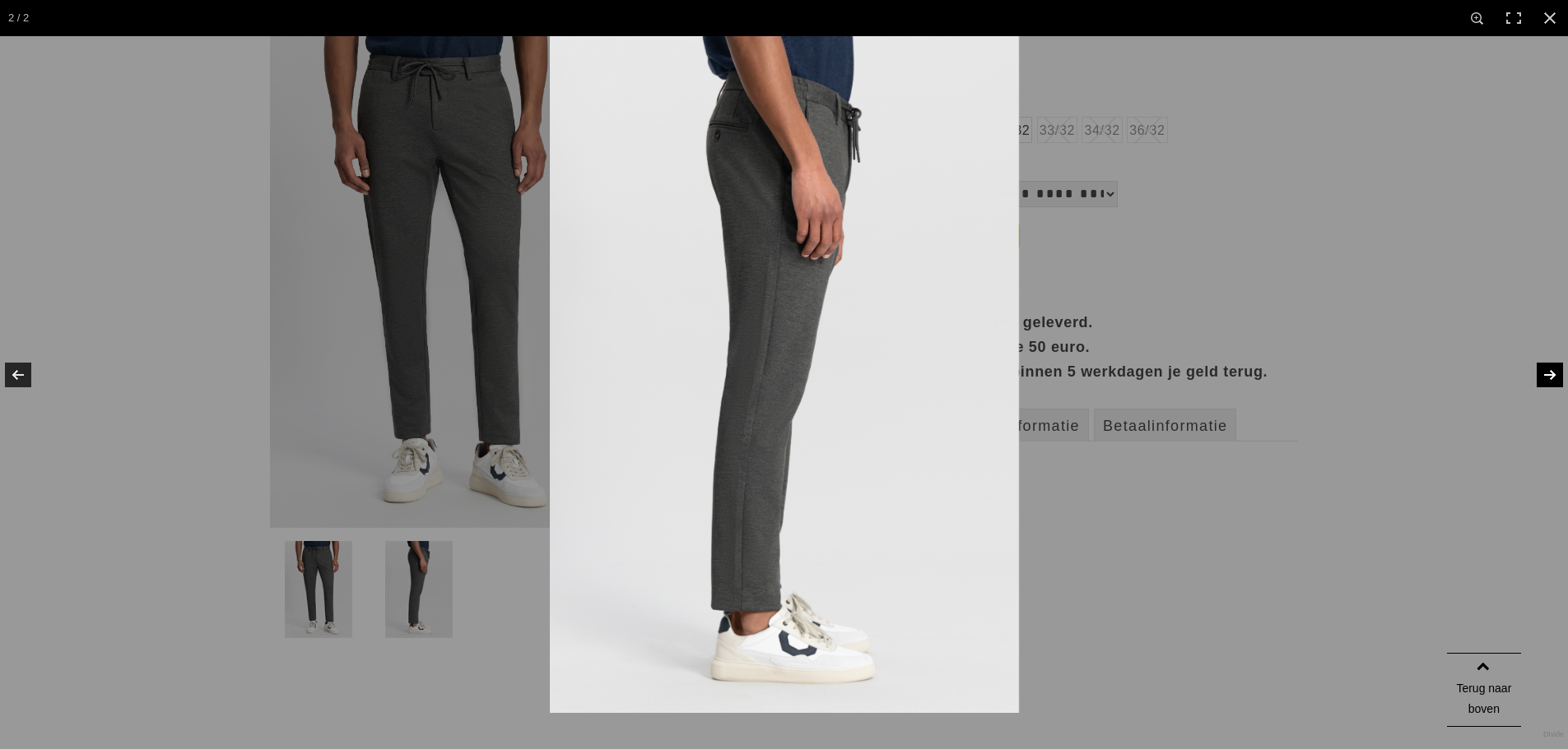
click at [1552, 375] on link at bounding box center [1539, 375] width 58 height 83
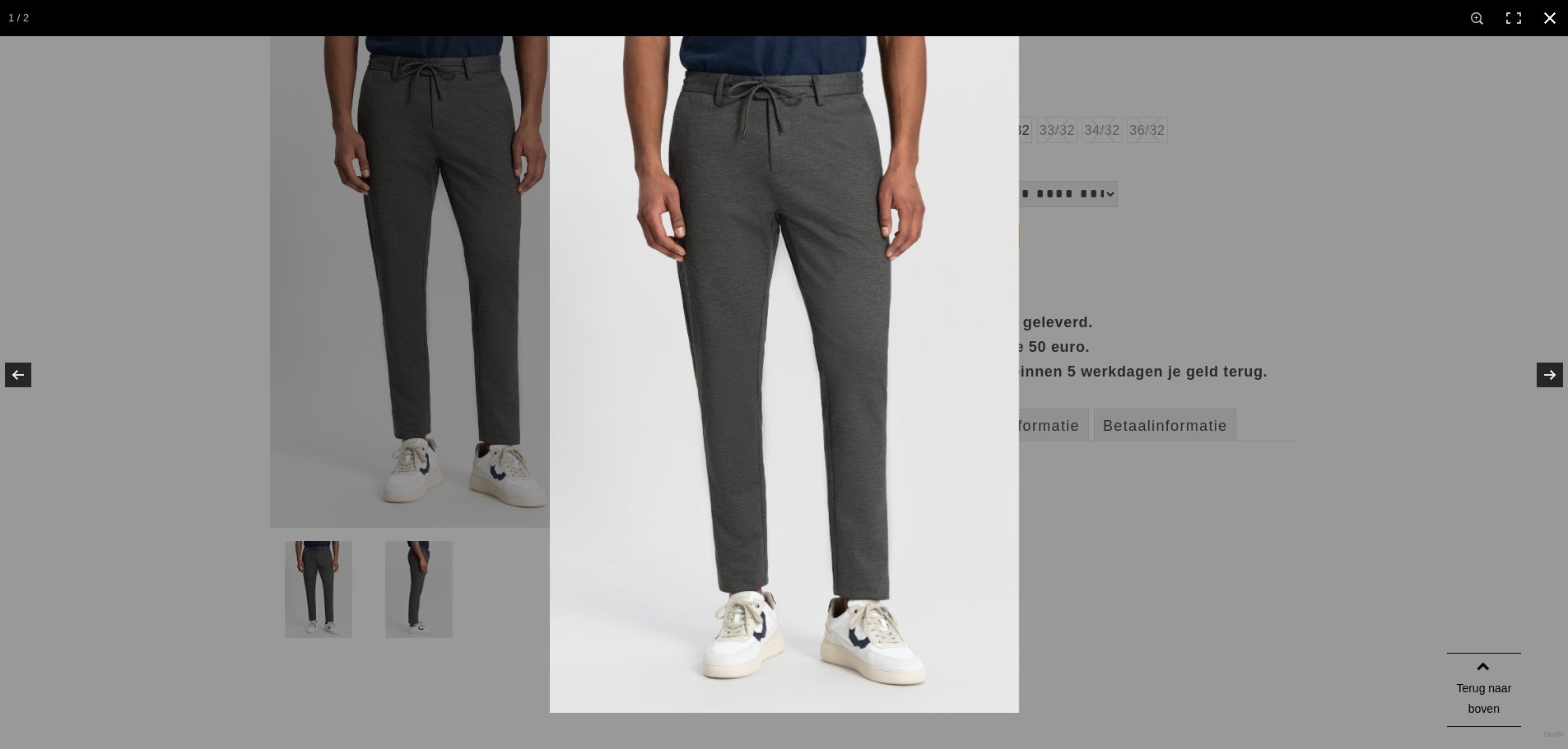
click at [1551, 14] on link at bounding box center [1549, 18] width 36 height 36
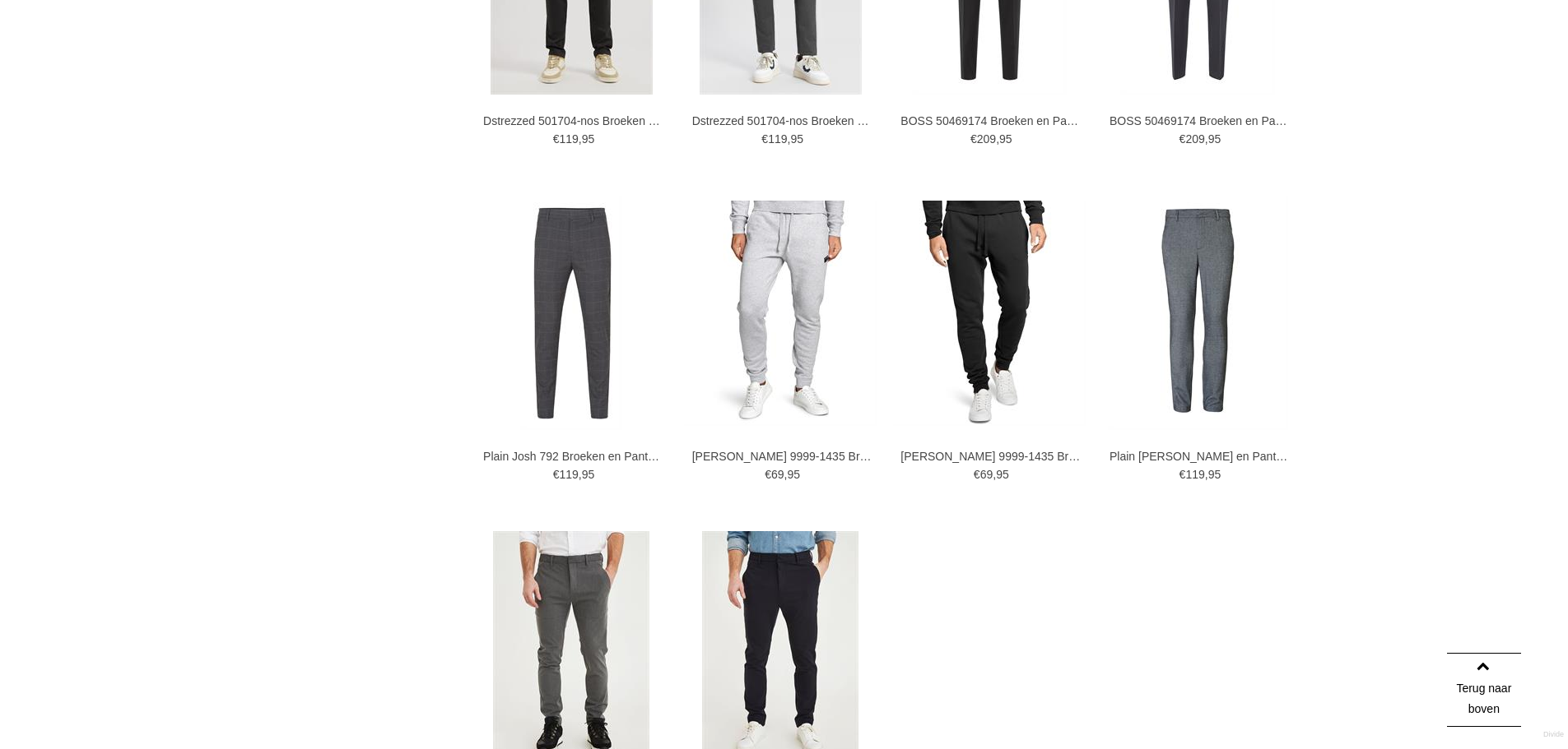
scroll to position [2563, 0]
